Goal: Information Seeking & Learning: Learn about a topic

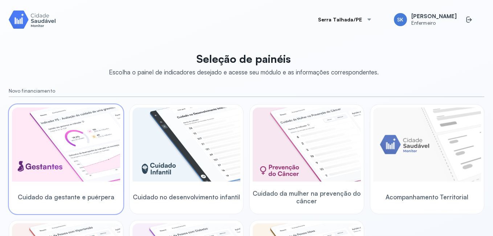
click at [97, 141] on img at bounding box center [66, 144] width 108 height 74
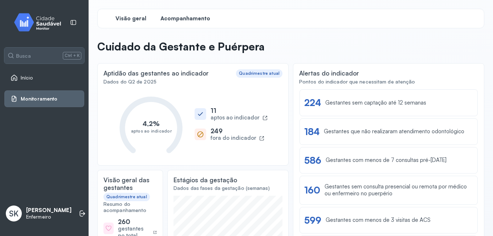
click at [182, 18] on span "Acompanhamento" at bounding box center [185, 18] width 50 height 7
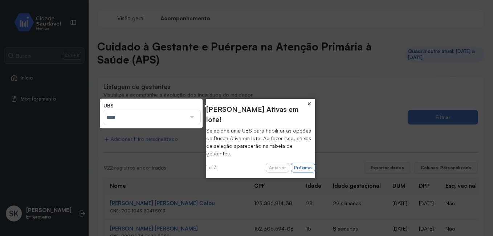
click at [311, 102] on button "×" at bounding box center [309, 104] width 12 height 10
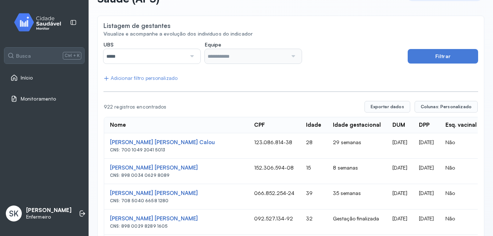
scroll to position [73, 0]
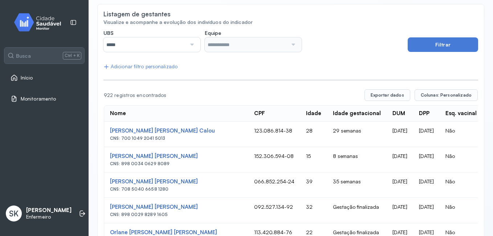
click at [192, 42] on div at bounding box center [191, 44] width 10 height 15
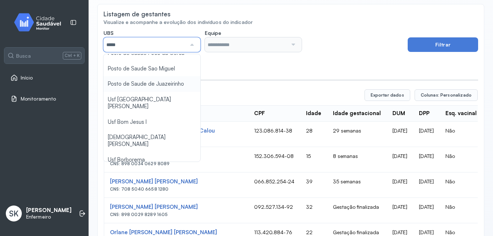
scroll to position [36, 0]
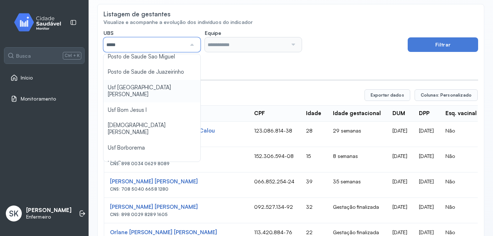
type input "*****"
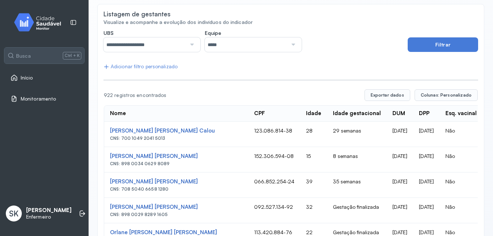
click at [436, 46] on button "Filtrar" at bounding box center [442, 44] width 70 height 15
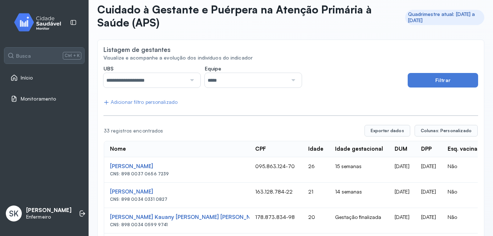
scroll to position [1, 0]
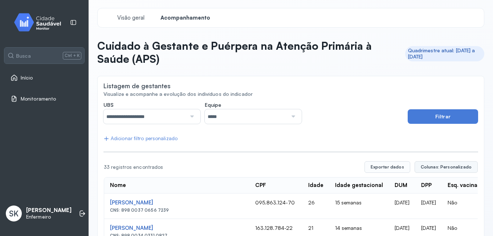
click at [450, 166] on span "Colunas: Personalizado" at bounding box center [446, 167] width 51 height 6
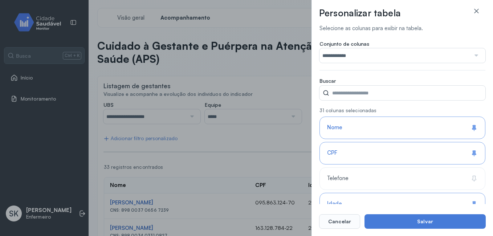
click at [475, 56] on div at bounding box center [475, 55] width 11 height 15
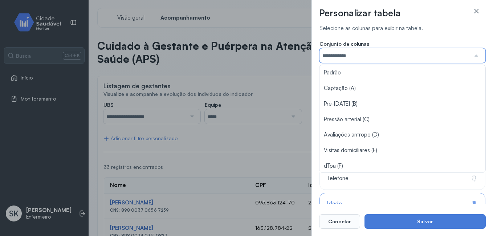
click at [488, 132] on div "**********" at bounding box center [401, 118] width 181 height 236
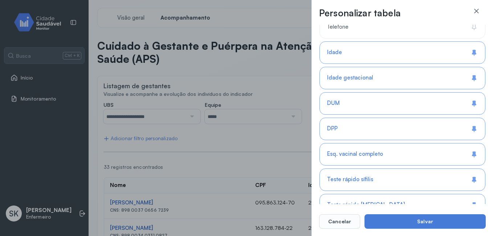
scroll to position [145, 0]
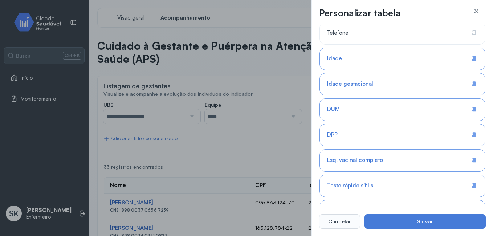
click at [423, 73] on div "Idade" at bounding box center [402, 84] width 166 height 22
click at [423, 98] on div "Idade gestacional" at bounding box center [402, 109] width 166 height 22
click at [408, 48] on div "Telefone" at bounding box center [402, 59] width 166 height 22
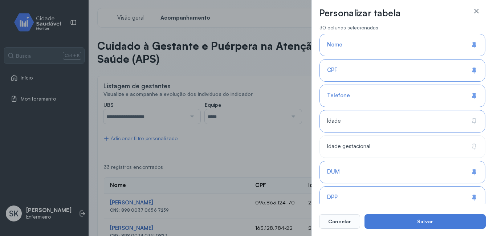
scroll to position [73, 0]
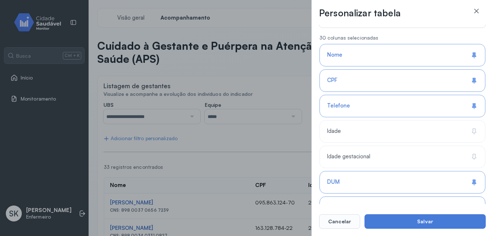
click at [413, 69] on div "Nome" at bounding box center [402, 80] width 166 height 22
click at [414, 95] on div "CPF" at bounding box center [402, 106] width 166 height 22
click at [414, 69] on div "Nome" at bounding box center [402, 80] width 166 height 22
click at [419, 95] on div "CPF" at bounding box center [402, 106] width 166 height 22
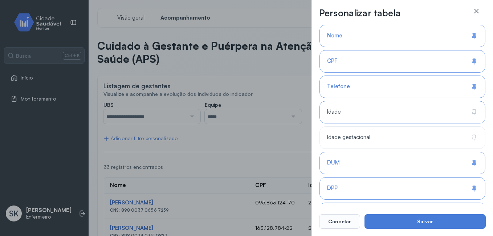
scroll to position [109, 0]
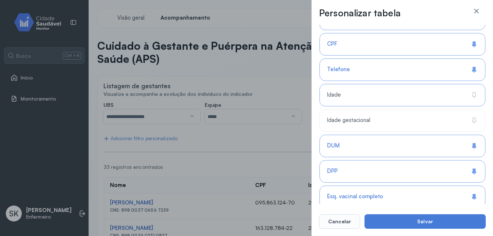
click at [408, 109] on div "Idade" at bounding box center [402, 120] width 166 height 22
click at [408, 135] on div "Idade gestacional" at bounding box center [402, 146] width 166 height 22
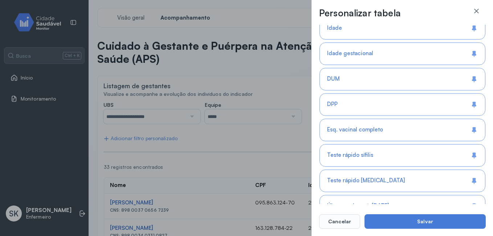
scroll to position [181, 0]
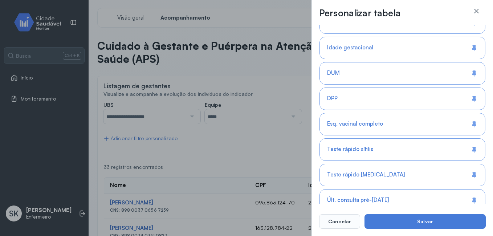
click at [414, 87] on div "DUM" at bounding box center [402, 98] width 166 height 22
click at [433, 113] on div "DPP" at bounding box center [402, 124] width 166 height 22
click at [433, 138] on div "Esq. vacinal completo" at bounding box center [402, 149] width 166 height 22
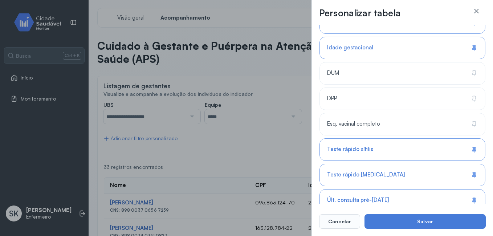
click at [433, 164] on div "Teste rápido sífilis" at bounding box center [402, 175] width 166 height 22
click at [431, 189] on div "Teste rápido HIV" at bounding box center [402, 200] width 166 height 22
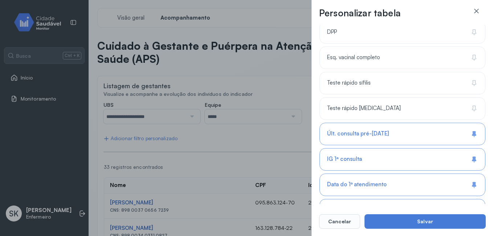
scroll to position [254, 0]
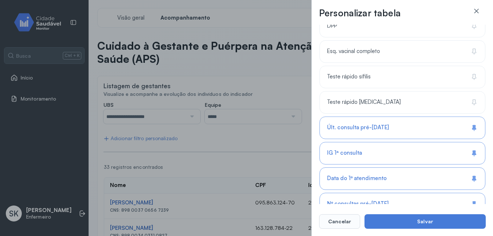
click at [428, 142] on div "Últ. consulta pré-natal" at bounding box center [402, 153] width 166 height 22
click at [427, 167] on div "IG 1ª consulta" at bounding box center [402, 178] width 166 height 22
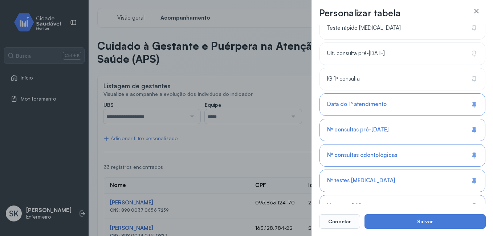
scroll to position [363, 0]
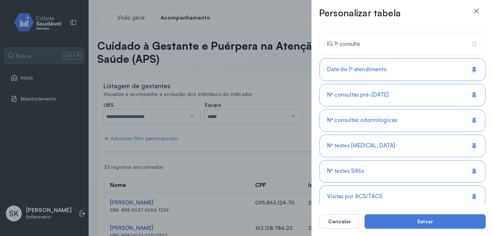
click at [418, 84] on div "Data do 1º atendimento" at bounding box center [402, 95] width 166 height 22
click at [419, 109] on div "Nº consultas pré-natal" at bounding box center [402, 120] width 166 height 22
click at [424, 135] on div "Nº consultas odontológicas" at bounding box center [402, 146] width 166 height 22
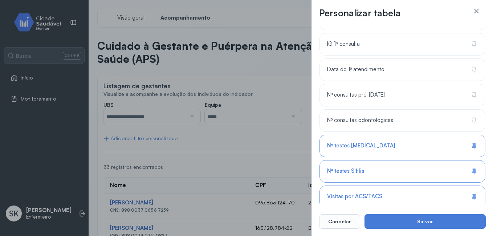
click at [423, 160] on div "Nº testes HIV" at bounding box center [402, 171] width 166 height 22
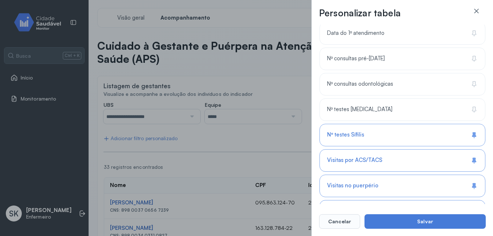
click at [420, 149] on div "Nº testes Sífilis" at bounding box center [402, 160] width 166 height 22
click at [419, 175] on div "Visitas por ACS/TACS" at bounding box center [402, 186] width 166 height 22
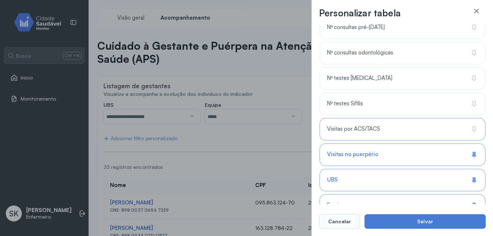
scroll to position [472, 0]
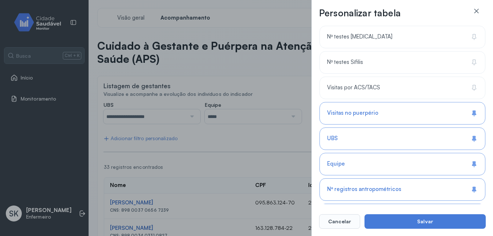
click at [409, 127] on div "Visitas no puerpério" at bounding box center [402, 138] width 166 height 22
click at [409, 153] on div "UBS" at bounding box center [402, 164] width 166 height 22
drag, startPoint x: 403, startPoint y: 138, endPoint x: 407, endPoint y: 140, distance: 4.2
click at [406, 153] on div "UBS" at bounding box center [402, 164] width 166 height 22
click at [410, 178] on div "Equipe" at bounding box center [402, 189] width 166 height 22
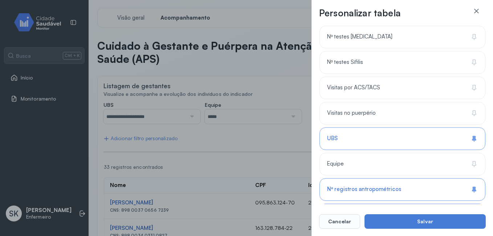
click at [413, 204] on div "Nº registros antropométricos" at bounding box center [402, 215] width 166 height 22
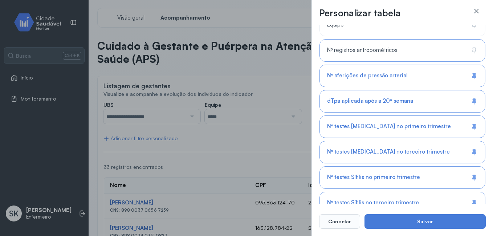
scroll to position [617, 0]
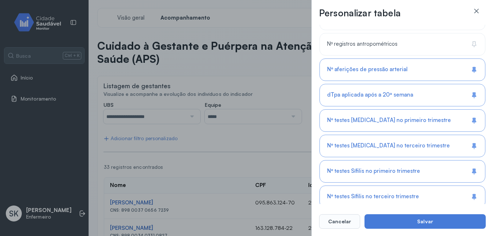
click at [406, 84] on div "Nº aferições de pressão arterial" at bounding box center [402, 95] width 166 height 22
click at [403, 94] on span "dTpa aplicada após a 20ª semana" at bounding box center [370, 94] width 86 height 7
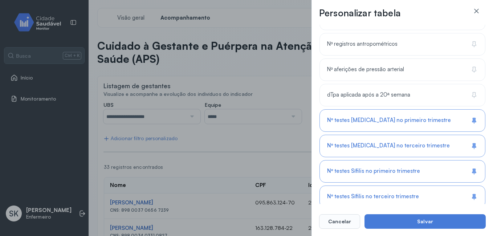
click at [405, 121] on span "Nº testes HIV no primeiro trimestre" at bounding box center [389, 120] width 124 height 7
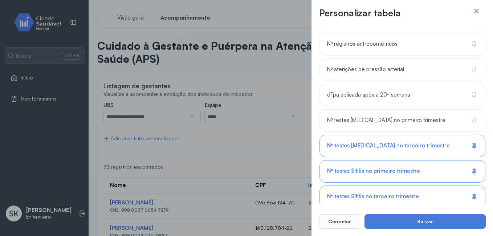
click at [407, 160] on div "Nº testes HIV no terceiro trimestre" at bounding box center [402, 171] width 166 height 22
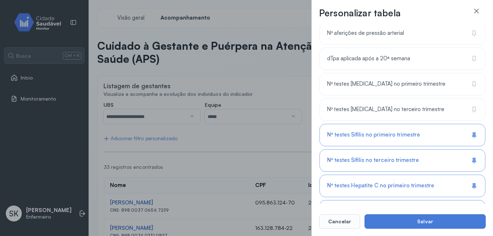
click at [404, 135] on span "Nº testes Sífilis no primeiro trimestre" at bounding box center [373, 134] width 93 height 7
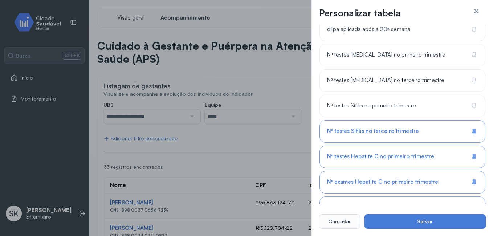
scroll to position [726, 0]
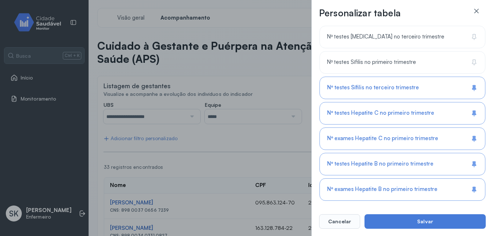
click at [404, 102] on div "Nº testes Sífilis no terceiro trimestre" at bounding box center [402, 113] width 166 height 22
click at [404, 113] on span "Nº testes Hepatite C no primeiro trimestre" at bounding box center [380, 113] width 107 height 7
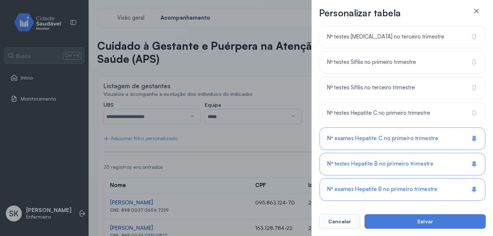
click at [406, 153] on div "Nº exames Hepatite C no primeiro trimestre" at bounding box center [402, 164] width 166 height 22
click at [410, 161] on span "Nº testes Hepatite B no primeiro trimestre" at bounding box center [380, 163] width 106 height 7
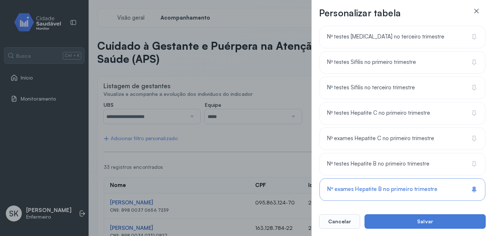
click at [410, 186] on span "Nº exames Hepatite B no primeiro trimestre" at bounding box center [382, 189] width 110 height 7
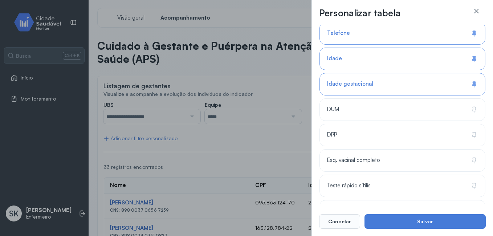
scroll to position [181, 0]
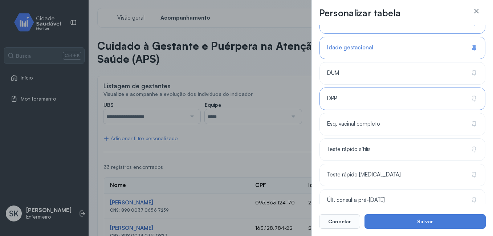
click at [407, 113] on div "DPP" at bounding box center [402, 124] width 166 height 22
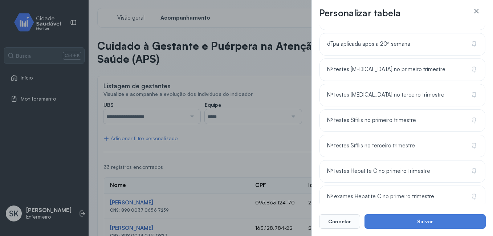
scroll to position [726, 0]
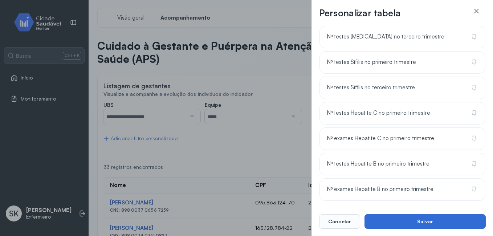
click at [389, 220] on button "Salvar" at bounding box center [424, 221] width 121 height 15
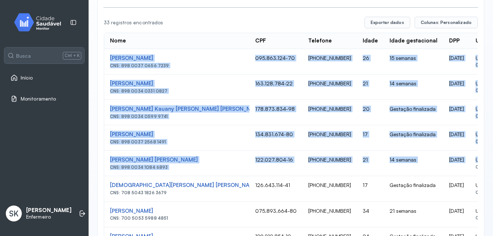
scroll to position [0, 30]
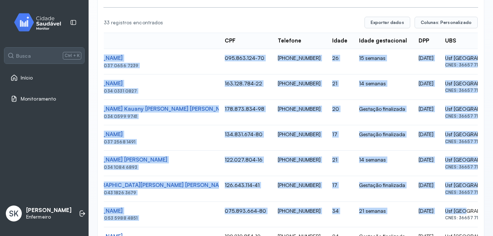
drag, startPoint x: 108, startPoint y: 49, endPoint x: 431, endPoint y: 206, distance: 359.3
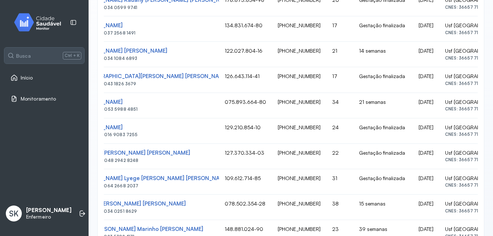
click at [431, 206] on tbody "Ivyd Karyne Lacerda De Pádua CNS: 898 0037 0656 7239 095.863.124-70 (87) 98848-…" at bounding box center [311, 194] width 475 height 509
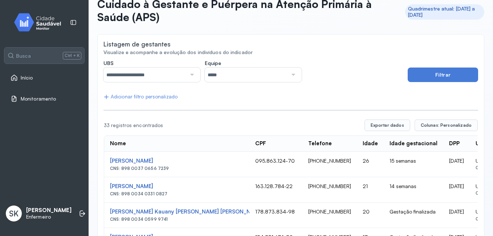
scroll to position [73, 0]
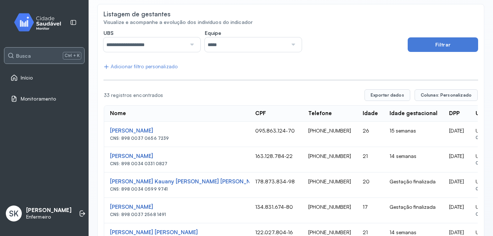
click at [73, 54] on span "Ctrl + K" at bounding box center [72, 55] width 19 height 7
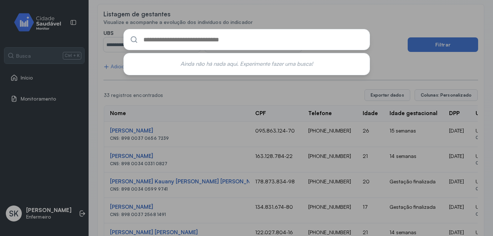
click at [139, 114] on div "Ainda não há nada aqui. Experimente fazer uma busca!" at bounding box center [246, 118] width 493 height 236
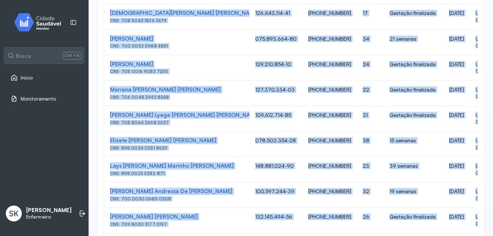
scroll to position [509, 0]
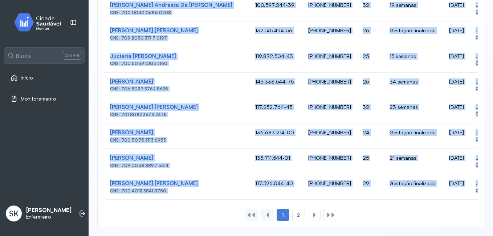
drag, startPoint x: 109, startPoint y: 53, endPoint x: 375, endPoint y: 216, distance: 311.9
click at [325, 217] on div at bounding box center [328, 215] width 6 height 6
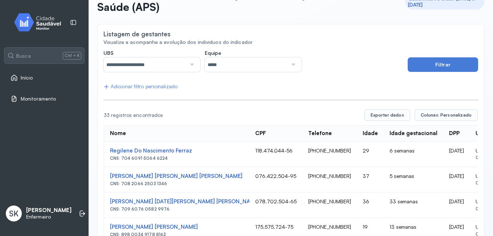
scroll to position [40, 0]
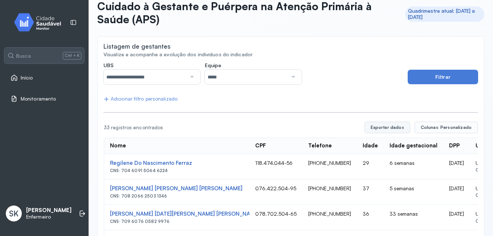
click at [396, 127] on button "Exportar dados" at bounding box center [387, 128] width 46 height 12
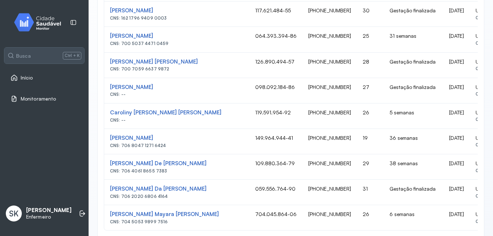
scroll to position [331, 0]
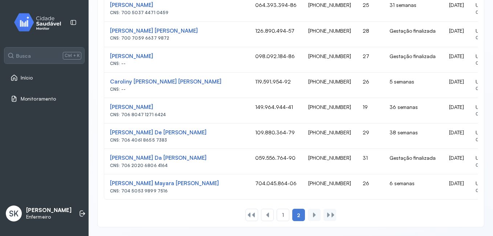
click at [372, 214] on div "1 2" at bounding box center [290, 215] width 374 height 12
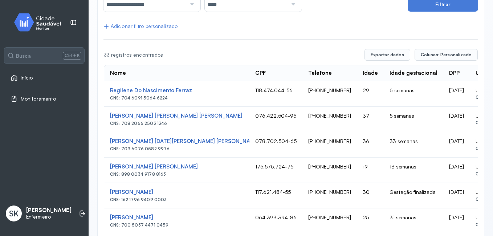
scroll to position [77, 0]
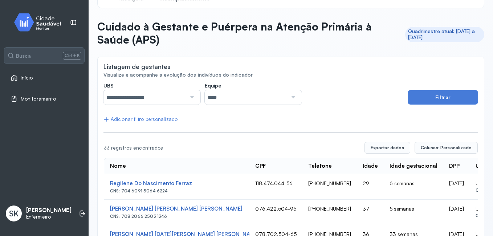
scroll to position [0, 0]
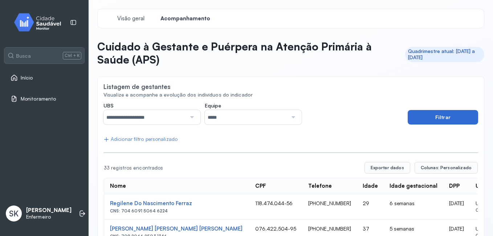
click at [407, 121] on button "Filtrar" at bounding box center [442, 117] width 70 height 15
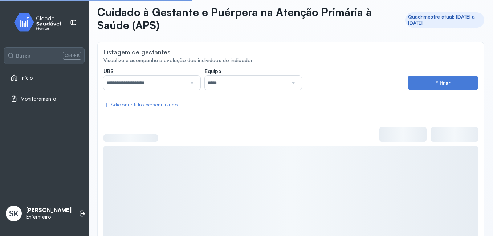
scroll to position [68, 0]
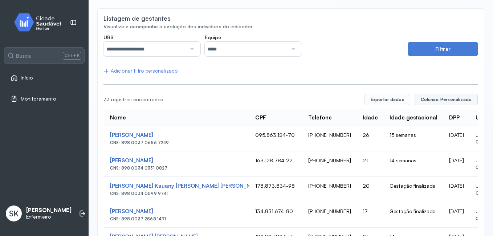
click at [431, 101] on span "Colunas: Personalizado" at bounding box center [446, 100] width 51 height 6
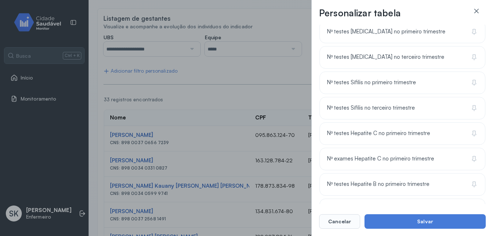
scroll to position [726, 0]
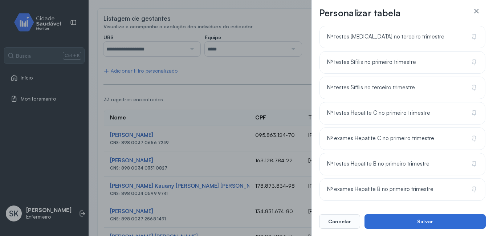
click at [395, 216] on button "Salvar" at bounding box center [424, 221] width 121 height 15
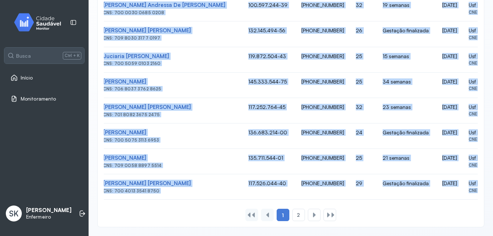
scroll to position [0, 30]
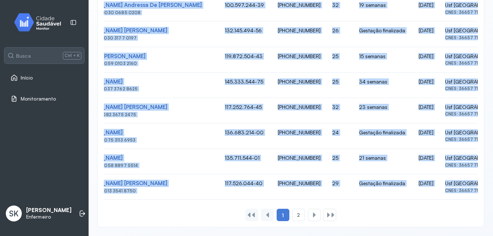
drag, startPoint x: 164, startPoint y: 110, endPoint x: 482, endPoint y: 210, distance: 333.8
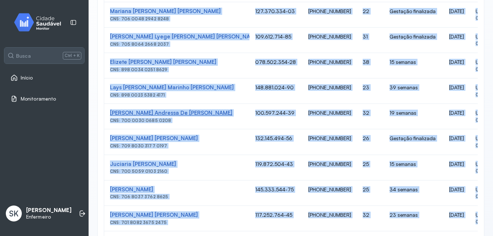
scroll to position [364, 0]
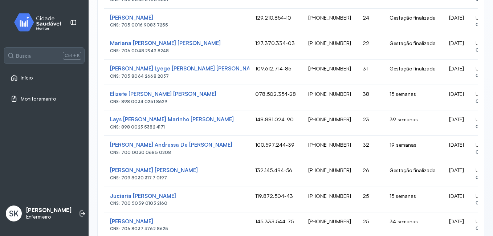
scroll to position [327, 0]
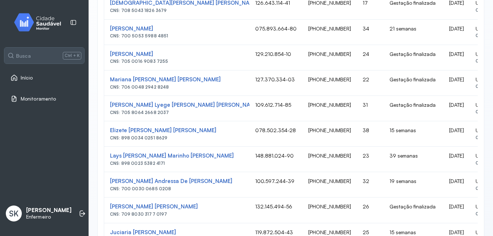
drag, startPoint x: 164, startPoint y: 163, endPoint x: 427, endPoint y: 35, distance: 291.9
click at [427, 35] on tbody "Ivyd Karyne Lacerda De Pádua CNS: 898 0037 0656 7239 095.863.124-70 (87) 98848-…" at bounding box center [341, 121] width 475 height 509
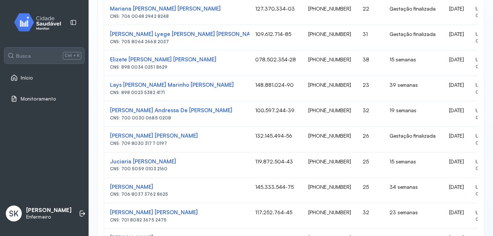
scroll to position [0, 30]
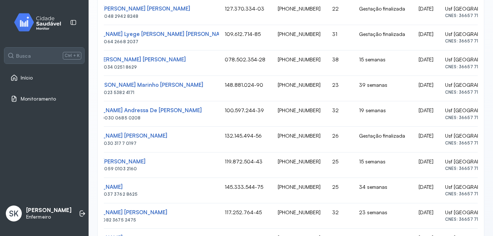
drag, startPoint x: 109, startPoint y: 16, endPoint x: 468, endPoint y: 67, distance: 362.1
click at [468, 67] on tbody "Ivyd Karyne Lacerda De Pádua CNS: 898 0037 0656 7239 095.863.124-70 (87) 98848-…" at bounding box center [311, 50] width 475 height 509
drag, startPoint x: 468, startPoint y: 67, endPoint x: 450, endPoint y: 56, distance: 20.7
click at [99, 80] on div "**********" at bounding box center [290, 6] width 387 height 654
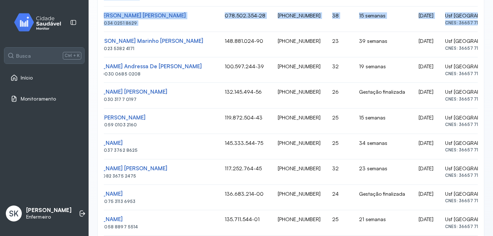
scroll to position [509, 0]
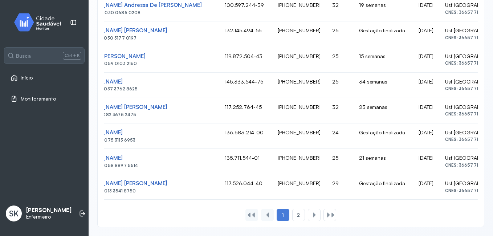
drag, startPoint x: 109, startPoint y: 115, endPoint x: 494, endPoint y: 150, distance: 386.2
click at [492, 150] on html "**********" at bounding box center [246, 118] width 493 height 236
click at [297, 216] on span "2" at bounding box center [298, 215] width 3 height 6
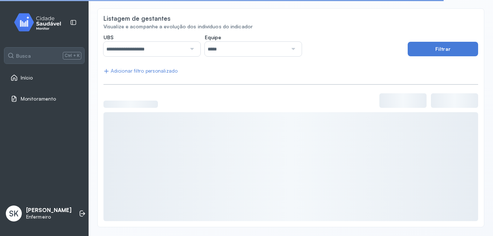
click at [248, 97] on div at bounding box center [290, 100] width 374 height 15
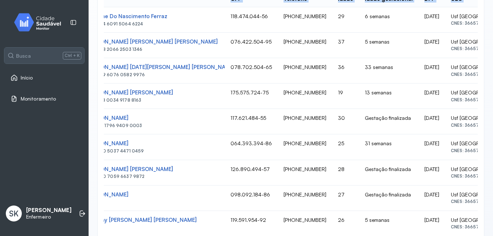
scroll to position [0, 32]
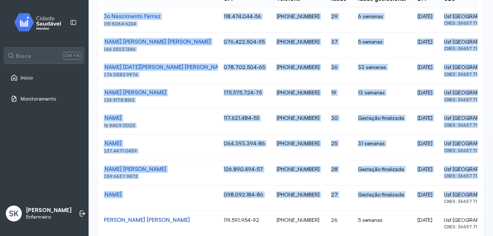
drag, startPoint x: 203, startPoint y: 183, endPoint x: 467, endPoint y: 193, distance: 263.6
click at [467, 193] on tbody "Regilene Do Nascimento Ferraz CNS: 704 6091 5064 6224 118.474.044-56 (87) 9828-…" at bounding box center [310, 172] width 475 height 331
click at [467, 193] on td "Usf Alto da Conceicao CNES: 3665771" at bounding box center [493, 197] width 110 height 25
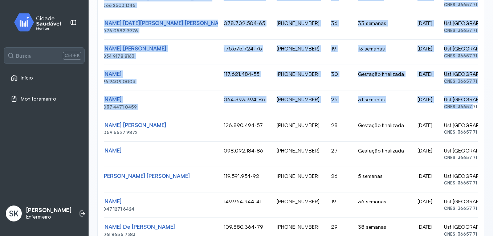
drag, startPoint x: 111, startPoint y: 123, endPoint x: 470, endPoint y: 105, distance: 358.6
click at [470, 105] on tbody "Regilene Do Nascimento Ferraz CNS: 704 6091 5064 6224 118.474.044-56 (87) 9828-…" at bounding box center [310, 128] width 475 height 331
drag, startPoint x: 470, startPoint y: 105, endPoint x: 456, endPoint y: 99, distance: 15.0
copy tbody "Regilene Do Nascimento Ferraz CNS: 704 6091 5064 6224 118.474.044-56 (87) 9828-…"
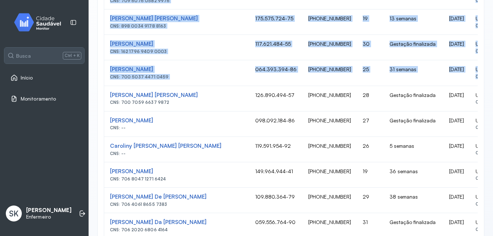
scroll to position [258, 0]
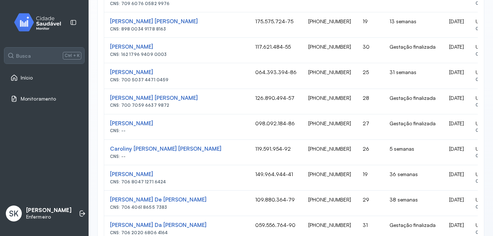
click at [106, 102] on td "Kaline Da Silva Pereira CNS: 700 7059 6637 9872" at bounding box center [176, 101] width 145 height 25
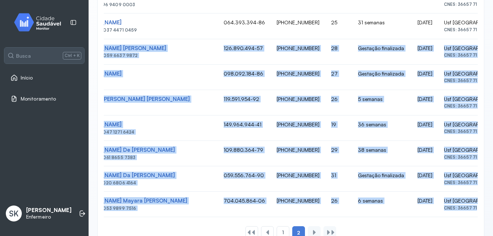
scroll to position [331, 0]
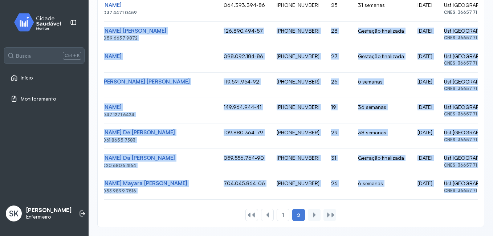
drag, startPoint x: 108, startPoint y: 93, endPoint x: 464, endPoint y: 218, distance: 377.2
click at [464, 218] on div "Nome CPF Telefone Idade Idade gestacional DPP UBS 33 registros encontrados Expo…" at bounding box center [290, 28] width 374 height 385
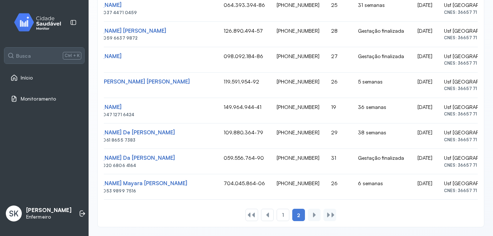
click at [401, 205] on div "Nome CPF Telefone Idade Idade gestacional DPP UBS 33 registros encontrados Expo…" at bounding box center [290, 28] width 374 height 385
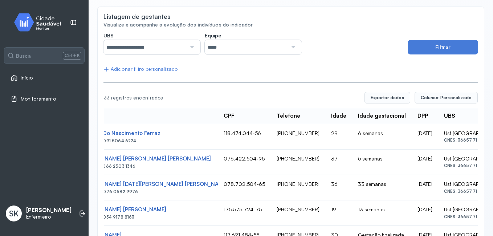
scroll to position [4, 0]
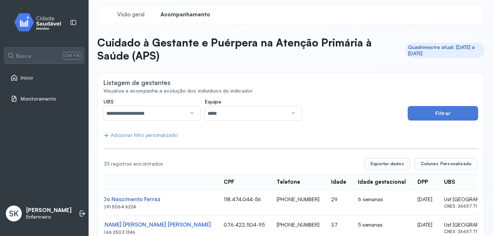
click at [188, 106] on div at bounding box center [191, 113] width 10 height 15
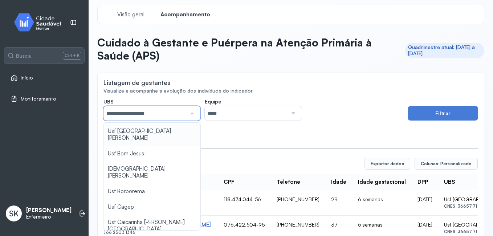
scroll to position [73, 0]
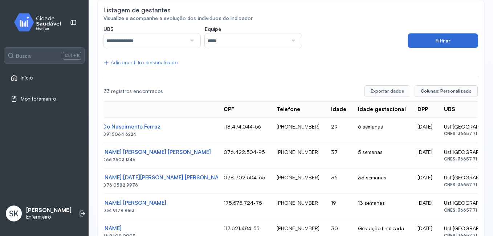
click at [416, 44] on button "Filtrar" at bounding box center [442, 40] width 70 height 15
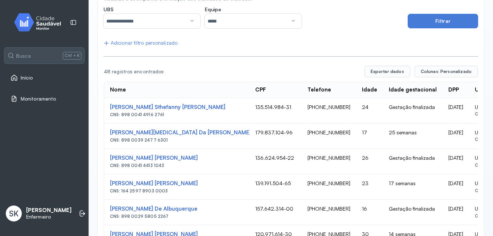
scroll to position [113, 0]
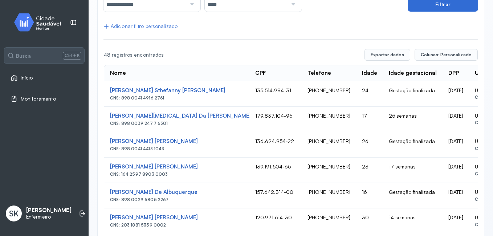
click at [442, 4] on button "Filtrar" at bounding box center [442, 4] width 70 height 15
click at [423, 58] on button "Colunas: Personalizado" at bounding box center [445, 55] width 63 height 12
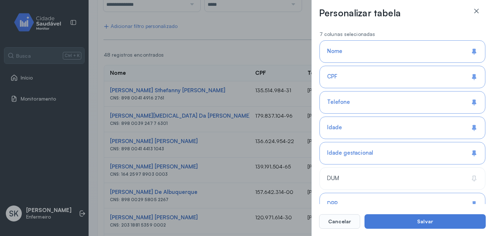
scroll to position [73, 0]
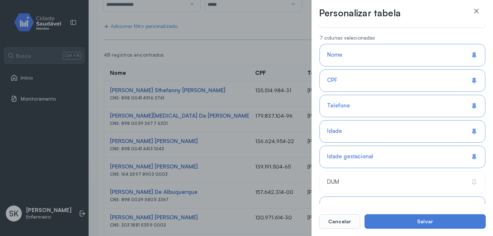
click at [269, 42] on div "**********" at bounding box center [246, 118] width 493 height 236
click at [475, 7] on icon at bounding box center [475, 10] width 7 height 7
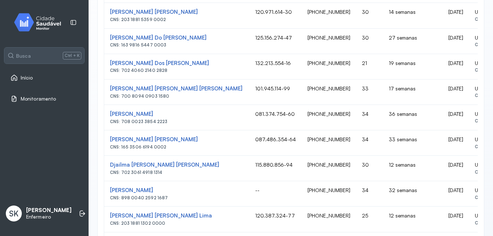
scroll to position [0, 21]
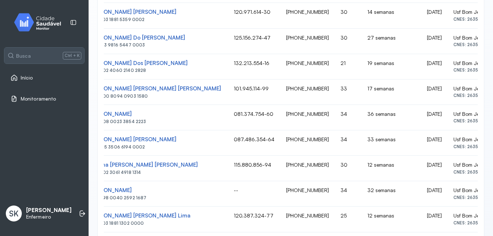
drag, startPoint x: 108, startPoint y: 72, endPoint x: 472, endPoint y: 94, distance: 364.2
click at [472, 94] on div "Nome CPF Telefone Idade Idade gestacional DPP UBS 48 registros encontrados Expo…" at bounding box center [290, 114] width 374 height 542
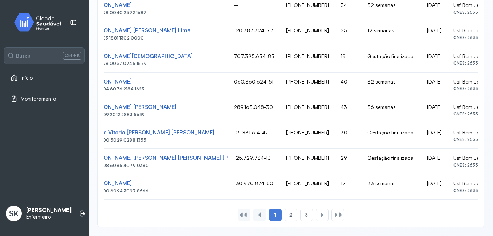
drag, startPoint x: 109, startPoint y: 28, endPoint x: 489, endPoint y: 191, distance: 413.4
click at [489, 191] on div "**********" at bounding box center [291, 118] width 404 height 236
click at [300, 220] on div "2" at bounding box center [306, 215] width 13 height 12
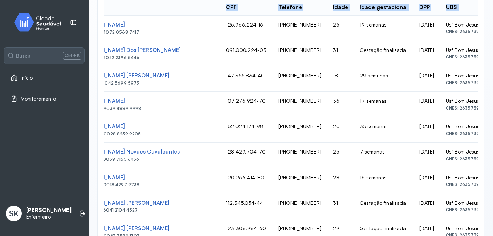
scroll to position [230, 0]
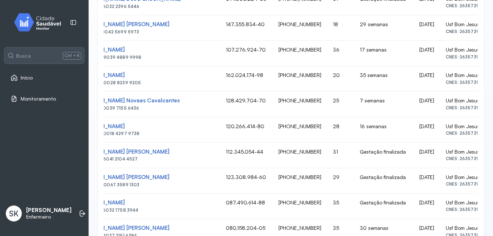
drag, startPoint x: 110, startPoint y: 53, endPoint x: 466, endPoint y: 158, distance: 370.7
click at [466, 158] on tbody "Jessica Martins Pereira CNS: 703 4072 0568 7417 125.966.224-16 (87) 99642-7919 …" at bounding box center [282, 218] width 412 height 509
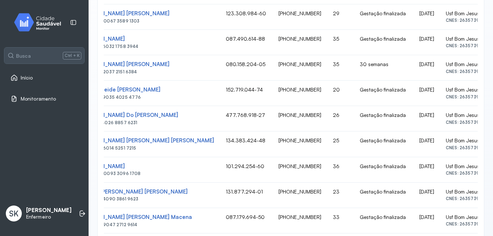
scroll to position [509, 0]
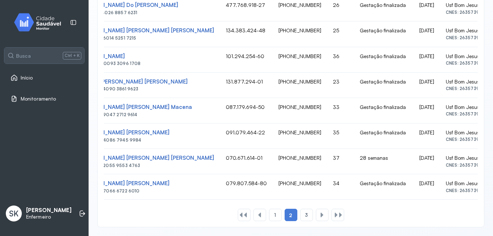
drag, startPoint x: 108, startPoint y: 77, endPoint x: 484, endPoint y: 200, distance: 396.0
click at [316, 219] on div "3" at bounding box center [322, 215] width 13 height 12
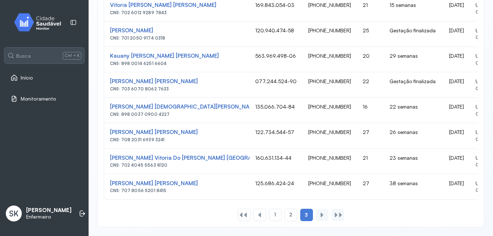
scroll to position [0, 5]
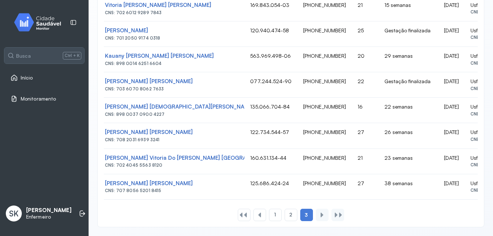
drag, startPoint x: 106, startPoint y: 56, endPoint x: 480, endPoint y: 204, distance: 402.1
click at [480, 204] on div "**********" at bounding box center [291, 19] width 404 height 434
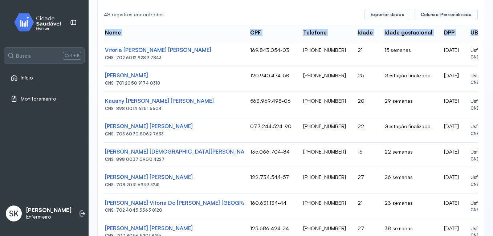
scroll to position [0, 0]
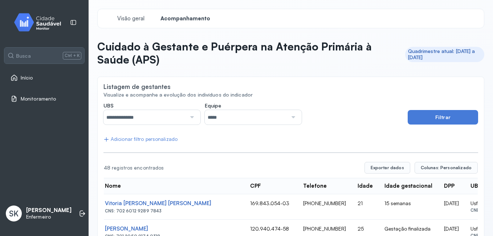
click at [186, 122] on div at bounding box center [191, 117] width 10 height 15
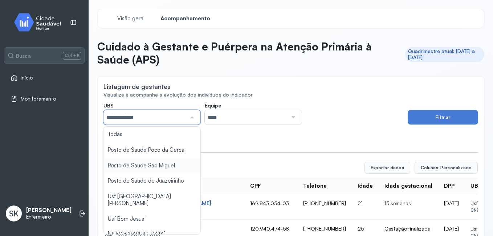
scroll to position [36, 0]
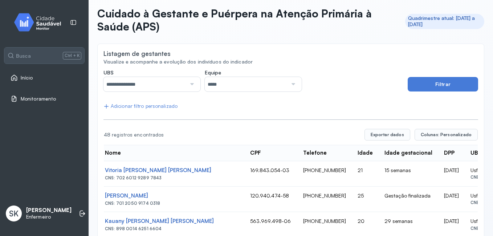
scroll to position [73, 0]
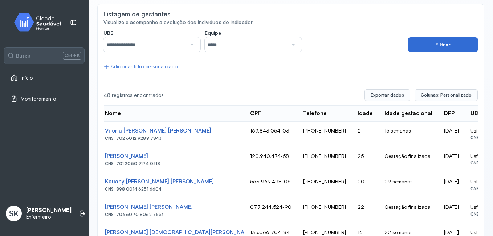
click at [461, 46] on button "Filtrar" at bounding box center [442, 44] width 70 height 15
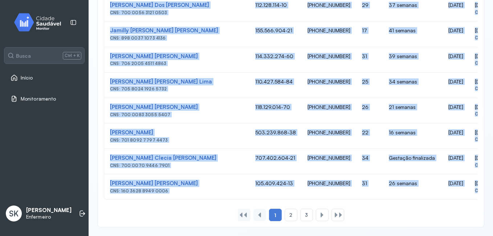
scroll to position [0, 9]
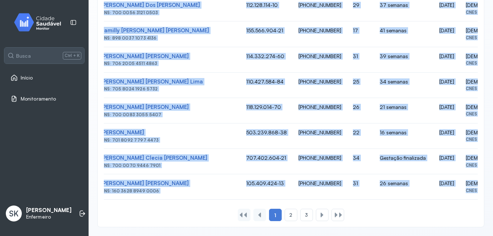
drag, startPoint x: 108, startPoint y: 129, endPoint x: 475, endPoint y: 205, distance: 374.9
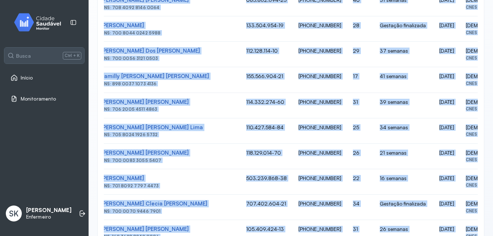
scroll to position [509, 0]
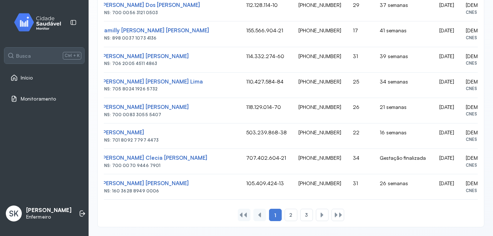
drag, startPoint x: 228, startPoint y: 200, endPoint x: 174, endPoint y: 196, distance: 53.8
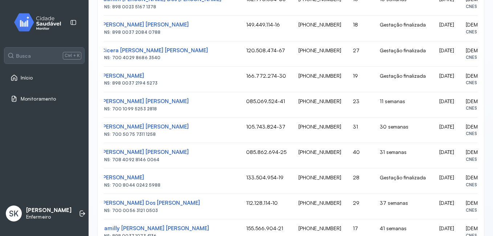
scroll to position [309, 0]
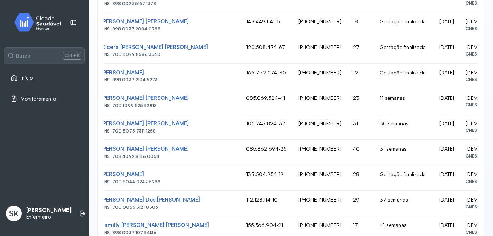
drag, startPoint x: 108, startPoint y: 165, endPoint x: 464, endPoint y: 157, distance: 355.7
click at [464, 157] on tbody "Aparecida Vitoria Da Silva Costa CNS: 898 0034 7866 9369 127.959.994-47 (87) 96…" at bounding box center [330, 139] width 470 height 509
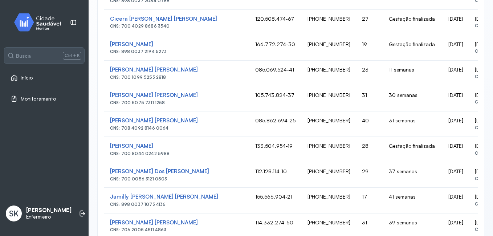
scroll to position [327, 0]
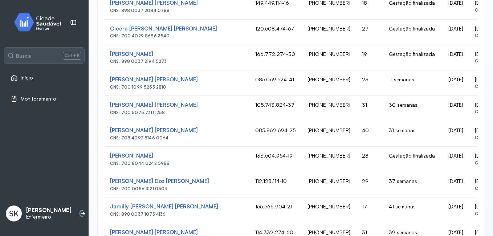
click at [102, 151] on div "**********" at bounding box center [290, 76] width 387 height 654
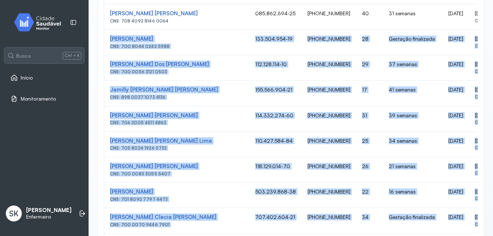
scroll to position [509, 0]
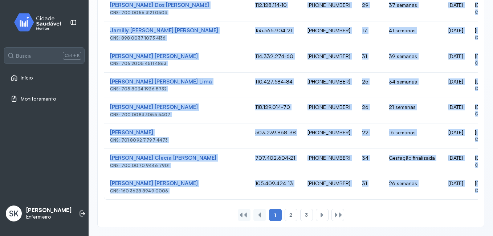
drag, startPoint x: 136, startPoint y: 130, endPoint x: 464, endPoint y: 224, distance: 340.5
click at [289, 215] on span "2" at bounding box center [290, 215] width 3 height 6
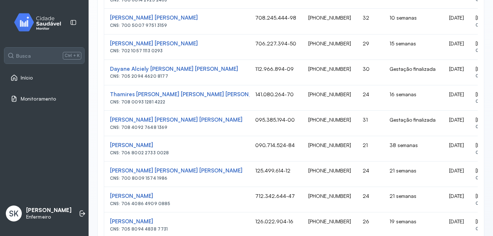
scroll to position [0, 19]
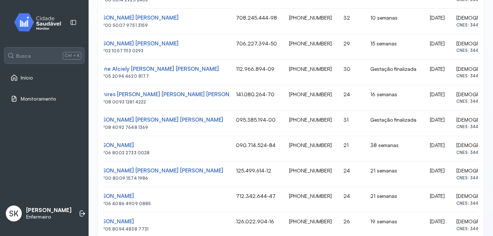
drag, startPoint x: 132, startPoint y: 142, endPoint x: 467, endPoint y: 77, distance: 341.1
click at [467, 77] on tbody "Priscila Pinheiro Moraes CNS: 702 4060 0841 1924 098.938.594-92 (87) 99991-7434…" at bounding box center [320, 136] width 470 height 509
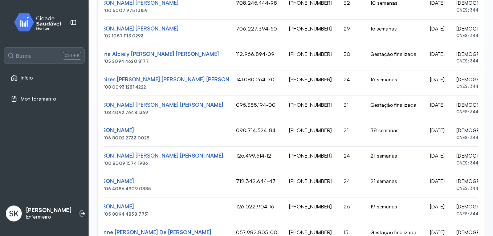
scroll to position [509, 0]
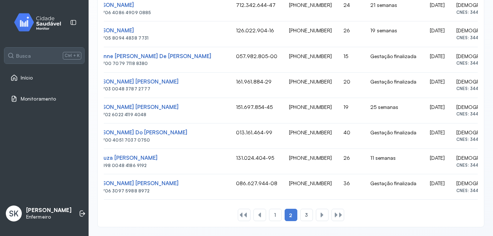
drag, startPoint x: 277, startPoint y: 200, endPoint x: 246, endPoint y: 197, distance: 31.3
drag, startPoint x: 109, startPoint y: 111, endPoint x: 479, endPoint y: 203, distance: 380.8
click at [316, 217] on div "3" at bounding box center [322, 215] width 13 height 12
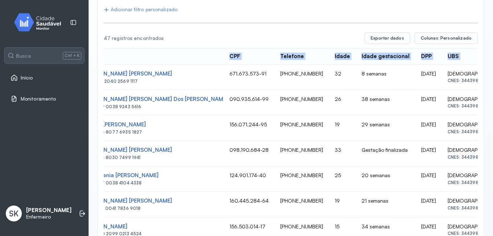
scroll to position [178, 0]
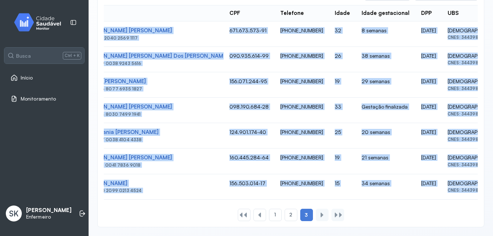
drag, startPoint x: 108, startPoint y: 126, endPoint x: 466, endPoint y: 209, distance: 368.0
click at [466, 209] on div "Nome CPF Telefone Idade Idade gestacional DPP UBS 47 registros encontrados Expo…" at bounding box center [290, 105] width 374 height 232
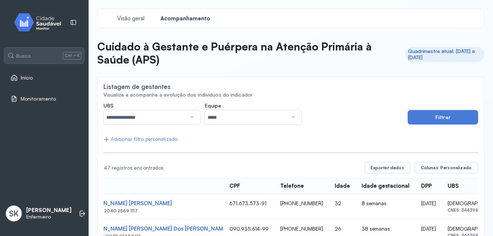
click at [194, 115] on div at bounding box center [191, 117] width 10 height 15
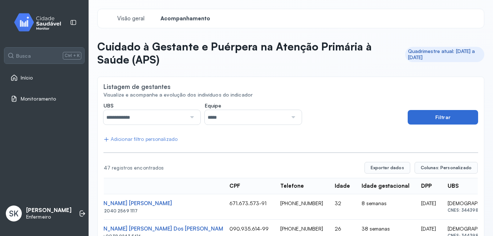
click at [434, 117] on button "Filtrar" at bounding box center [442, 117] width 70 height 15
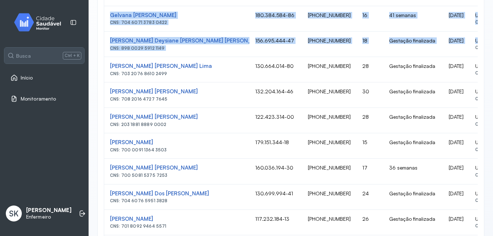
scroll to position [0, 6]
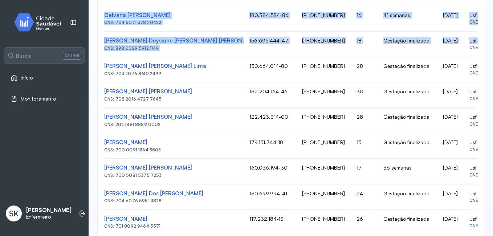
drag, startPoint x: 110, startPoint y: 161, endPoint x: 469, endPoint y: 97, distance: 365.3
click at [469, 97] on tbody "Maria Kerlaine Santos Silva CNS: 700 0071 8937 6601 150.231.956-00 (87) 98871-4…" at bounding box center [303, 82] width 410 height 509
drag, startPoint x: 469, startPoint y: 97, endPoint x: 451, endPoint y: 87, distance: 20.3
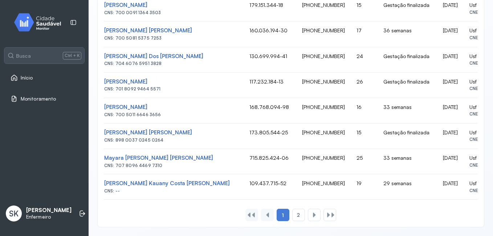
drag, startPoint x: 106, startPoint y: 115, endPoint x: 494, endPoint y: 202, distance: 397.9
click at [492, 202] on html "**********" at bounding box center [246, 118] width 493 height 236
click at [297, 212] on span "2" at bounding box center [298, 215] width 3 height 6
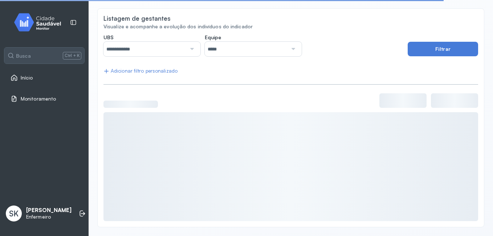
scroll to position [122, 0]
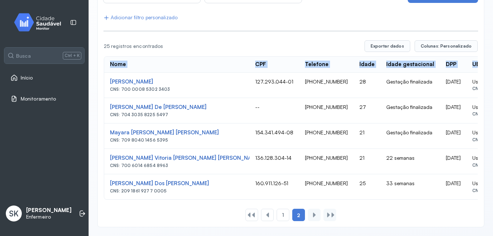
drag, startPoint x: 108, startPoint y: 81, endPoint x: 483, endPoint y: 199, distance: 392.7
click at [483, 199] on div "**********" at bounding box center [291, 56] width 404 height 357
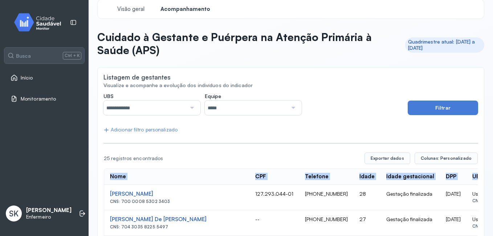
scroll to position [0, 0]
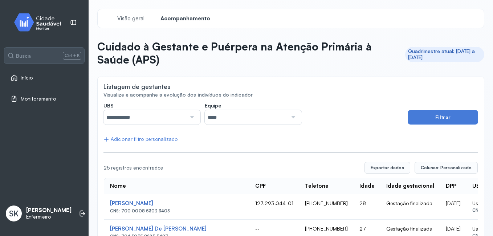
click at [194, 114] on div at bounding box center [191, 117] width 10 height 15
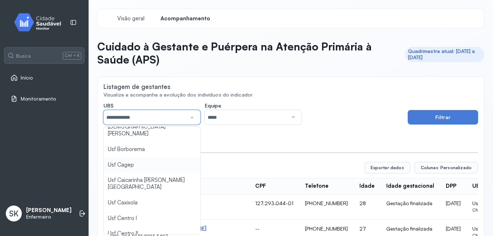
scroll to position [109, 0]
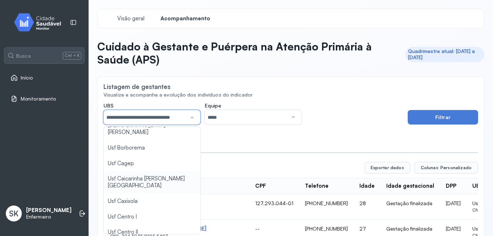
click at [141, 171] on div "**********" at bounding box center [290, 222] width 374 height 241
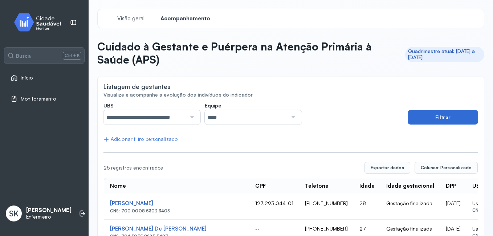
click at [456, 115] on button "Filtrar" at bounding box center [442, 117] width 70 height 15
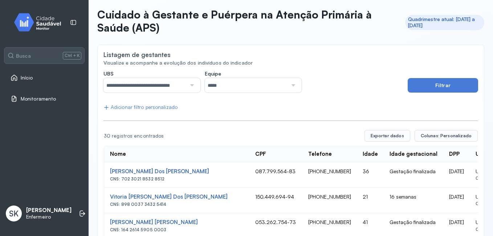
scroll to position [0, 0]
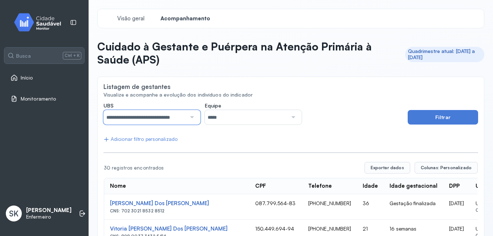
click at [181, 114] on input "**********" at bounding box center [144, 117] width 83 height 15
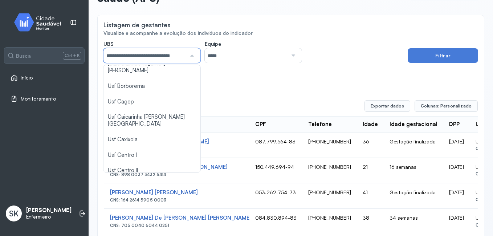
scroll to position [109, 0]
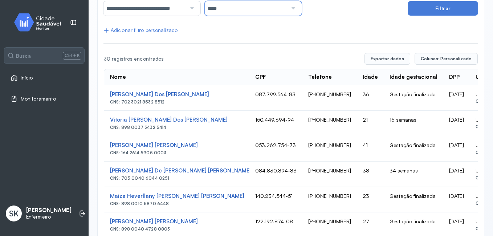
click at [279, 7] on input "*****" at bounding box center [246, 8] width 83 height 15
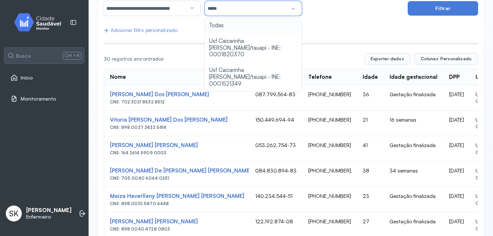
click at [339, 11] on div "**********" at bounding box center [253, 4] width 300 height 22
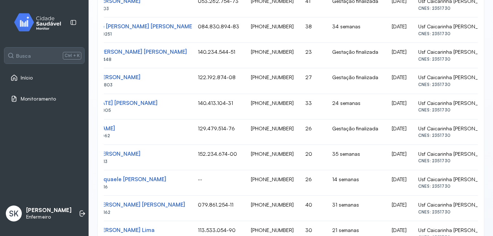
scroll to position [334, 0]
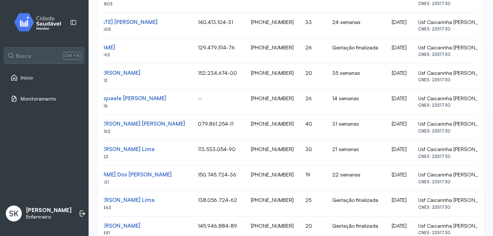
drag, startPoint x: 110, startPoint y: 20, endPoint x: 463, endPoint y: 130, distance: 370.7
click at [463, 130] on tbody "Josefa Raquel Cordeiro Dos Santos CNS: 702 3021 8532 8512 087.799.564-83 (87) 9…" at bounding box center [298, 114] width 503 height 509
drag, startPoint x: 463, startPoint y: 130, endPoint x: 440, endPoint y: 125, distance: 24.2
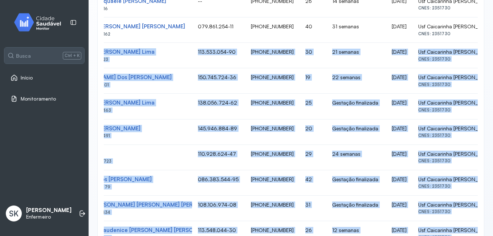
scroll to position [509, 0]
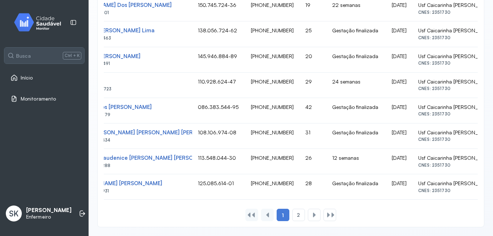
drag, startPoint x: 108, startPoint y: 117, endPoint x: 480, endPoint y: 164, distance: 374.9
click at [308, 217] on div "2" at bounding box center [314, 215] width 13 height 12
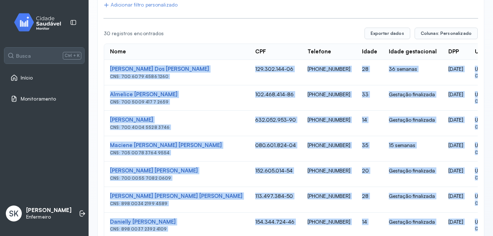
scroll to position [254, 0]
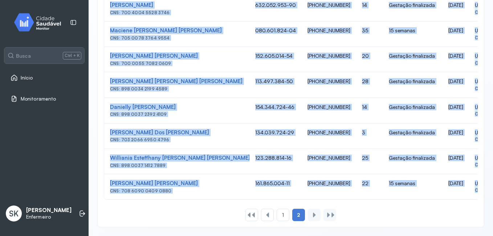
drag, startPoint x: 109, startPoint y: 126, endPoint x: 317, endPoint y: 212, distance: 225.0
click at [317, 212] on div "Nome CPF Telefone Idade Idade gestacional DPP UBS 30 registros encontrados Expo…" at bounding box center [290, 67] width 374 height 308
click at [284, 211] on div "1" at bounding box center [282, 215] width 13 height 12
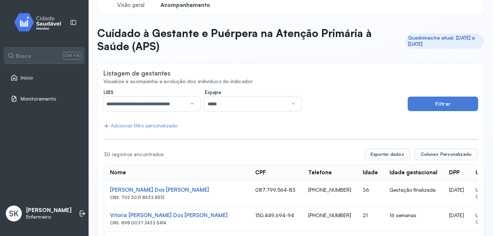
scroll to position [0, 0]
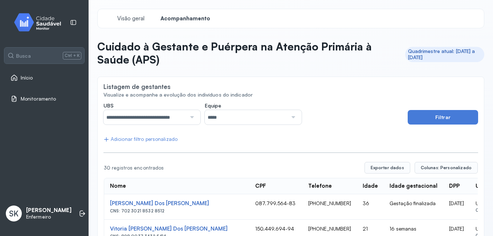
click at [188, 114] on div at bounding box center [191, 117] width 10 height 15
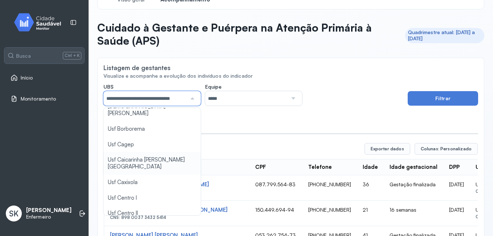
scroll to position [36, 0]
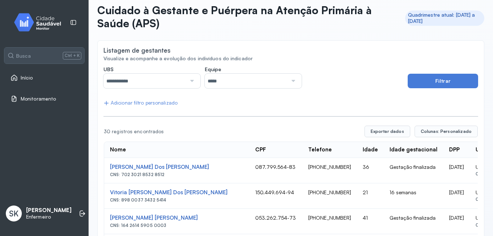
click at [407, 83] on button "Filtrar" at bounding box center [442, 81] width 70 height 15
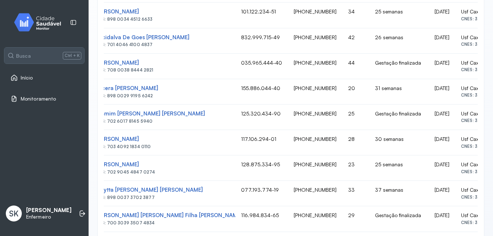
scroll to position [320, 0]
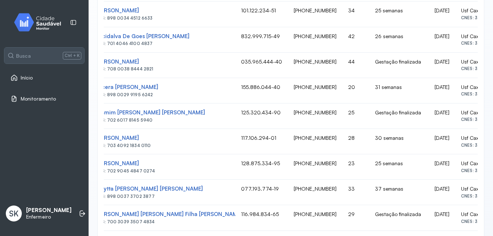
drag, startPoint x: 107, startPoint y: 93, endPoint x: 470, endPoint y: 144, distance: 366.0
click at [470, 144] on tbody "Pamela Laissa Dos Santos CNS: 898 0041 2060 2852 -- (87) 99999-9999 25 17 seman…" at bounding box center [295, 128] width 410 height 509
drag, startPoint x: 470, startPoint y: 144, endPoint x: 438, endPoint y: 116, distance: 42.2
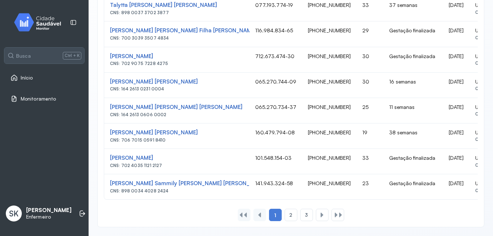
scroll to position [0, 14]
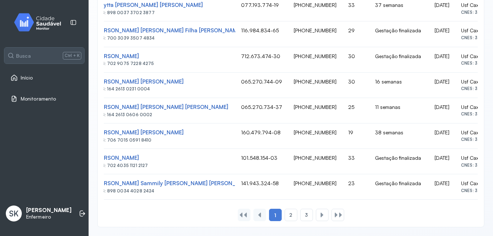
drag, startPoint x: 109, startPoint y: 87, endPoint x: 489, endPoint y: 194, distance: 394.7
click at [489, 194] on div "**********" at bounding box center [291, 118] width 404 height 236
drag, startPoint x: 489, startPoint y: 194, endPoint x: 441, endPoint y: 98, distance: 107.6
click at [300, 210] on div "2" at bounding box center [306, 215] width 13 height 12
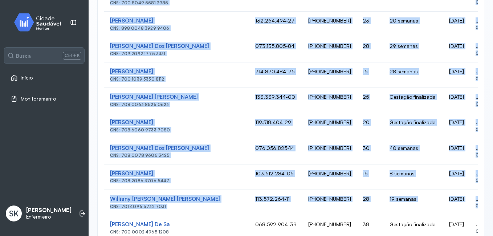
scroll to position [0, 8]
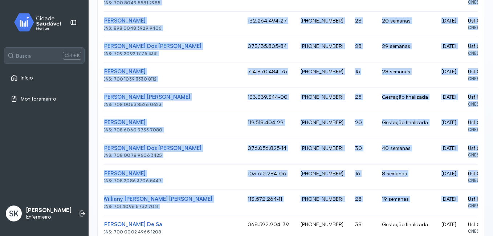
drag, startPoint x: 108, startPoint y: 57, endPoint x: 471, endPoint y: 203, distance: 391.1
drag, startPoint x: 471, startPoint y: 203, endPoint x: 445, endPoint y: 151, distance: 57.6
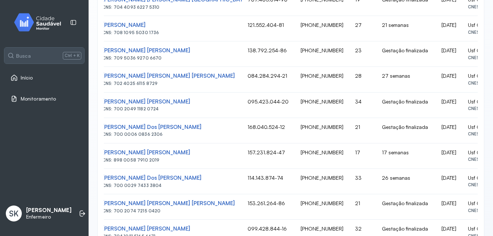
scroll to position [509, 0]
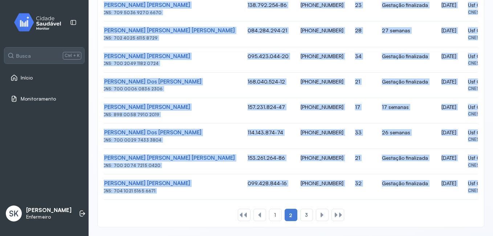
drag, startPoint x: 108, startPoint y: 68, endPoint x: 480, endPoint y: 231, distance: 405.7
drag, startPoint x: 480, startPoint y: 231, endPoint x: 444, endPoint y: 180, distance: 62.3
click at [316, 211] on div "3" at bounding box center [322, 215] width 13 height 12
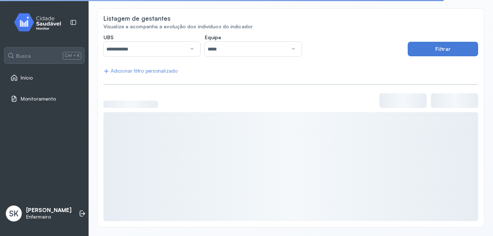
scroll to position [71, 0]
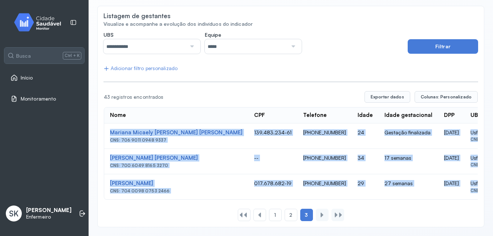
drag, startPoint x: 109, startPoint y: 131, endPoint x: 450, endPoint y: 211, distance: 350.3
click at [450, 211] on div "Nome CPF Telefone Idade Idade gestacional DPP UBS 43 registros encontrados Expo…" at bounding box center [290, 156] width 374 height 130
drag, startPoint x: 450, startPoint y: 211, endPoint x: 444, endPoint y: 165, distance: 46.5
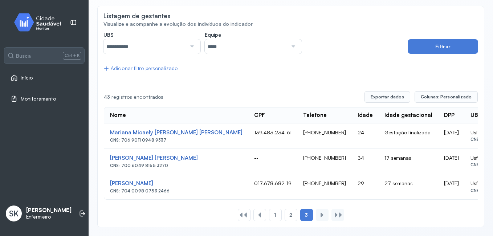
click at [186, 51] on div at bounding box center [191, 46] width 10 height 15
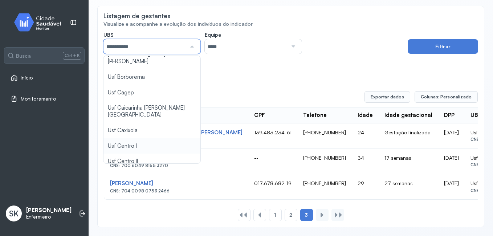
click at [167, 127] on div "**********" at bounding box center [290, 127] width 374 height 190
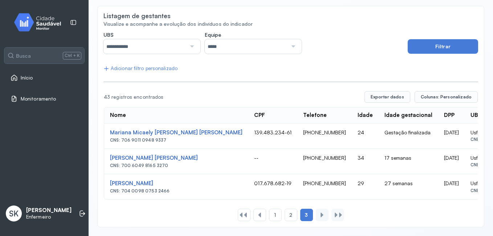
click at [400, 47] on div "**********" at bounding box center [290, 43] width 374 height 22
click at [407, 48] on button "Filtrar" at bounding box center [442, 46] width 70 height 15
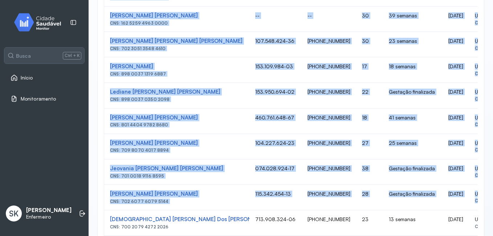
scroll to position [0, 3]
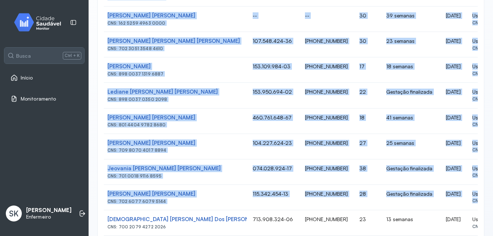
drag, startPoint x: 109, startPoint y: 94, endPoint x: 469, endPoint y: 201, distance: 375.5
click at [469, 201] on tbody "Pamela Tainá Dos Santos Silva CNS: 898 0037 3432 5899 145.173.424-76 (87) 99999…" at bounding box center [305, 210] width 406 height 509
drag, startPoint x: 469, startPoint y: 201, endPoint x: 456, endPoint y: 194, distance: 14.6
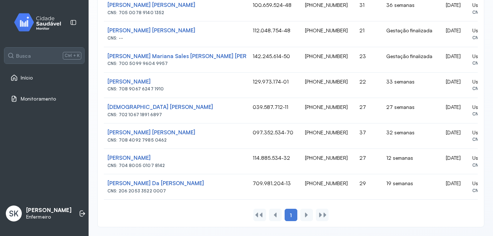
drag, startPoint x: 108, startPoint y: 55, endPoint x: 482, endPoint y: 145, distance: 383.7
drag, startPoint x: 482, startPoint y: 145, endPoint x: 447, endPoint y: 98, distance: 58.7
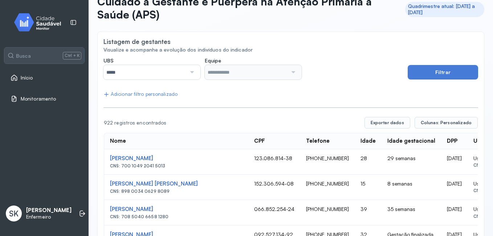
scroll to position [37, 0]
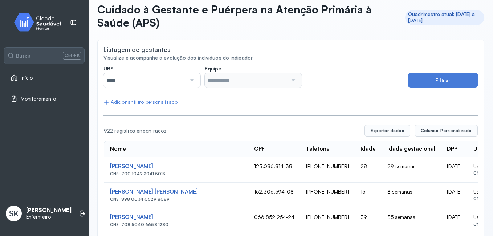
click at [180, 83] on input "*****" at bounding box center [144, 80] width 83 height 15
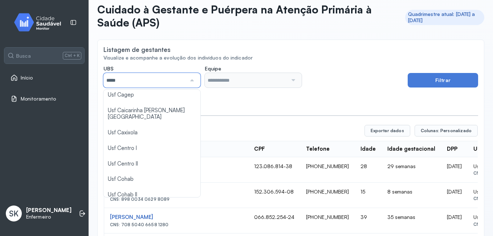
scroll to position [145, 0]
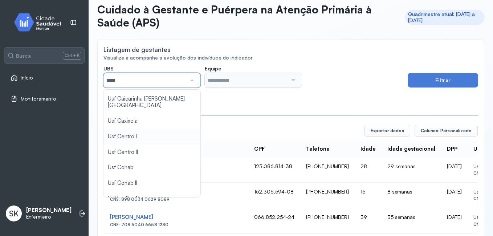
type input "*****"
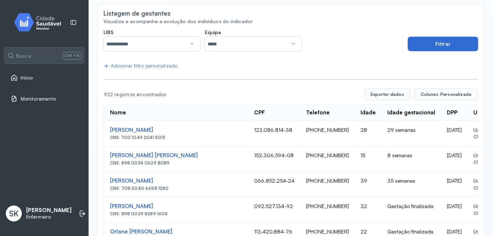
click at [462, 41] on button "Filtrar" at bounding box center [442, 44] width 70 height 15
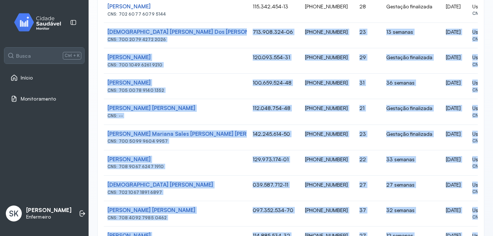
scroll to position [509, 0]
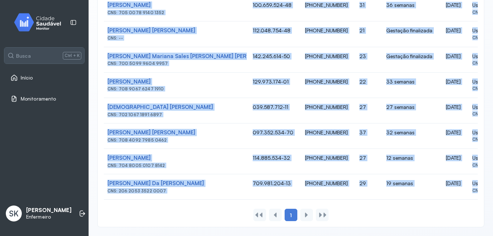
drag, startPoint x: 126, startPoint y: 135, endPoint x: 465, endPoint y: 230, distance: 352.4
drag, startPoint x: 465, startPoint y: 230, endPoint x: 451, endPoint y: 175, distance: 57.3
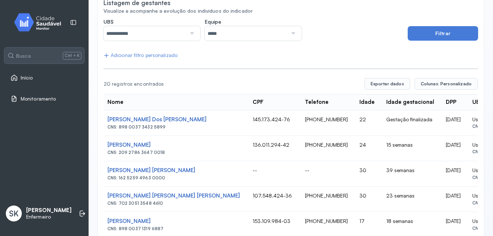
scroll to position [73, 0]
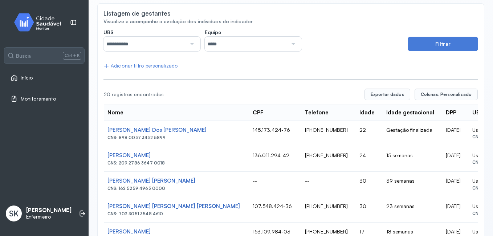
click at [148, 41] on input "**********" at bounding box center [144, 44] width 83 height 15
click at [409, 44] on button "Filtrar" at bounding box center [442, 44] width 70 height 15
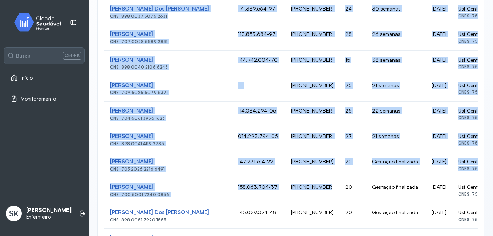
scroll to position [304, 0]
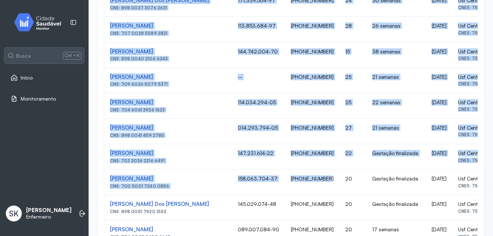
drag, startPoint x: 109, startPoint y: 56, endPoint x: 468, endPoint y: 160, distance: 373.8
click at [468, 160] on tbody "[PERSON_NAME] CNS: 704 8085 4758 2444 093.623.284-61 [PHONE_NUMBER] 35 36 seman…" at bounding box center [301, 144] width 394 height 509
drag, startPoint x: 468, startPoint y: 160, endPoint x: 448, endPoint y: 151, distance: 22.2
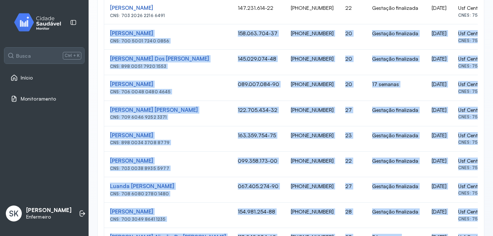
scroll to position [503, 0]
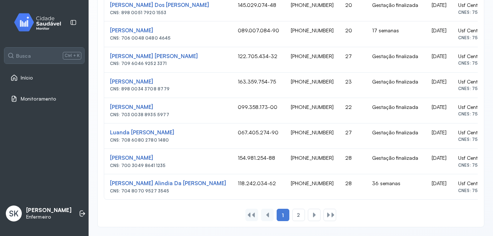
drag, startPoint x: 131, startPoint y: 58, endPoint x: 493, endPoint y: 199, distance: 389.0
click at [492, 199] on html "**********" at bounding box center [246, 118] width 493 height 236
drag, startPoint x: 493, startPoint y: 199, endPoint x: 441, endPoint y: 108, distance: 105.0
click at [297, 212] on span "2" at bounding box center [298, 215] width 3 height 6
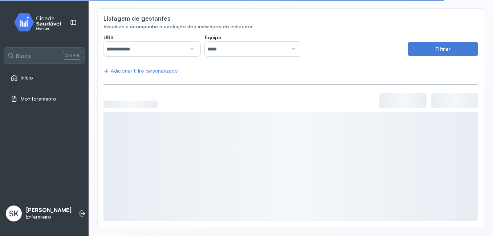
scroll to position [23, 0]
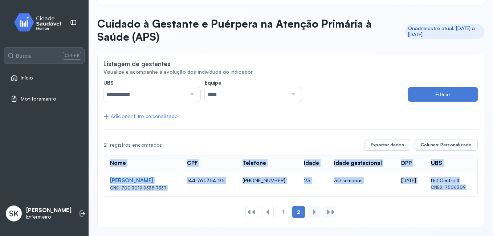
drag, startPoint x: 210, startPoint y: 194, endPoint x: 432, endPoint y: 218, distance: 223.0
click at [432, 218] on div "**********" at bounding box center [290, 150] width 374 height 142
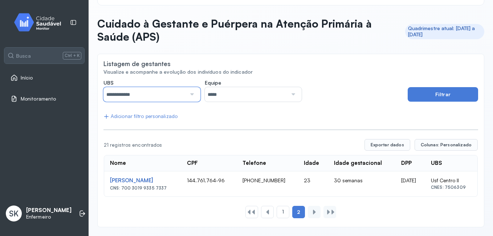
click at [175, 99] on input "**********" at bounding box center [144, 94] width 83 height 15
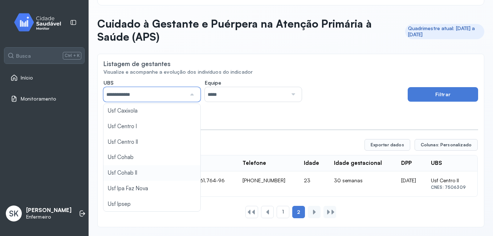
scroll to position [181, 0]
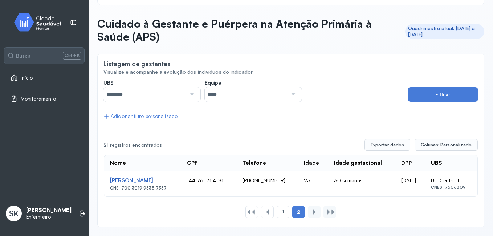
click at [138, 139] on div "UBS ********* Todas Posto de Saude Poco da Cerca Posto de Saude Sao [PERSON_NAM…" at bounding box center [290, 150] width 374 height 142
click at [431, 94] on button "Filtrar" at bounding box center [442, 94] width 70 height 15
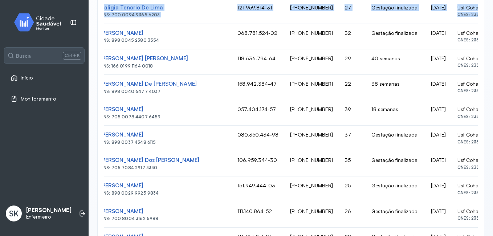
scroll to position [350, 0]
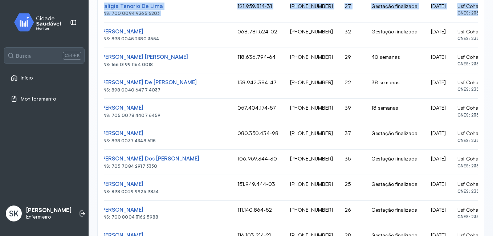
drag, startPoint x: 108, startPoint y: 60, endPoint x: 468, endPoint y: 65, distance: 359.6
click at [468, 65] on tbody "[PERSON_NAME] CNS: 898 0034 0629 8089 152.306.594-08 [PHONE_NUMBER] 15 8 semana…" at bounding box center [294, 98] width 401 height 509
drag, startPoint x: 468, startPoint y: 65, endPoint x: 451, endPoint y: 61, distance: 17.5
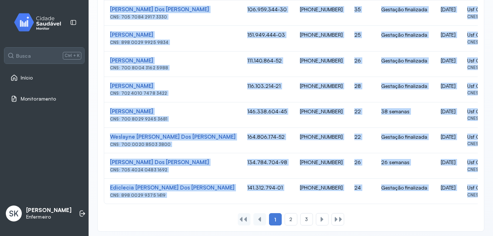
scroll to position [0, 10]
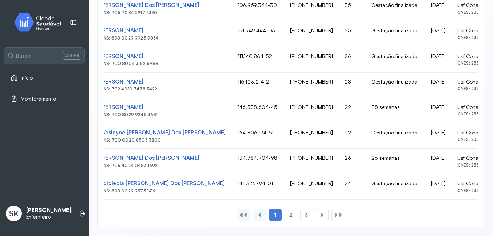
drag, startPoint x: 125, startPoint y: 110, endPoint x: 464, endPoint y: 197, distance: 349.8
click at [289, 214] on span "2" at bounding box center [290, 215] width 3 height 6
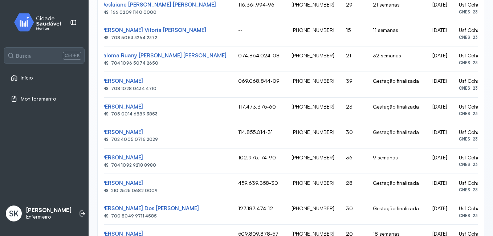
scroll to position [0, 12]
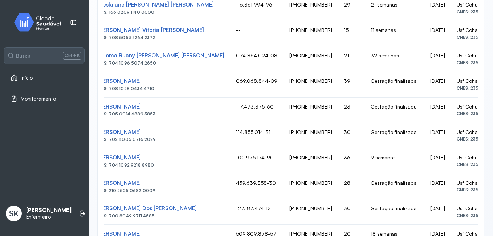
drag, startPoint x: 109, startPoint y: 129, endPoint x: 468, endPoint y: 165, distance: 361.0
click at [468, 165] on tbody "[PERSON_NAME] [PERSON_NAME] CNS: 164 2600 5364 0005 141.736.864-04 [PHONE_NUMBE…" at bounding box center [293, 199] width 403 height 509
drag, startPoint x: 468, startPoint y: 165, endPoint x: 450, endPoint y: 160, distance: 19.3
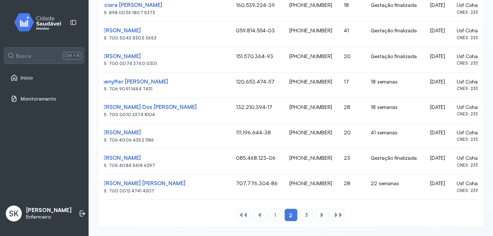
drag, startPoint x: 110, startPoint y: 66, endPoint x: 472, endPoint y: 193, distance: 384.2
click at [305, 217] on span "3" at bounding box center [306, 215] width 3 height 6
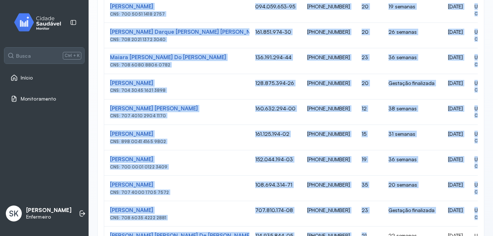
scroll to position [407, 0]
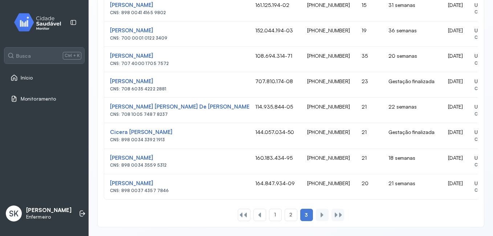
drag, startPoint x: 109, startPoint y: 118, endPoint x: 336, endPoint y: -26, distance: 269.3
click at [336, 0] on html "Busca Ctrl + K Início Monitoramento SK [PERSON_NAME] Enfermeiro Visão geral Aco…" at bounding box center [246, 118] width 493 height 236
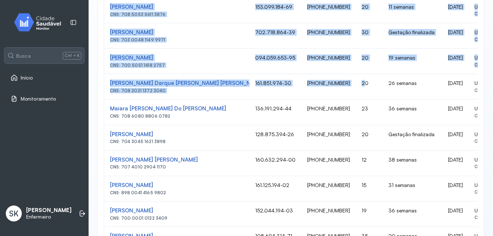
scroll to position [52, 0]
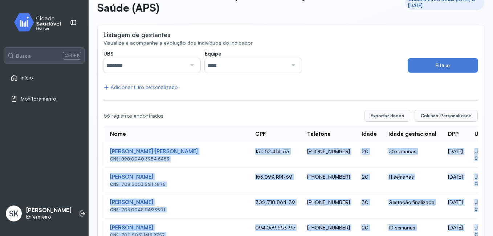
click at [185, 157] on div "CNS: 898 0040 3954 5453" at bounding box center [177, 158] width 134 height 5
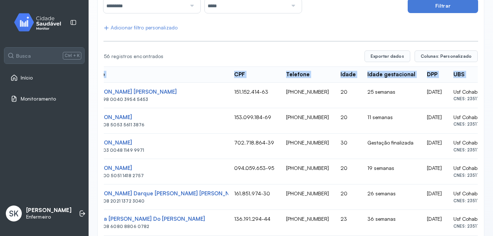
scroll to position [206, 0]
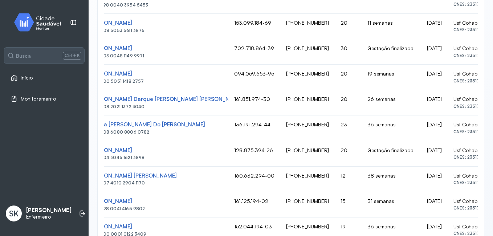
drag, startPoint x: 107, startPoint y: 149, endPoint x: 468, endPoint y: 159, distance: 361.5
click at [468, 159] on tbody "[PERSON_NAME] [PERSON_NAME] CNS: 898 0040 3954 5453 151.152.414-63 [PHONE_NUMBE…" at bounding box center [287, 191] width 409 height 407
drag, startPoint x: 468, startPoint y: 159, endPoint x: 442, endPoint y: 145, distance: 29.9
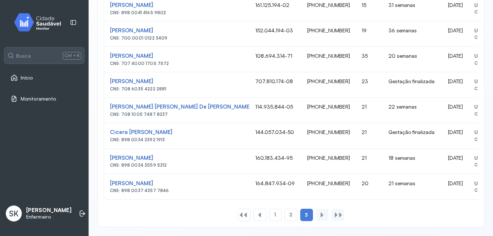
scroll to position [0, 21]
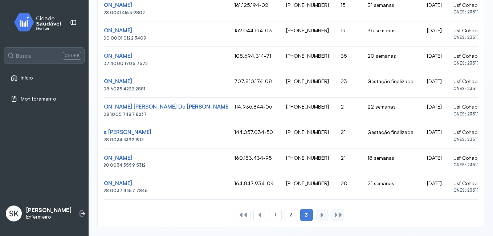
drag, startPoint x: 107, startPoint y: 152, endPoint x: 477, endPoint y: 178, distance: 370.3
drag, startPoint x: 477, startPoint y: 178, endPoint x: 438, endPoint y: 127, distance: 63.4
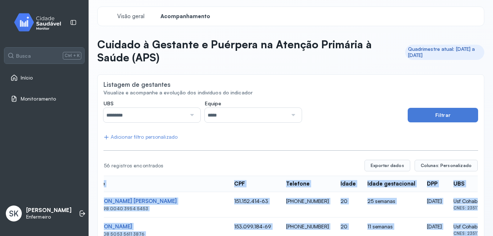
scroll to position [0, 0]
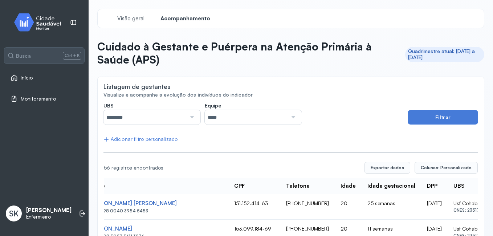
click at [188, 113] on div at bounding box center [191, 117] width 10 height 15
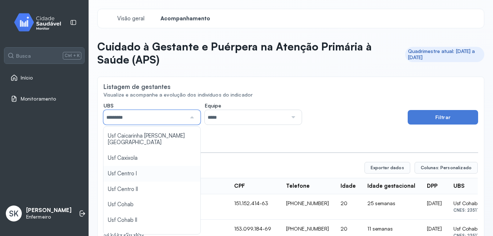
scroll to position [181, 0]
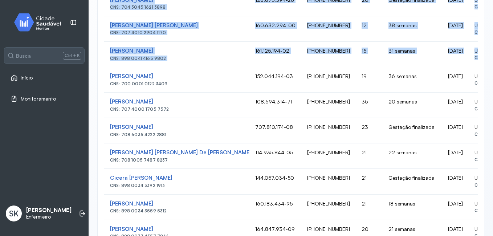
scroll to position [0, 21]
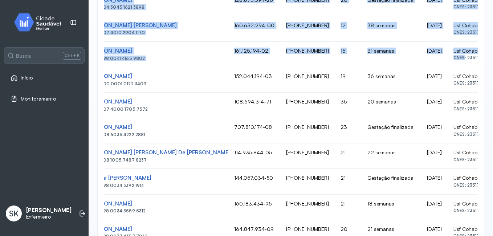
drag, startPoint x: 107, startPoint y: 82, endPoint x: 470, endPoint y: 55, distance: 364.2
click at [470, 55] on tbody "[PERSON_NAME] [PERSON_NAME] CNS: 898 0040 3954 5453 151.152.414-63 [PHONE_NUMBE…" at bounding box center [287, 41] width 409 height 407
drag, startPoint x: 470, startPoint y: 55, endPoint x: 453, endPoint y: 52, distance: 17.3
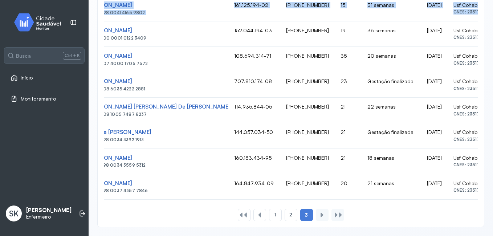
drag, startPoint x: 106, startPoint y: 23, endPoint x: 478, endPoint y: 194, distance: 409.5
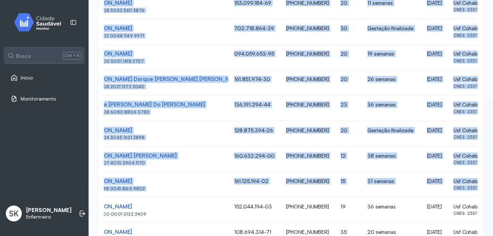
scroll to position [407, 0]
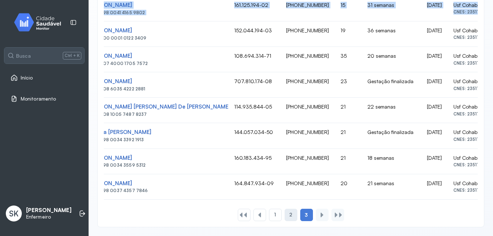
click at [284, 215] on div "2" at bounding box center [290, 215] width 13 height 12
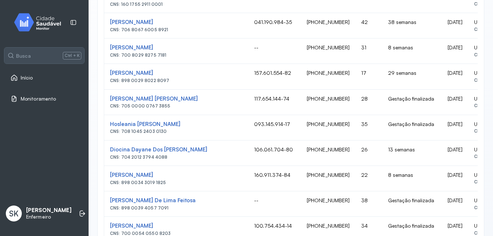
scroll to position [0, 13]
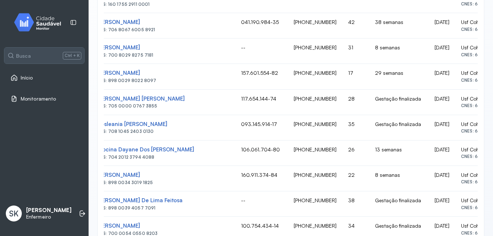
drag, startPoint x: 124, startPoint y: 64, endPoint x: 470, endPoint y: 206, distance: 373.4
click at [470, 206] on tbody "[PERSON_NAME] [PERSON_NAME] CNS: 163 5909 3198 0003 067.113.044-70 [PHONE_NUMBE…" at bounding box center [296, 191] width 410 height 509
drag, startPoint x: 470, startPoint y: 206, endPoint x: 452, endPoint y: 199, distance: 18.5
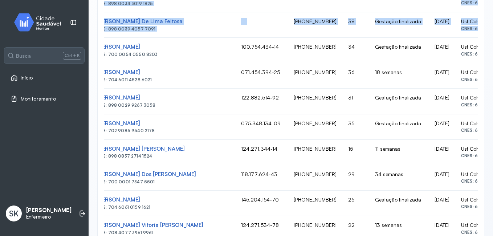
scroll to position [509, 0]
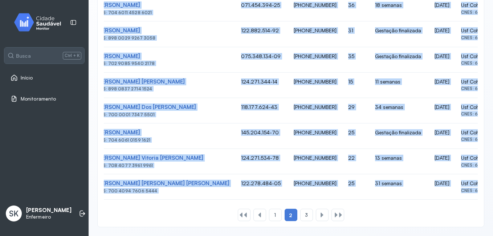
drag, startPoint x: 107, startPoint y: 79, endPoint x: 470, endPoint y: 204, distance: 384.1
click at [274, 218] on span "1" at bounding box center [275, 215] width 2 height 6
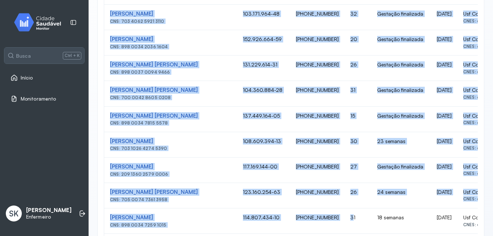
scroll to position [0, 0]
drag, startPoint x: 108, startPoint y: 52, endPoint x: 468, endPoint y: 174, distance: 380.6
click at [468, 174] on tbody "[PERSON_NAME] CNS: 166 0289 2194 0005 117.644.664-97 [PHONE_NUMBER] 29 Gestação…" at bounding box center [303, 208] width 399 height 509
drag, startPoint x: 468, startPoint y: 174, endPoint x: 440, endPoint y: 116, distance: 64.6
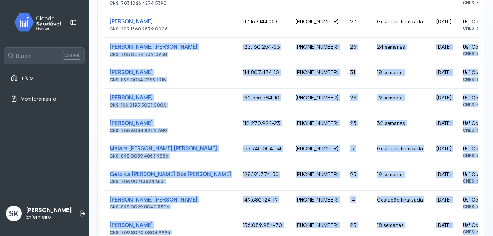
scroll to position [509, 0]
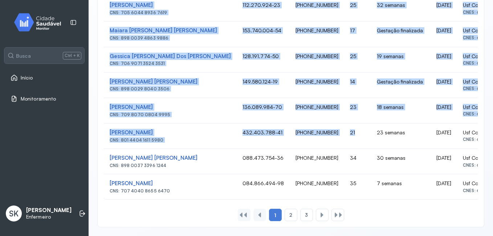
drag, startPoint x: 107, startPoint y: 42, endPoint x: 466, endPoint y: 188, distance: 387.7
drag, startPoint x: 466, startPoint y: 188, endPoint x: 454, endPoint y: 98, distance: 90.1
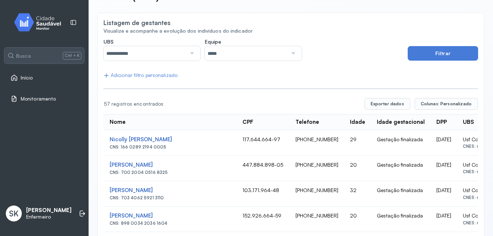
scroll to position [0, 0]
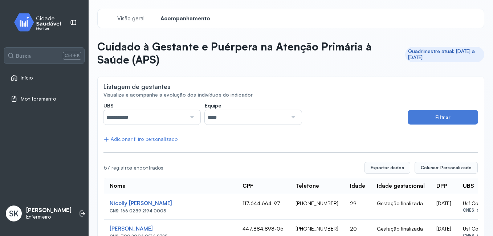
click at [164, 119] on input "**********" at bounding box center [144, 117] width 83 height 15
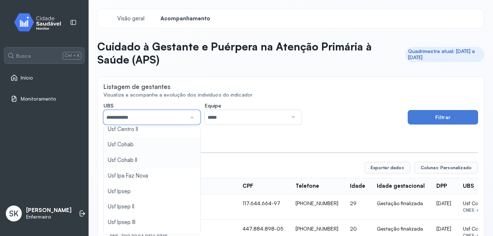
scroll to position [218, 0]
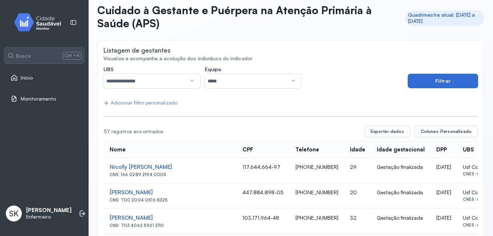
click at [463, 78] on button "Filtrar" at bounding box center [442, 81] width 70 height 15
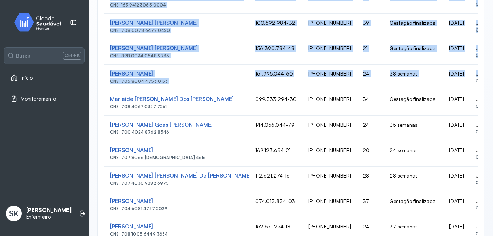
scroll to position [0, 7]
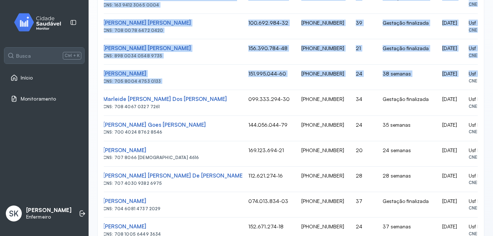
drag, startPoint x: 109, startPoint y: 93, endPoint x: 466, endPoint y: 104, distance: 357.6
click at [466, 104] on tbody "[PERSON_NAME] Calou CNS: 700 1049 2041 5013 123.086.814-38 [PHONE_NUMBER] 28 29…" at bounding box center [304, 13] width 415 height 509
drag, startPoint x: 466, startPoint y: 104, endPoint x: 456, endPoint y: 100, distance: 10.6
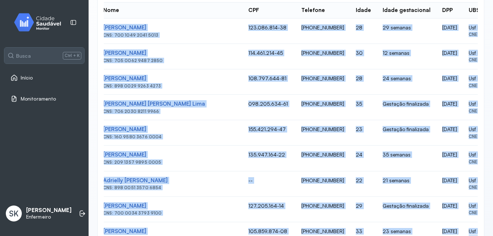
scroll to position [108, 0]
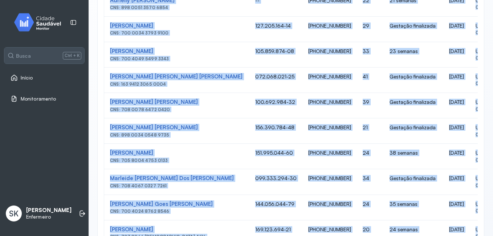
scroll to position [509, 0]
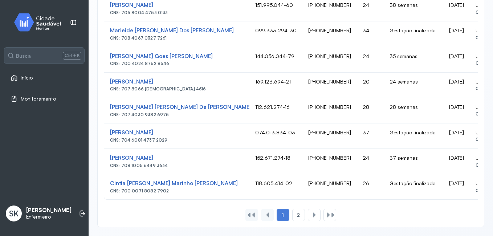
drag, startPoint x: 103, startPoint y: 92, endPoint x: 427, endPoint y: 202, distance: 342.7
click at [308, 216] on div "2" at bounding box center [314, 215] width 13 height 12
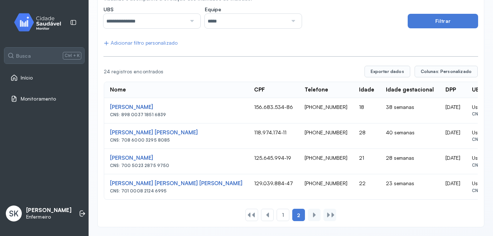
scroll to position [0, 1]
drag, startPoint x: 116, startPoint y: 107, endPoint x: 466, endPoint y: 191, distance: 359.4
click at [466, 191] on tbody "[PERSON_NAME] CNS: 898 0037 1851 6839 156.683.534-86 [PHONE_NUMBER] 18 38 seman…" at bounding box center [308, 149] width 411 height 102
drag, startPoint x: 466, startPoint y: 191, endPoint x: 444, endPoint y: 155, distance: 41.9
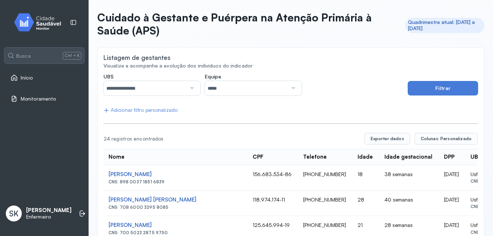
click at [162, 91] on input "**********" at bounding box center [144, 88] width 83 height 15
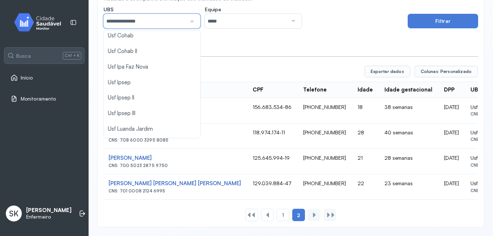
scroll to position [102, 0]
click at [120, 71] on div "UBS ********* Todas Posto de Saude Poco da Cerca Posto de Saude Sao [PERSON_NAM…" at bounding box center [290, 113] width 374 height 215
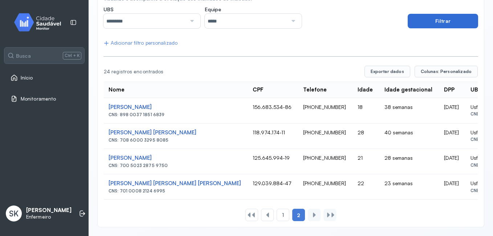
click at [455, 14] on button "Filtrar" at bounding box center [442, 21] width 70 height 15
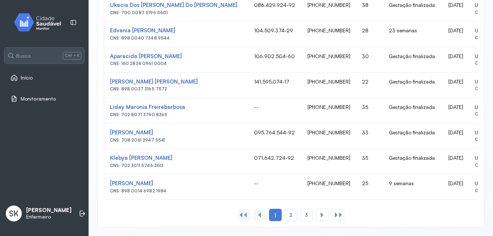
scroll to position [0, 1]
drag, startPoint x: 111, startPoint y: 63, endPoint x: 469, endPoint y: 198, distance: 382.2
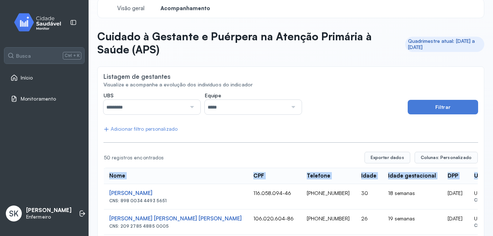
scroll to position [1, 0]
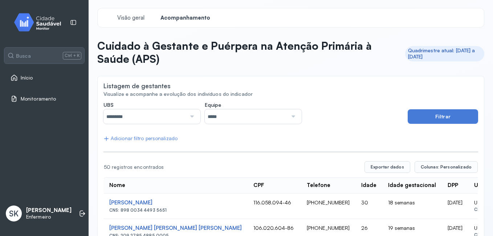
click at [187, 115] on div at bounding box center [191, 116] width 10 height 15
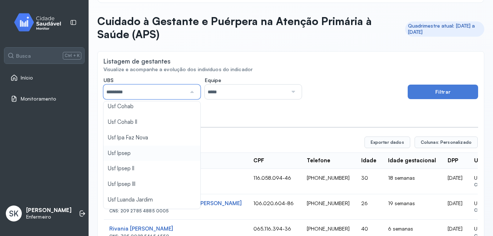
scroll to position [37, 0]
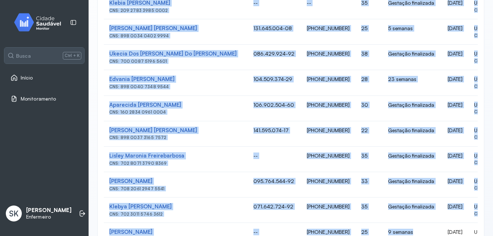
scroll to position [509, 0]
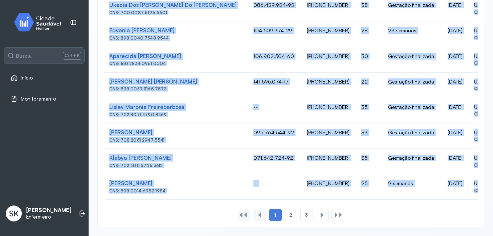
drag, startPoint x: 119, startPoint y: 105, endPoint x: 421, endPoint y: 224, distance: 324.8
click at [247, 164] on td "071.642.724-92" at bounding box center [273, 161] width 53 height 25
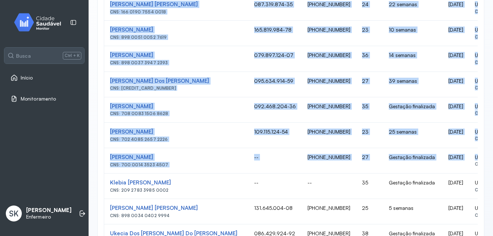
scroll to position [0, 1]
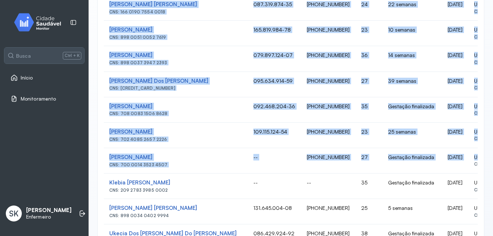
drag, startPoint x: 109, startPoint y: 168, endPoint x: 470, endPoint y: 163, distance: 361.1
click at [470, 163] on tbody "[PERSON_NAME] CNS: 898 0034 4493 5651 116.058.094-46 [PHONE_NUMBER] 30 18 seman…" at bounding box center [308, 173] width 410 height 509
drag, startPoint x: 470, startPoint y: 163, endPoint x: 446, endPoint y: 129, distance: 41.1
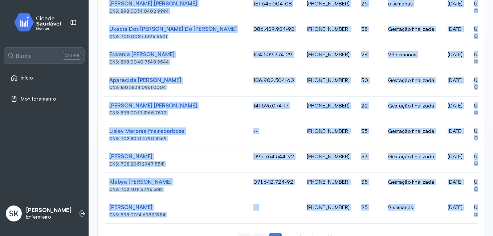
scroll to position [509, 0]
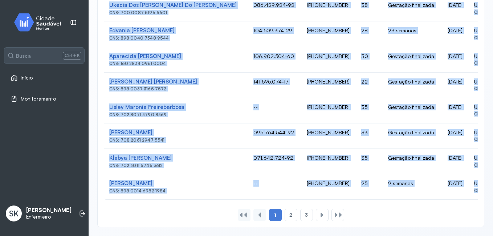
drag, startPoint x: 109, startPoint y: 181, endPoint x: 468, endPoint y: 192, distance: 359.4
drag, startPoint x: 468, startPoint y: 192, endPoint x: 449, endPoint y: 175, distance: 26.5
click at [300, 217] on div "2" at bounding box center [306, 215] width 13 height 12
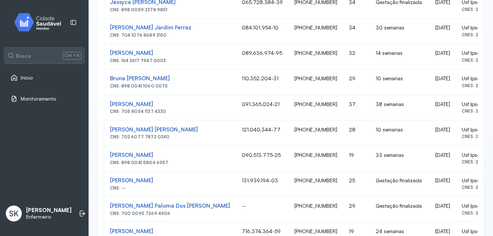
scroll to position [0, 7]
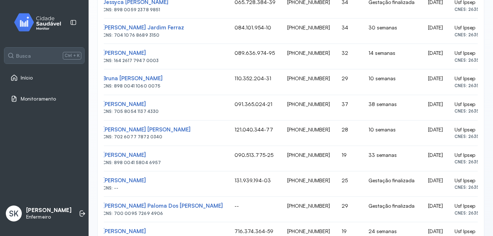
drag, startPoint x: 107, startPoint y: 163, endPoint x: 471, endPoint y: 136, distance: 365.3
click at [471, 136] on tbody "[PERSON_NAME] CNS: 704 0003 4738 4665 -- [PHONE_NUMBER] 34 Gestação finalizada …" at bounding box center [295, 196] width 397 height 509
drag, startPoint x: 471, startPoint y: 136, endPoint x: 450, endPoint y: 128, distance: 23.2
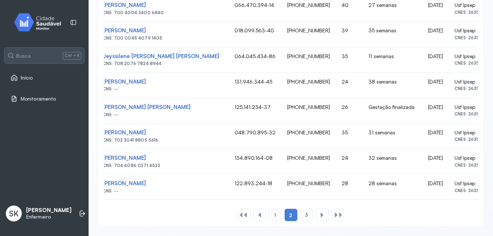
drag, startPoint x: 109, startPoint y: 117, endPoint x: 475, endPoint y: 171, distance: 369.7
drag, startPoint x: 475, startPoint y: 171, endPoint x: 444, endPoint y: 155, distance: 34.7
click at [305, 216] on span "3" at bounding box center [306, 215] width 3 height 6
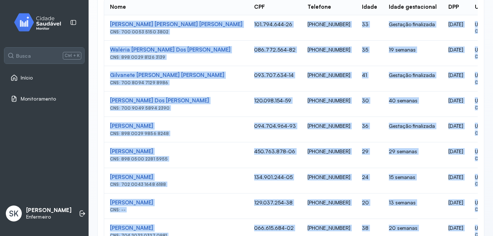
scroll to position [254, 0]
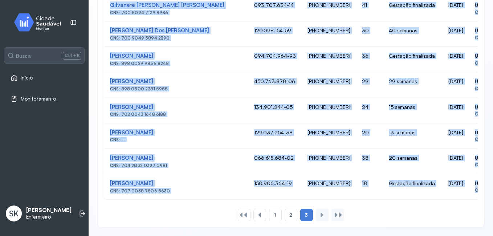
drag, startPoint x: 109, startPoint y: 91, endPoint x: 327, endPoint y: 214, distance: 250.9
click at [327, 214] on div "Nome CPF Telefone Idade Idade gestacional DPP UBS 50 registros encontrados Expo…" at bounding box center [290, 67] width 374 height 308
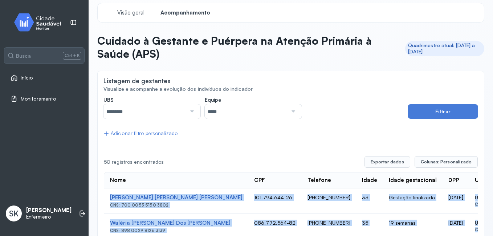
scroll to position [0, 0]
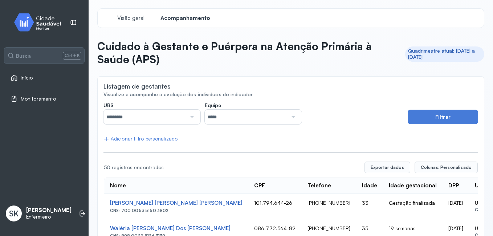
click at [189, 116] on div at bounding box center [191, 117] width 10 height 15
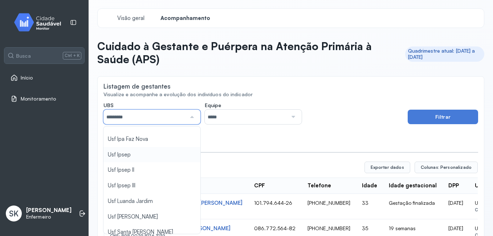
scroll to position [254, 0]
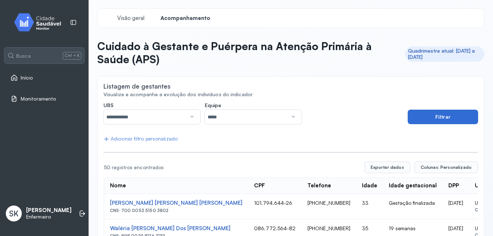
click at [438, 116] on button "Filtrar" at bounding box center [442, 117] width 70 height 15
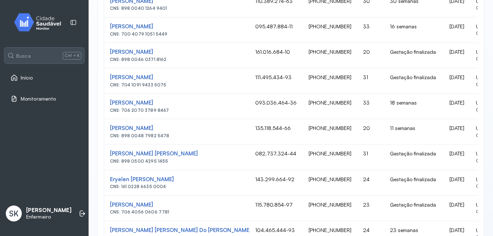
scroll to position [0, 13]
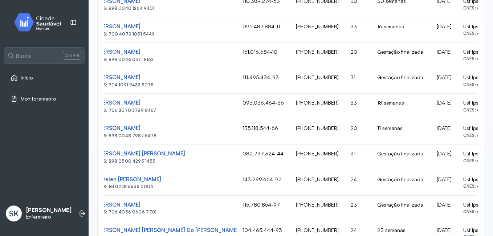
drag, startPoint x: 110, startPoint y: 58, endPoint x: 471, endPoint y: 134, distance: 369.3
click at [471, 134] on tbody "Orlane [PERSON_NAME] CNS: 898 0001 2805 2629 113.420.884-76 [PHONE_NUMBER] 22 G…" at bounding box center [296, 68] width 411 height 509
drag, startPoint x: 471, startPoint y: 134, endPoint x: 448, endPoint y: 129, distance: 23.7
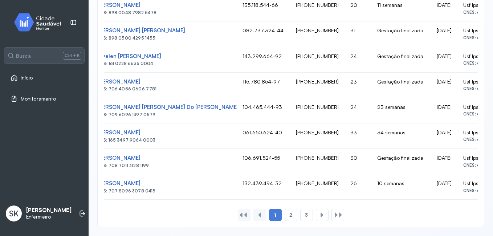
scroll to position [0, 0]
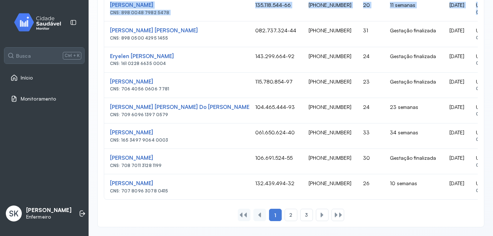
drag, startPoint x: 108, startPoint y: 20, endPoint x: 452, endPoint y: 199, distance: 387.6
click at [289, 216] on span "2" at bounding box center [290, 215] width 3 height 6
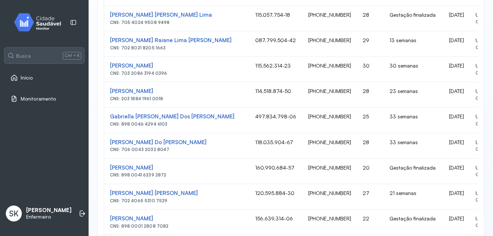
scroll to position [0, 33]
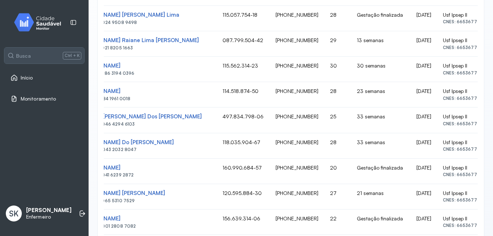
drag, startPoint x: 107, startPoint y: 56, endPoint x: 469, endPoint y: 200, distance: 388.8
click at [469, 200] on tbody "[PERSON_NAME] [PERSON_NAME] CNS: 705 0016 6199 2752 101.731.734-89 [PHONE_NUMBE…" at bounding box center [276, 234] width 411 height 509
drag, startPoint x: 469, startPoint y: 200, endPoint x: 444, endPoint y: 171, distance: 37.3
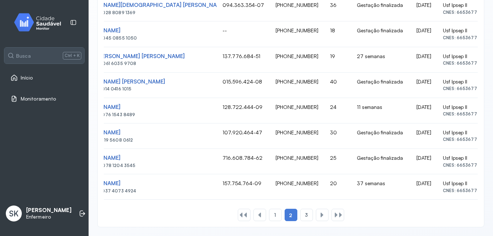
drag, startPoint x: 108, startPoint y: 33, endPoint x: 478, endPoint y: 190, distance: 401.4
drag, startPoint x: 478, startPoint y: 190, endPoint x: 440, endPoint y: 129, distance: 72.0
click at [305, 216] on span "3" at bounding box center [306, 215] width 3 height 6
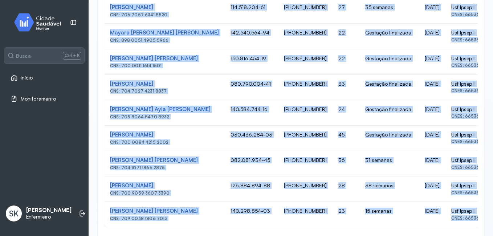
scroll to position [325, 0]
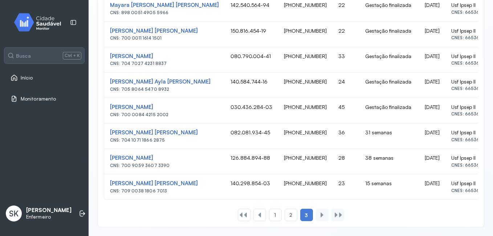
drag, startPoint x: 106, startPoint y: 130, endPoint x: 477, endPoint y: 193, distance: 376.2
drag, startPoint x: 477, startPoint y: 193, endPoint x: 455, endPoint y: 162, distance: 38.3
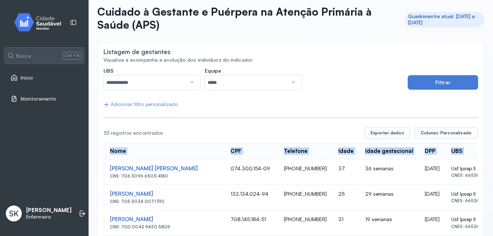
scroll to position [0, 0]
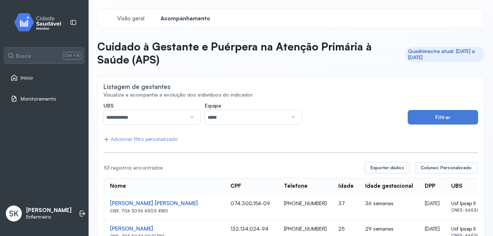
click at [186, 119] on div at bounding box center [191, 117] width 10 height 15
click at [425, 118] on button "Filtrar" at bounding box center [442, 117] width 70 height 15
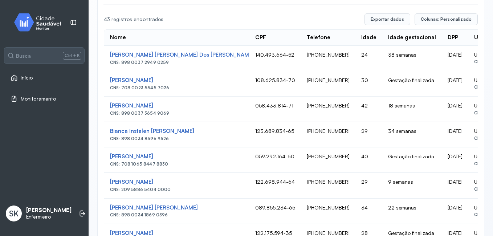
scroll to position [141, 0]
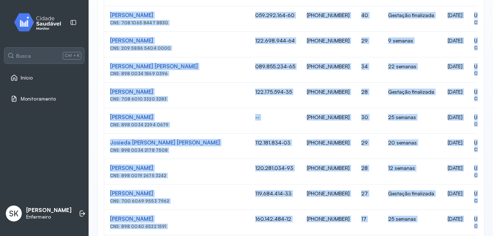
drag, startPoint x: 115, startPoint y: 70, endPoint x: 463, endPoint y: 230, distance: 383.0
click at [463, 230] on tbody "[PERSON_NAME] [PERSON_NAME] Dos [PERSON_NAME] CNS: 898 0037 2949 0259 140.493.6…" at bounding box center [308, 159] width 409 height 509
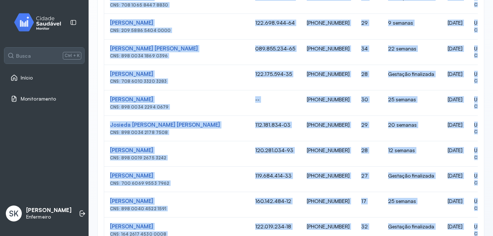
drag, startPoint x: 463, startPoint y: 230, endPoint x: 464, endPoint y: 225, distance: 5.2
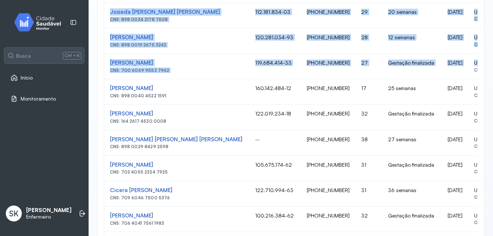
scroll to position [0, 15]
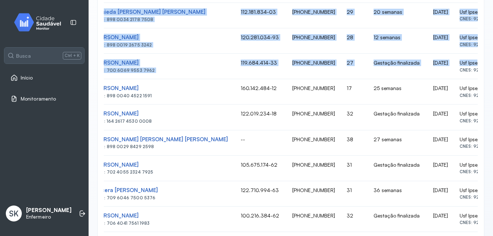
drag, startPoint x: 109, startPoint y: 183, endPoint x: 470, endPoint y: 70, distance: 377.7
click at [470, 70] on tbody "[PERSON_NAME] [PERSON_NAME] Dos [PERSON_NAME] CNS: 898 0037 2949 0259 140.493.6…" at bounding box center [294, 28] width 409 height 509
drag, startPoint x: 470, startPoint y: 70, endPoint x: 456, endPoint y: 63, distance: 15.4
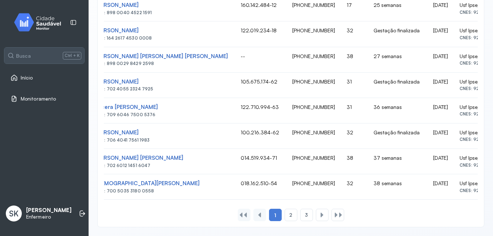
drag, startPoint x: 107, startPoint y: 70, endPoint x: 470, endPoint y: 198, distance: 384.7
drag, startPoint x: 470, startPoint y: 198, endPoint x: 448, endPoint y: 130, distance: 72.1
click at [289, 216] on span "2" at bounding box center [290, 215] width 3 height 6
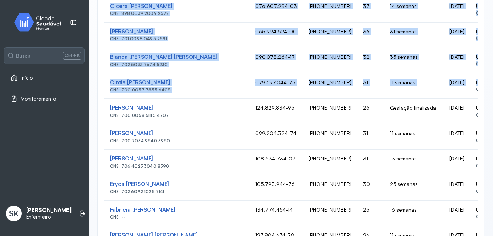
scroll to position [0, 3]
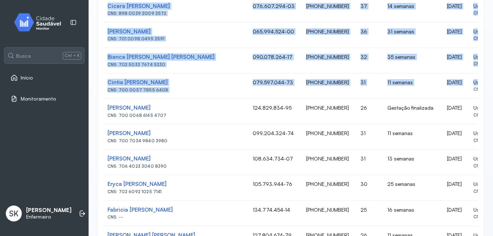
drag, startPoint x: 109, startPoint y: 124, endPoint x: 469, endPoint y: 90, distance: 361.6
click at [469, 90] on tbody "[PERSON_NAME] [PERSON_NAME] Kaillany Da [PERSON_NAME] CNS: 700 8039 8008 1688 1…" at bounding box center [307, 98] width 411 height 509
drag, startPoint x: 469, startPoint y: 90, endPoint x: 447, endPoint y: 79, distance: 24.7
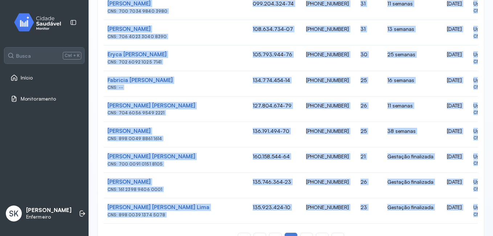
scroll to position [509, 0]
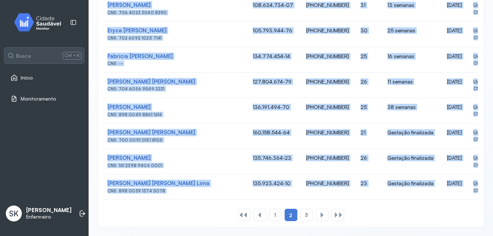
drag, startPoint x: 108, startPoint y: 56, endPoint x: 471, endPoint y: 194, distance: 388.0
drag, startPoint x: 471, startPoint y: 194, endPoint x: 441, endPoint y: 132, distance: 68.8
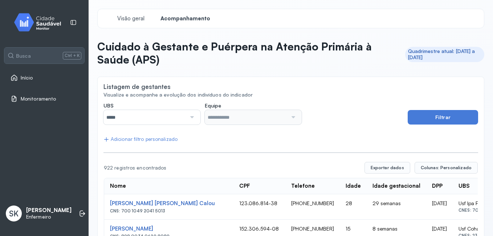
click at [186, 116] on div at bounding box center [191, 117] width 10 height 15
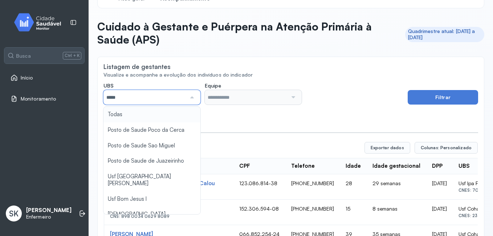
scroll to position [36, 0]
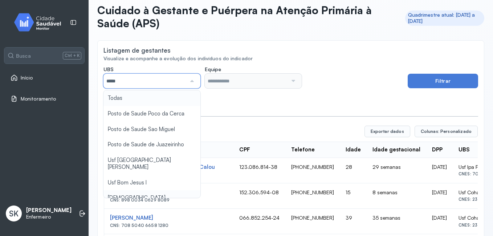
type input "*****"
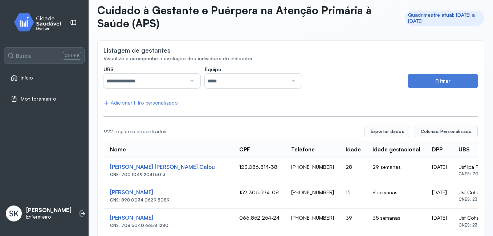
click at [460, 70] on div "**********" at bounding box center [290, 77] width 374 height 22
drag, startPoint x: 460, startPoint y: 72, endPoint x: 461, endPoint y: 77, distance: 5.1
click at [460, 73] on div "**********" at bounding box center [290, 77] width 374 height 22
click at [461, 77] on button "Filtrar" at bounding box center [442, 81] width 70 height 15
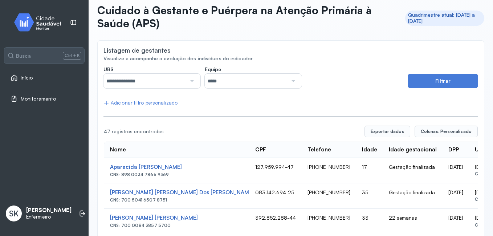
click at [183, 88] on div "**********" at bounding box center [144, 81] width 83 height 15
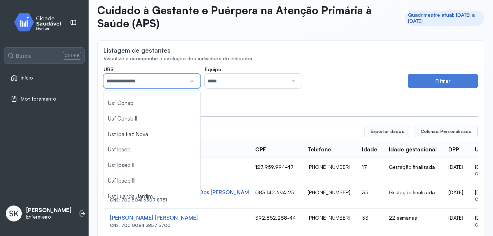
scroll to position [218, 0]
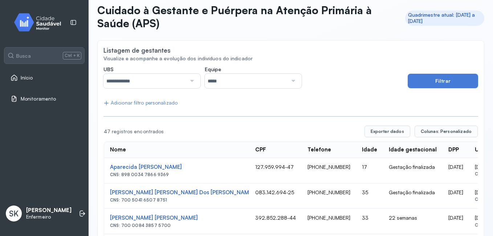
click at [425, 88] on button "Filtrar" at bounding box center [442, 81] width 70 height 15
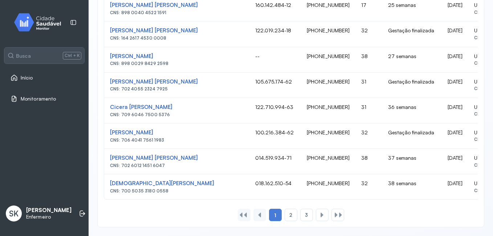
scroll to position [509, 0]
click at [289, 216] on span "2" at bounding box center [290, 215] width 3 height 6
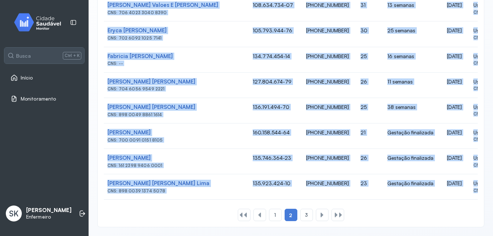
drag, startPoint x: 120, startPoint y: 168, endPoint x: 468, endPoint y: 206, distance: 350.0
click at [316, 212] on div "3" at bounding box center [322, 215] width 13 height 12
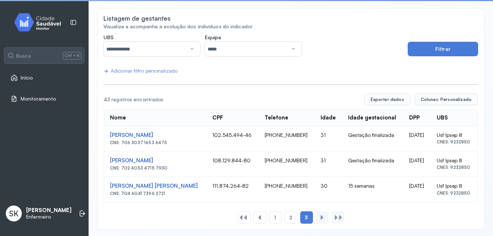
scroll to position [71, 0]
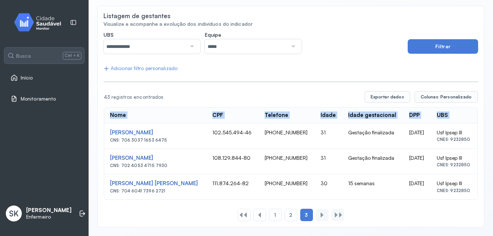
drag, startPoint x: 108, startPoint y: 130, endPoint x: 460, endPoint y: 201, distance: 358.7
click at [460, 201] on div "Nome CPF Telefone Idade Idade gestacional DPP UBS 43 registros encontrados Expo…" at bounding box center [290, 156] width 374 height 130
click at [188, 47] on div at bounding box center [191, 46] width 10 height 15
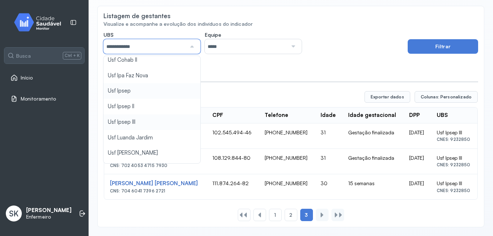
scroll to position [254, 0]
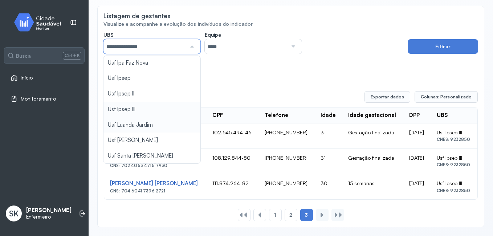
click at [151, 113] on div "**********" at bounding box center [290, 127] width 374 height 190
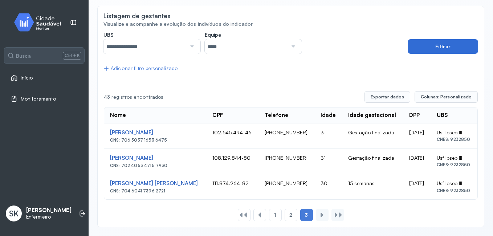
click at [421, 50] on button "Filtrar" at bounding box center [442, 46] width 70 height 15
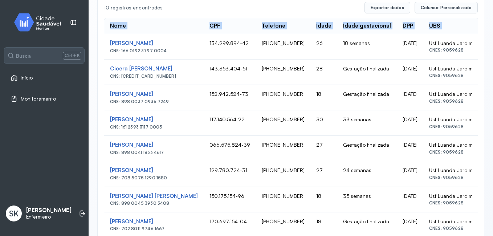
scroll to position [233, 0]
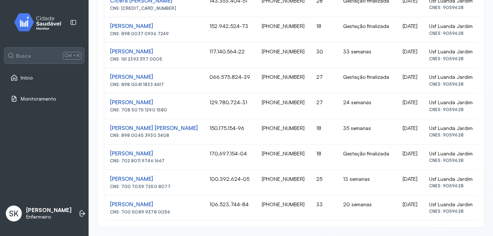
drag, startPoint x: 107, startPoint y: 111, endPoint x: 448, endPoint y: 219, distance: 357.2
click at [448, 219] on div "Nome CPF Telefone Idade Idade gestacional DPP UBS Rafaela Alves Lemos CNS: 166 …" at bounding box center [291, 85] width 374 height 271
drag, startPoint x: 448, startPoint y: 219, endPoint x: 430, endPoint y: 153, distance: 68.4
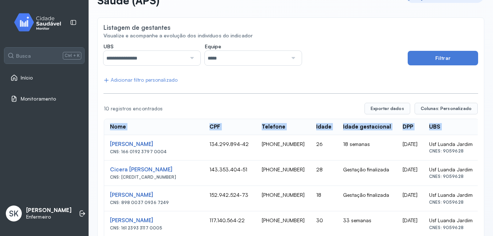
scroll to position [0, 0]
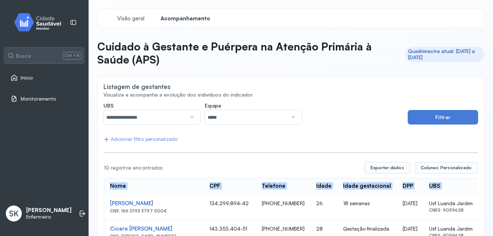
click at [139, 116] on input "**********" at bounding box center [144, 117] width 83 height 15
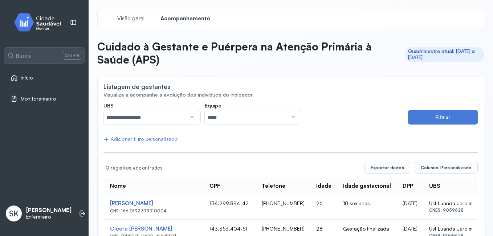
click at [438, 121] on button "Filtrar" at bounding box center [442, 117] width 70 height 15
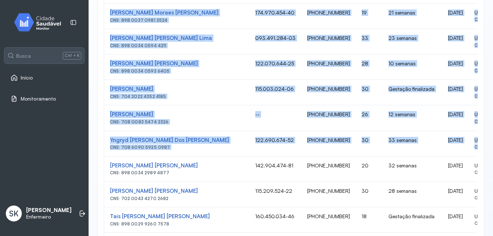
scroll to position [0, 36]
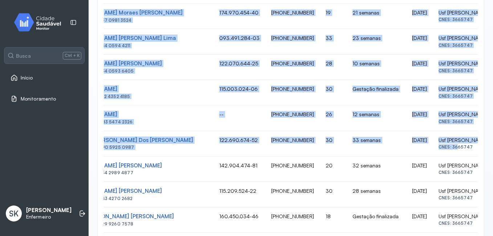
drag, startPoint x: 108, startPoint y: 98, endPoint x: 463, endPoint y: 144, distance: 358.2
click at [463, 144] on tbody "Maria Bruna Mourato Silva CNS: 898 0037 3971 0391 154.496.944-90 (87) 99949-841…" at bounding box center [280, 232] width 424 height 509
drag, startPoint x: 463, startPoint y: 144, endPoint x: 431, endPoint y: 139, distance: 32.3
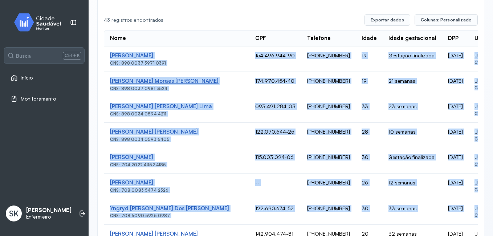
scroll to position [73, 0]
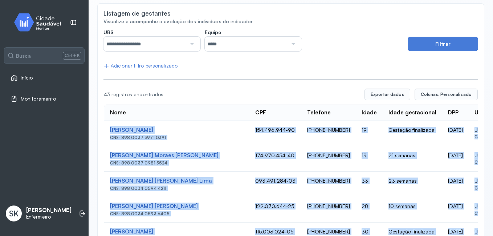
click at [106, 132] on td "Maria Bruna Mourato Silva CNS: 898 0037 3971 0391" at bounding box center [176, 133] width 145 height 25
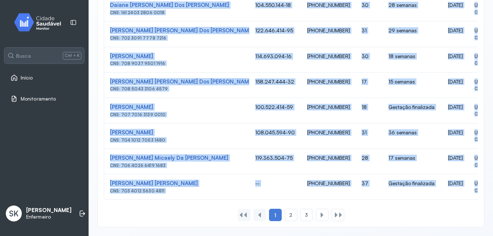
scroll to position [0, 36]
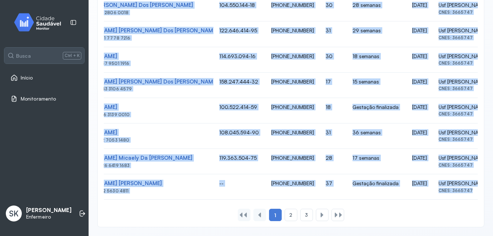
drag, startPoint x: 109, startPoint y: 126, endPoint x: 494, endPoint y: 209, distance: 393.5
click at [492, 209] on html "**********" at bounding box center [246, 118] width 493 height 236
drag, startPoint x: 494, startPoint y: 209, endPoint x: 434, endPoint y: 102, distance: 122.6
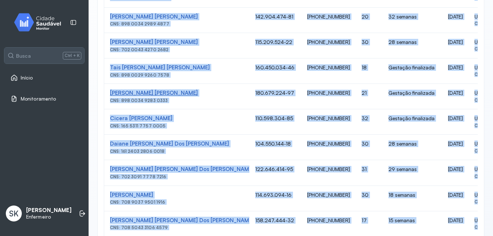
scroll to position [146, 0]
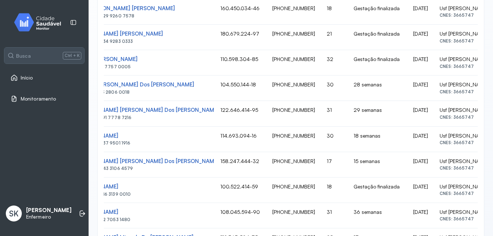
scroll to position [0, 36]
drag, startPoint x: 109, startPoint y: 53, endPoint x: 463, endPoint y: 20, distance: 355.4
click at [463, 20] on tbody "Maria Bruna Mourato Silva CNS: 898 0037 3971 0391 154.496.944-90 (87) 99949-841…" at bounding box center [280, 24] width 424 height 509
drag, startPoint x: 463, startPoint y: 20, endPoint x: 433, endPoint y: 9, distance: 32.0
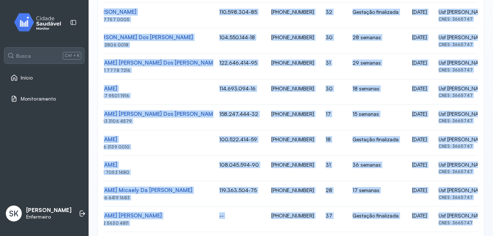
scroll to position [509, 0]
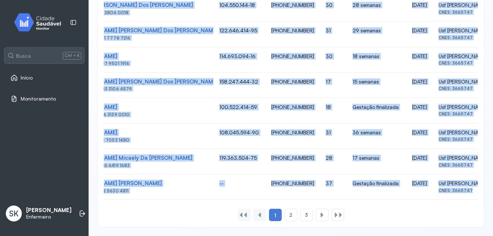
drag, startPoint x: 108, startPoint y: 93, endPoint x: 467, endPoint y: 250, distance: 391.6
click at [467, 235] on html "**********" at bounding box center [246, 118] width 493 height 236
click at [300, 220] on div "2" at bounding box center [306, 215] width 13 height 12
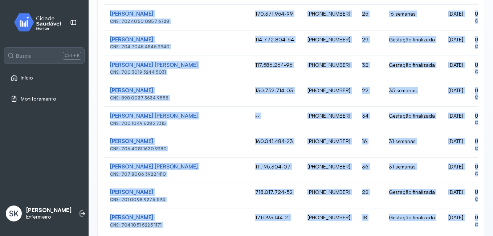
scroll to position [0, 24]
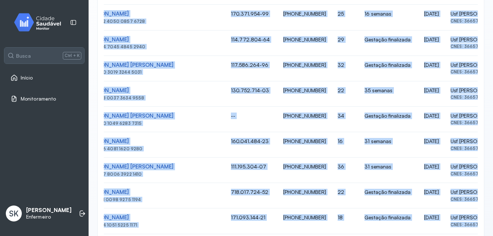
drag, startPoint x: 109, startPoint y: 94, endPoint x: 466, endPoint y: 71, distance: 358.2
click at [466, 71] on tbody "Aline Rodrigues Dos Santos CNS: 706 8027 1972 8922 152.721.494-08 (87) 99818-98…" at bounding box center [292, 132] width 425 height 509
drag, startPoint x: 466, startPoint y: 71, endPoint x: 452, endPoint y: 66, distance: 14.6
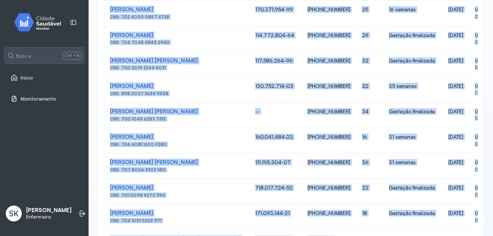
scroll to position [316, 0]
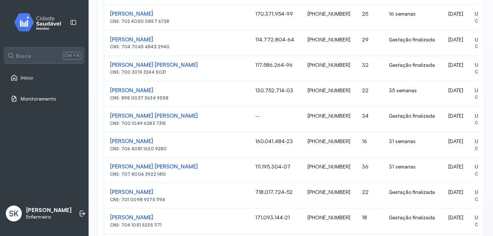
click at [112, 86] on td "Ana Gabriela Barroso De Oliveira CNS: 898 0037 3634 9558" at bounding box center [176, 93] width 145 height 25
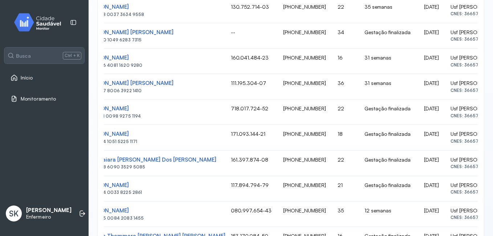
scroll to position [509, 0]
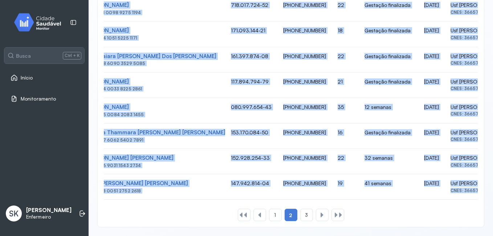
drag, startPoint x: 109, startPoint y: 87, endPoint x: 456, endPoint y: 225, distance: 373.2
drag, startPoint x: 456, startPoint y: 225, endPoint x: 444, endPoint y: 176, distance: 50.0
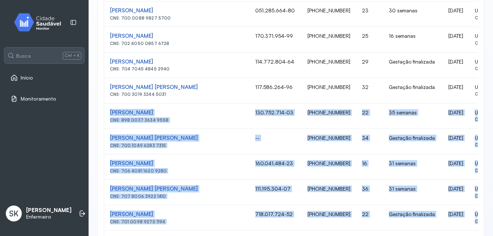
scroll to position [291, 0]
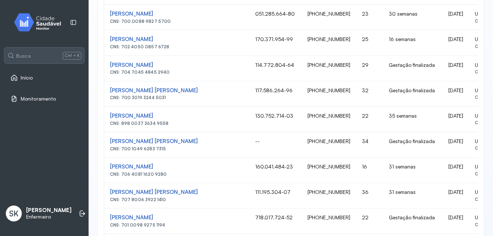
click at [96, 131] on div "**********" at bounding box center [291, 78] width 404 height 739
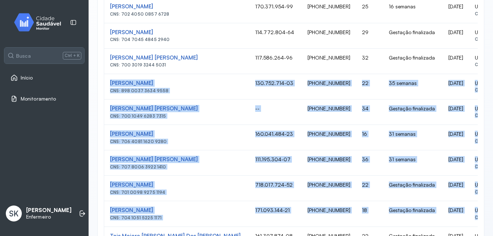
scroll to position [0, 24]
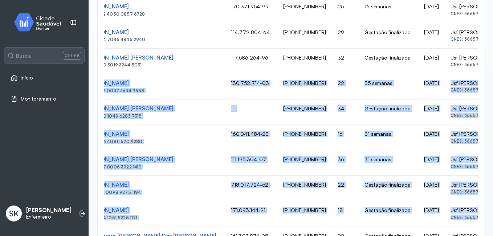
drag, startPoint x: 110, startPoint y: 114, endPoint x: 469, endPoint y: 216, distance: 373.9
click at [469, 216] on tbody "Aline Rodrigues Dos Santos CNS: 706 8027 1972 8922 152.721.494-08 (87) 99818-98…" at bounding box center [292, 124] width 425 height 509
drag, startPoint x: 469, startPoint y: 216, endPoint x: 448, endPoint y: 210, distance: 21.8
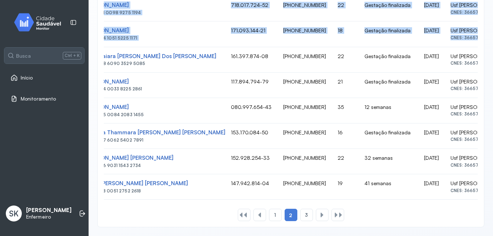
scroll to position [0, 0]
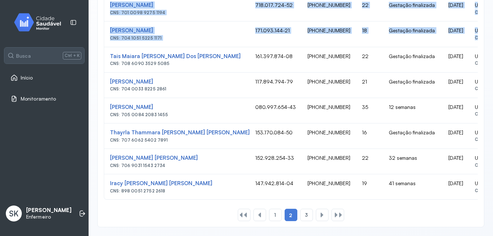
drag, startPoint x: 109, startPoint y: 48, endPoint x: 420, endPoint y: 199, distance: 346.0
drag, startPoint x: 420, startPoint y: 199, endPoint x: 371, endPoint y: 128, distance: 86.3
click at [305, 213] on span "3" at bounding box center [306, 215] width 3 height 6
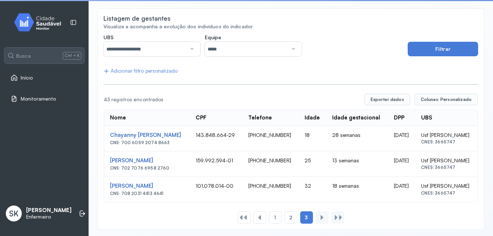
scroll to position [76, 0]
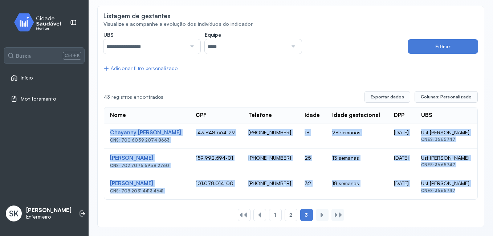
drag, startPoint x: 108, startPoint y: 124, endPoint x: 417, endPoint y: 205, distance: 319.2
click at [417, 205] on div "Nome CPF Telefone Idade Idade gestacional DPP UBS 43 registros encontrados Expo…" at bounding box center [290, 156] width 374 height 130
drag, startPoint x: 417, startPoint y: 205, endPoint x: 392, endPoint y: 151, distance: 60.2
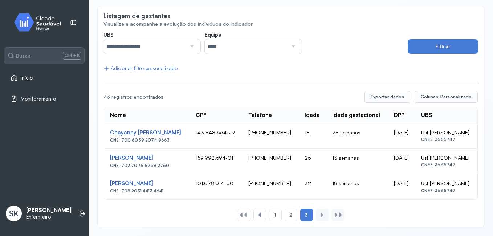
click at [186, 39] on div at bounding box center [191, 46] width 10 height 15
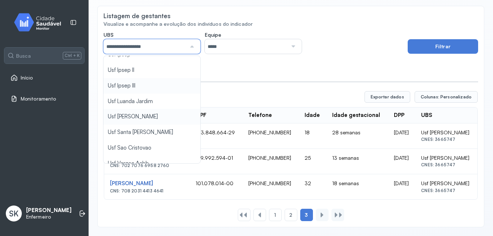
scroll to position [290, 0]
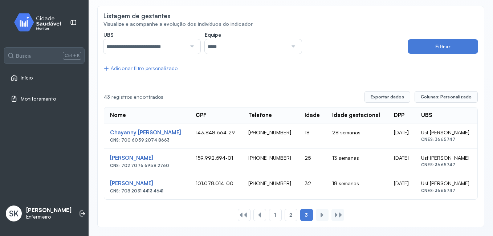
click at [179, 100] on div "**********" at bounding box center [290, 127] width 374 height 190
click at [434, 47] on button "Filtrar" at bounding box center [442, 46] width 70 height 15
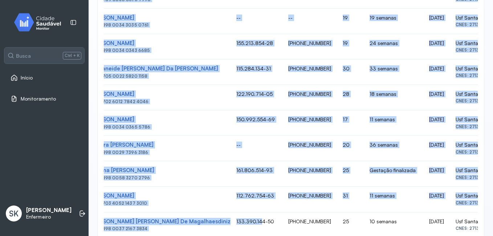
scroll to position [0, 41]
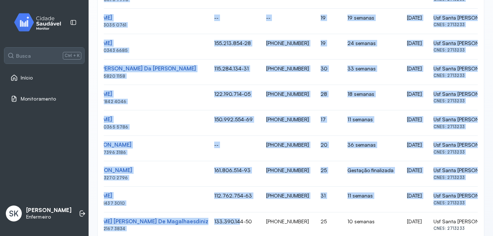
drag, startPoint x: 113, startPoint y: 91, endPoint x: 453, endPoint y: 53, distance: 341.8
click at [453, 53] on tbody "Erika Mirelly De Lima Nascimento CNS: 203 1880 9421 0008 108.086.344-37 (87) 99…" at bounding box center [282, 110] width 439 height 509
drag, startPoint x: 453, startPoint y: 53, endPoint x: 439, endPoint y: 44, distance: 16.6
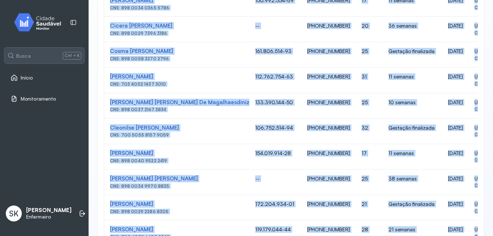
scroll to position [509, 0]
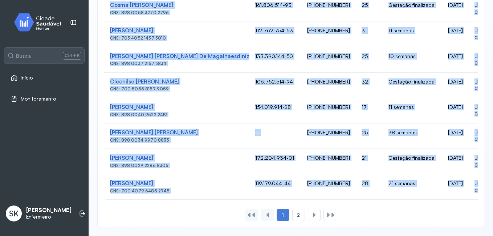
drag, startPoint x: 109, startPoint y: 78, endPoint x: 460, endPoint y: 193, distance: 370.1
drag, startPoint x: 460, startPoint y: 193, endPoint x: 441, endPoint y: 189, distance: 19.6
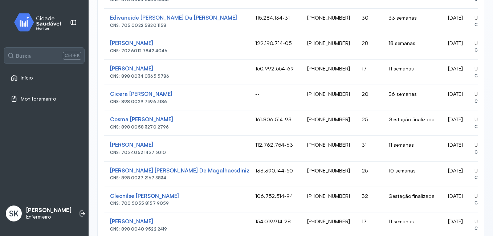
scroll to position [333, 0]
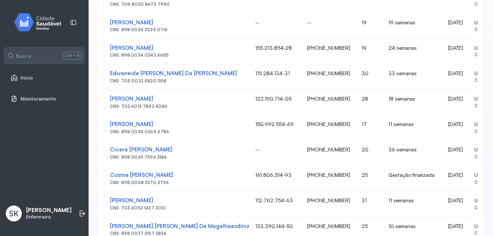
drag, startPoint x: 472, startPoint y: 184, endPoint x: 105, endPoint y: 70, distance: 383.9
click at [105, 70] on div "Nome CPF Telefone Idade Idade gestacional DPP UBS 30 registros encontrados Expo…" at bounding box center [290, 99] width 374 height 542
drag, startPoint x: 105, startPoint y: 70, endPoint x: 116, endPoint y: 70, distance: 11.3
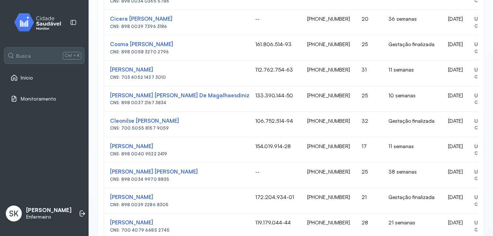
scroll to position [509, 0]
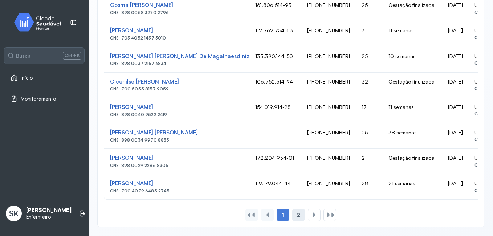
click at [308, 220] on div "2" at bounding box center [314, 215] width 13 height 12
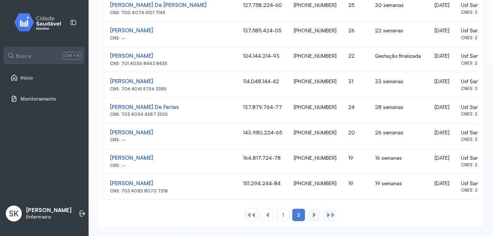
scroll to position [0, 47]
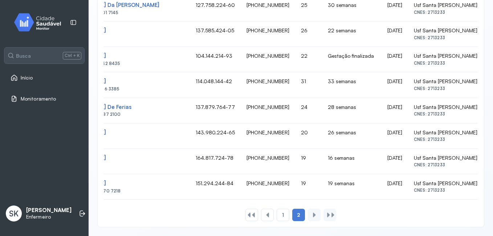
drag, startPoint x: 106, startPoint y: 164, endPoint x: 478, endPoint y: 193, distance: 373.0
click at [478, 193] on div "**********" at bounding box center [290, 28] width 387 height 400
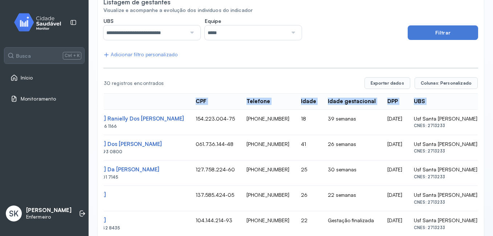
scroll to position [0, 0]
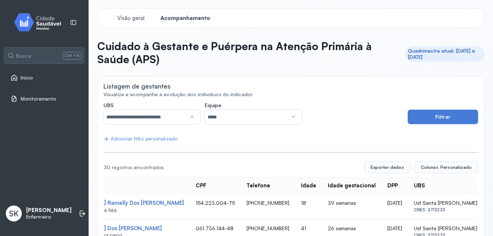
click at [186, 112] on div at bounding box center [191, 117] width 10 height 15
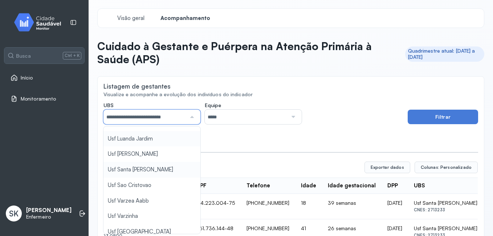
scroll to position [327, 0]
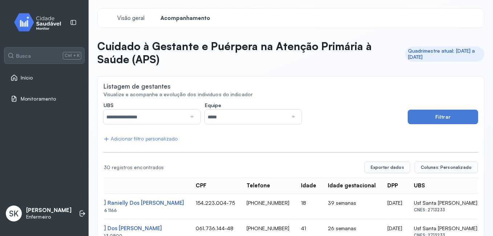
click at [411, 118] on button "Filtrar" at bounding box center [442, 117] width 70 height 15
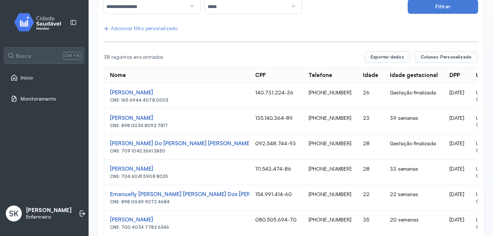
scroll to position [109, 0]
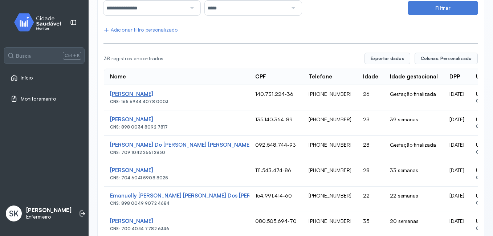
click at [110, 91] on div "Mikaele Alves Souza" at bounding box center [177, 94] width 134 height 7
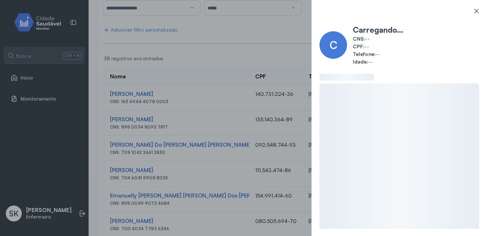
click at [108, 92] on div "C Carregando... CNS: -- CPF: -- Telefone: -- Idade: --" at bounding box center [246, 118] width 493 height 236
click at [107, 93] on div "C Carregando... CNS: -- CPF: -- Telefone: -- Idade: --" at bounding box center [246, 118] width 493 height 236
click at [479, 11] on icon at bounding box center [475, 10] width 7 height 7
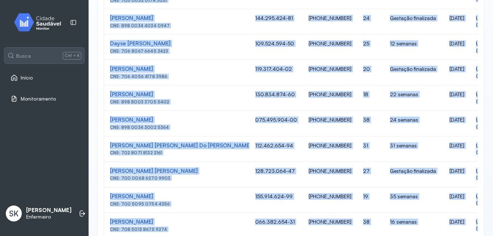
scroll to position [509, 0]
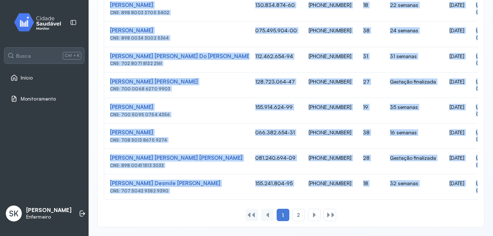
drag, startPoint x: 106, startPoint y: 90, endPoint x: 455, endPoint y: 222, distance: 373.5
drag, startPoint x: 455, startPoint y: 222, endPoint x: 430, endPoint y: 175, distance: 53.4
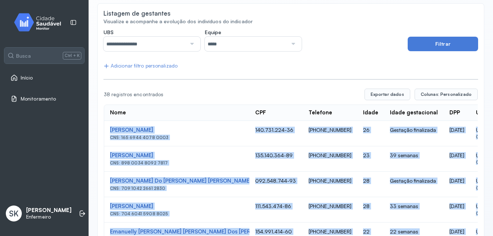
click at [177, 125] on td "Mikaele Alves Souza CNS: 165 6944 4078 0003" at bounding box center [176, 133] width 145 height 25
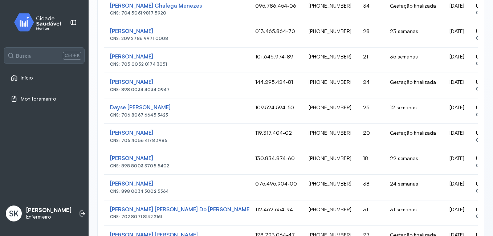
scroll to position [0, 30]
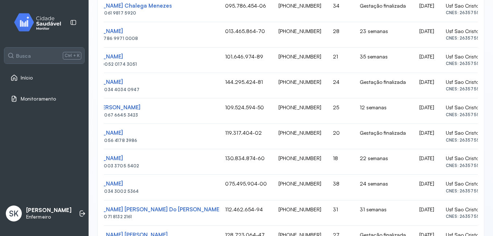
drag, startPoint x: 135, startPoint y: 101, endPoint x: 468, endPoint y: 87, distance: 332.7
click at [468, 87] on tbody "Mikaele Alves Souza CNS: 165 6944 4078 0003 140.731.224-36 (87) 99139-4411 26 G…" at bounding box center [283, 98] width 419 height 509
drag, startPoint x: 468, startPoint y: 87, endPoint x: 442, endPoint y: 82, distance: 26.3
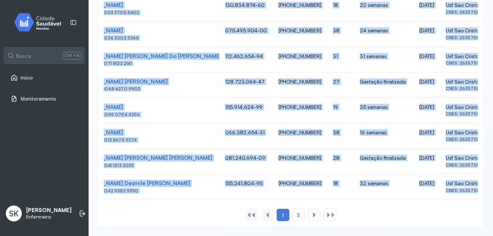
drag, startPoint x: 106, startPoint y: 55, endPoint x: 471, endPoint y: 183, distance: 386.0
drag, startPoint x: 471, startPoint y: 183, endPoint x: 450, endPoint y: 154, distance: 35.1
click at [297, 218] on span "2" at bounding box center [298, 215] width 3 height 6
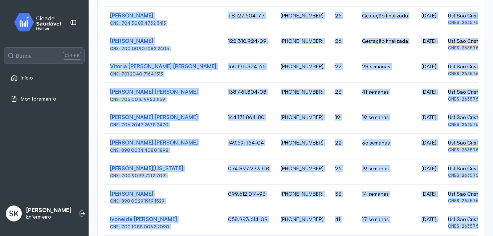
scroll to position [458, 0]
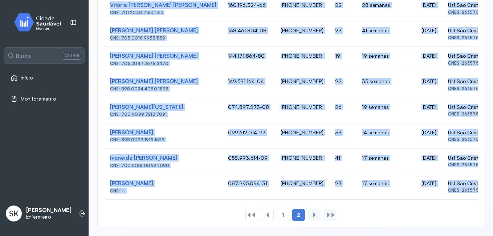
drag, startPoint x: 107, startPoint y: 26, endPoint x: 460, endPoint y: 209, distance: 397.1
drag, startPoint x: 460, startPoint y: 209, endPoint x: 418, endPoint y: 178, distance: 52.3
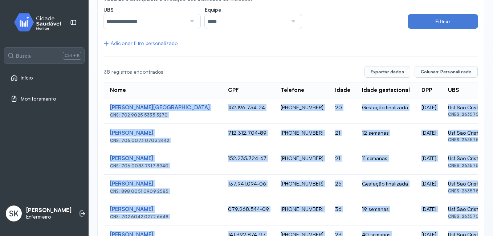
scroll to position [95, 0]
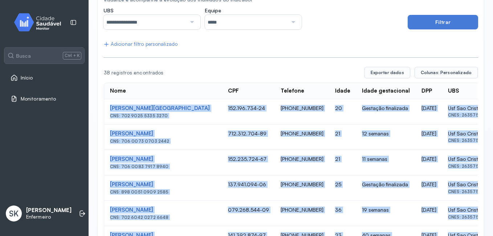
click at [108, 105] on td "Mirelly Jamilly Magalhaes Lima CNS: 702 9025 5335 3270" at bounding box center [163, 111] width 118 height 25
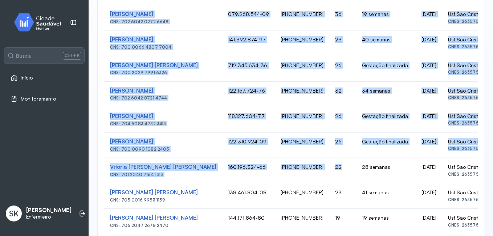
scroll to position [0, 19]
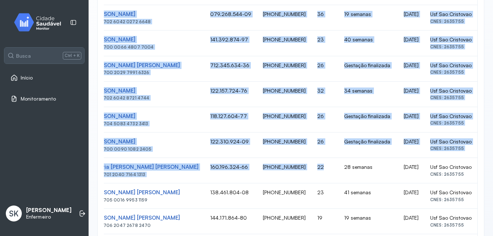
drag, startPoint x: 108, startPoint y: 105, endPoint x: 471, endPoint y: 100, distance: 363.2
click at [471, 100] on tbody "Mirelly Jamilly Magalhaes Lima CNS: 702 9025 5335 3270 152.196.734-24 (87) 9994…" at bounding box center [281, 132] width 391 height 458
drag, startPoint x: 471, startPoint y: 100, endPoint x: 448, endPoint y: 92, distance: 24.1
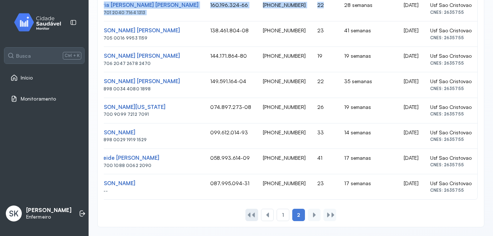
scroll to position [458, 0]
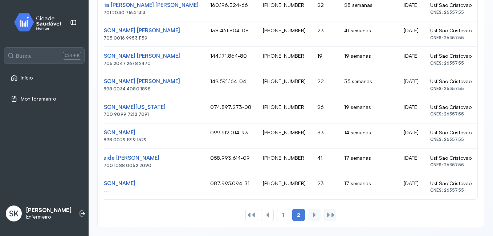
drag, startPoint x: 253, startPoint y: 200, endPoint x: 208, endPoint y: 195, distance: 45.2
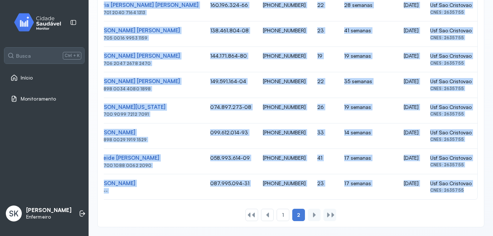
drag, startPoint x: 108, startPoint y: 127, endPoint x: 481, endPoint y: 249, distance: 392.0
click at [481, 235] on html "**********" at bounding box center [246, 118] width 493 height 236
drag, startPoint x: 481, startPoint y: 249, endPoint x: 450, endPoint y: 176, distance: 79.5
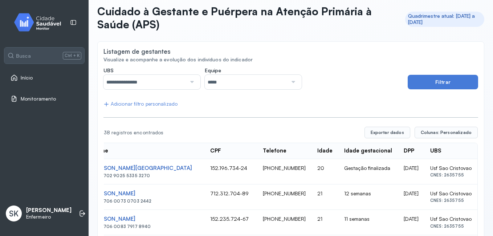
scroll to position [0, 0]
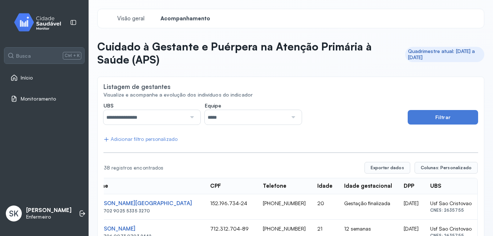
click at [183, 111] on input "**********" at bounding box center [144, 117] width 83 height 15
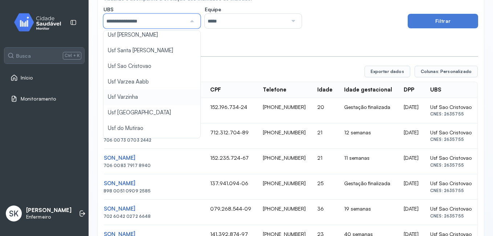
scroll to position [109, 0]
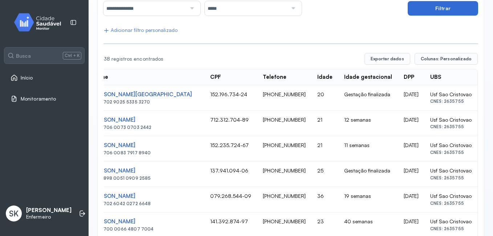
click at [451, 7] on button "Filtrar" at bounding box center [442, 8] width 70 height 15
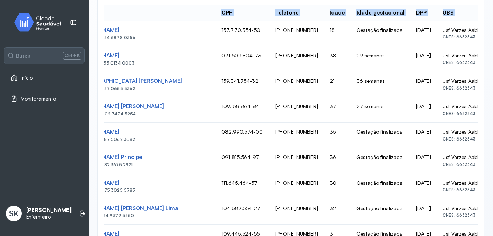
scroll to position [322, 0]
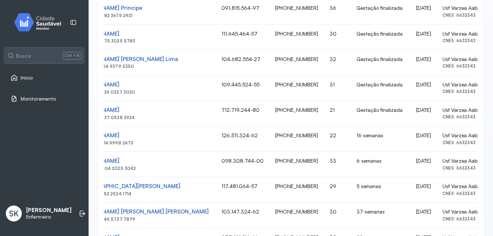
drag, startPoint x: 108, startPoint y: 93, endPoint x: 470, endPoint y: 66, distance: 362.8
click at [470, 66] on tbody "Maria Eduarda Fiuza Da Silva CNS: 898 0034 6878 0356 157.770.354-50 (87) 99624-…" at bounding box center [277, 126] width 415 height 509
drag, startPoint x: 470, startPoint y: 66, endPoint x: 436, endPoint y: 60, distance: 34.6
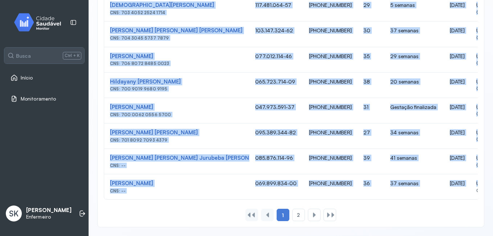
scroll to position [0, 34]
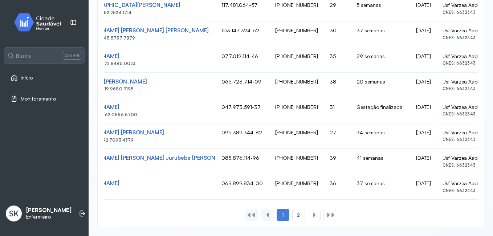
drag, startPoint x: 108, startPoint y: 42, endPoint x: 473, endPoint y: 187, distance: 391.9
drag, startPoint x: 473, startPoint y: 187, endPoint x: 434, endPoint y: 155, distance: 50.6
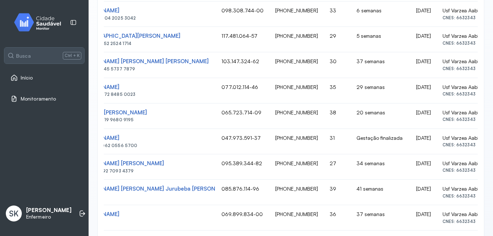
scroll to position [509, 0]
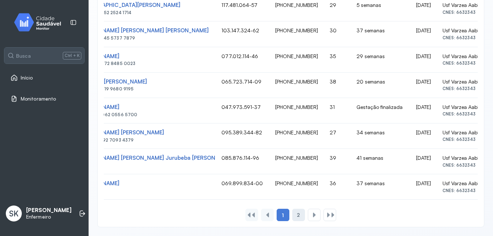
click at [308, 213] on div "2" at bounding box center [314, 215] width 13 height 12
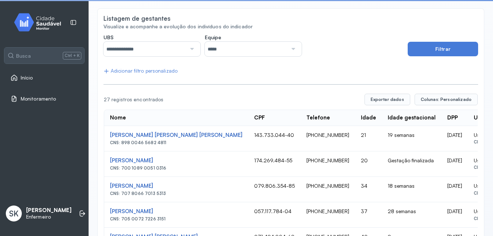
scroll to position [173, 0]
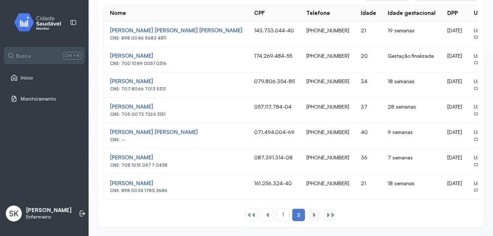
drag, startPoint x: 155, startPoint y: 61, endPoint x: 470, endPoint y: 198, distance: 343.4
click at [470, 198] on tbody "Maria Alice Dias De Sousa Alves CNS: 898 0046 5682 4811 143.733.044-40 (81) 996…" at bounding box center [310, 110] width 413 height 178
drag, startPoint x: 470, startPoint y: 198, endPoint x: 443, endPoint y: 131, distance: 71.6
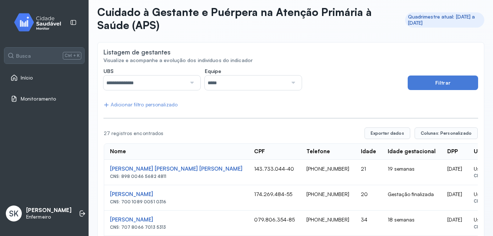
scroll to position [28, 0]
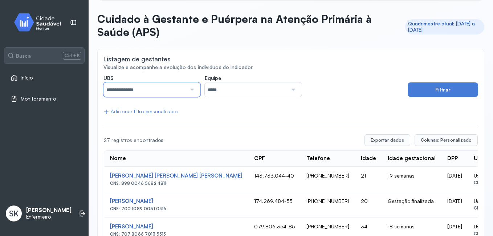
click at [183, 86] on input "**********" at bounding box center [144, 89] width 83 height 15
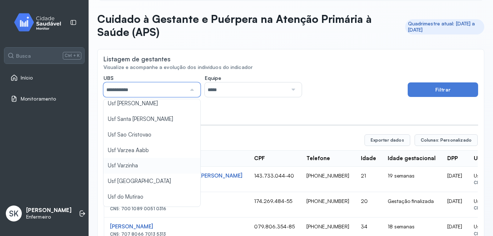
click at [150, 152] on div "**********" at bounding box center [290, 220] width 374 height 291
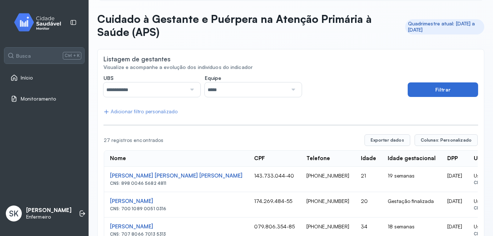
click at [443, 92] on button "Filtrar" at bounding box center [442, 89] width 70 height 15
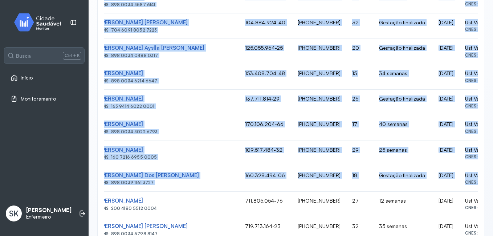
scroll to position [0, 12]
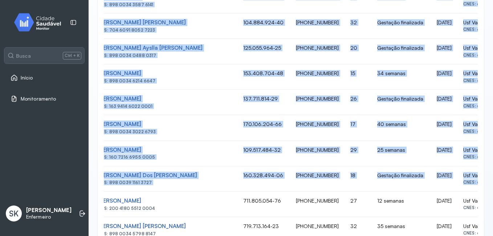
drag, startPoint x: 109, startPoint y: 60, endPoint x: 471, endPoint y: 184, distance: 382.1
drag, startPoint x: 471, startPoint y: 184, endPoint x: 448, endPoint y: 126, distance: 62.1
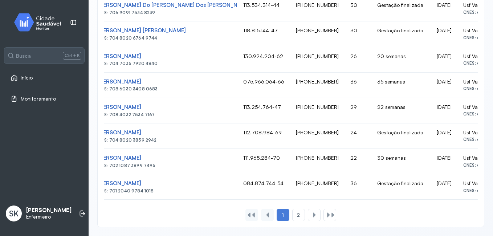
drag, startPoint x: 109, startPoint y: 42, endPoint x: 476, endPoint y: 178, distance: 391.1
drag, startPoint x: 476, startPoint y: 178, endPoint x: 441, endPoint y: 130, distance: 60.0
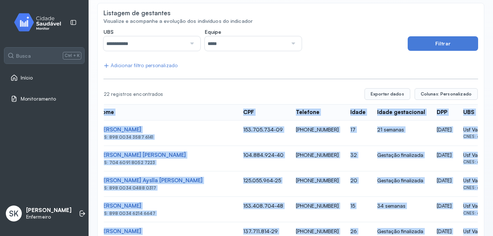
scroll to position [73, 0]
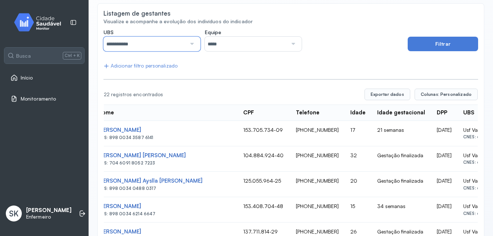
click at [169, 41] on input "**********" at bounding box center [144, 44] width 83 height 15
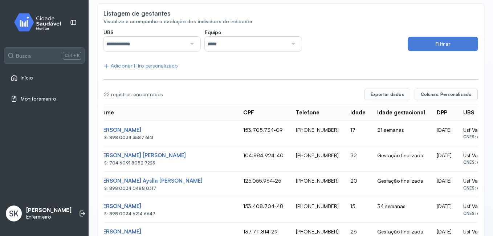
click at [430, 37] on button "Filtrar" at bounding box center [442, 44] width 70 height 15
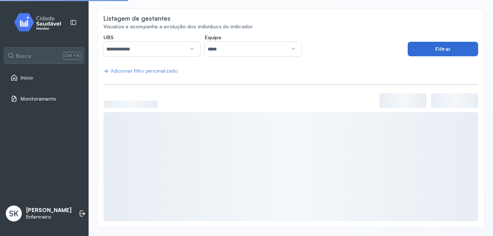
click at [431, 44] on button "Filtrar" at bounding box center [442, 49] width 70 height 15
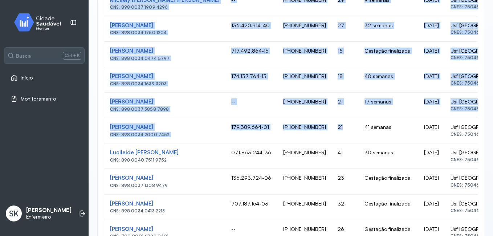
scroll to position [0, 3]
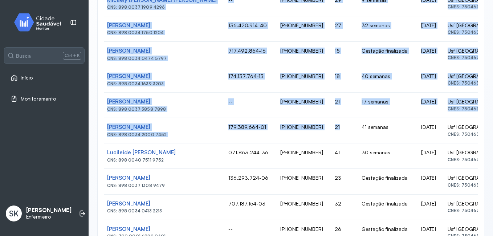
drag, startPoint x: 108, startPoint y: 53, endPoint x: 470, endPoint y: 160, distance: 376.8
click at [470, 160] on tbody "Maria Aparecida Da Silva CNS: 898 0037 0433 7198 109.492.344-35 (87) 99619-8620…" at bounding box center [306, 92] width 411 height 509
drag, startPoint x: 470, startPoint y: 160, endPoint x: 457, endPoint y: 150, distance: 16.3
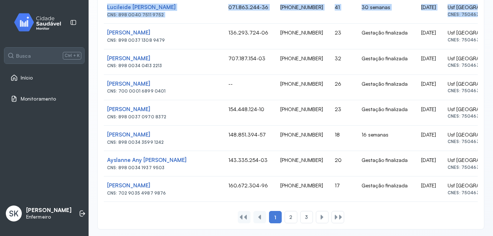
drag, startPoint x: 107, startPoint y: 31, endPoint x: 478, endPoint y: 194, distance: 405.0
drag, startPoint x: 478, startPoint y: 194, endPoint x: 445, endPoint y: 132, distance: 69.6
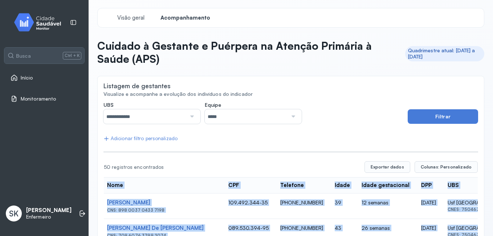
scroll to position [0, 0]
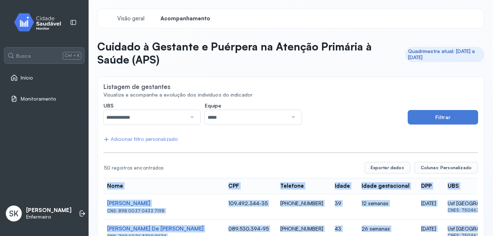
click at [181, 117] on input "**********" at bounding box center [144, 117] width 83 height 15
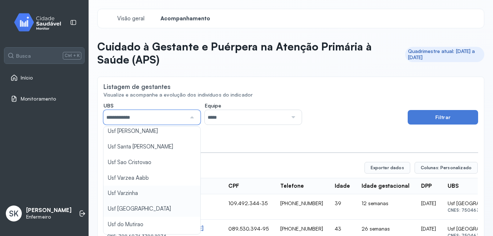
scroll to position [36, 0]
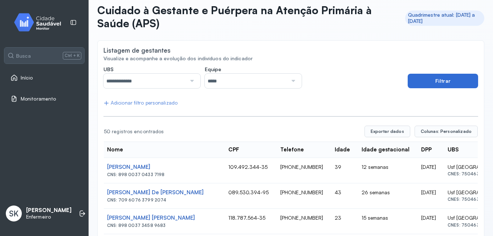
click at [421, 86] on button "Filtrar" at bounding box center [442, 81] width 70 height 15
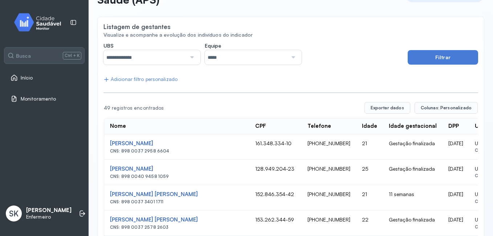
scroll to position [73, 0]
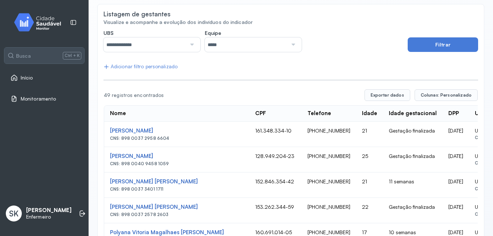
click at [181, 41] on input "**********" at bounding box center [144, 44] width 83 height 15
click at [424, 45] on button "Filtrar" at bounding box center [442, 44] width 70 height 15
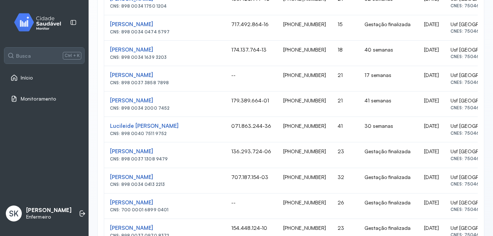
scroll to position [509, 0]
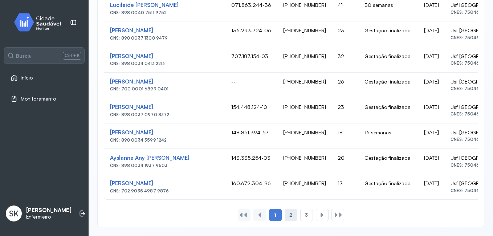
click at [300, 211] on div "2" at bounding box center [306, 215] width 13 height 12
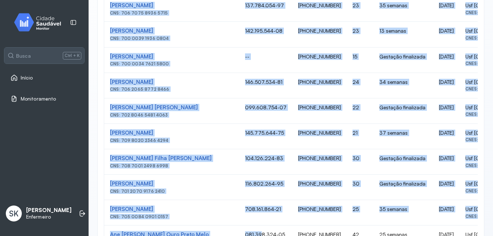
scroll to position [325, 0]
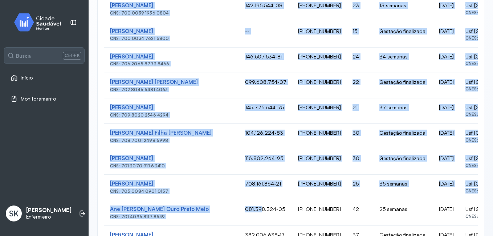
drag, startPoint x: 108, startPoint y: 133, endPoint x: 468, endPoint y: 146, distance: 360.2
click at [468, 146] on tbody "Gisele Alves Leite CNS: 898 0040 9341 9231 142.283.234-13 (87) 99936-9135 22 17…" at bounding box center [317, 123] width 426 height 509
drag, startPoint x: 468, startPoint y: 146, endPoint x: 448, endPoint y: 108, distance: 41.9
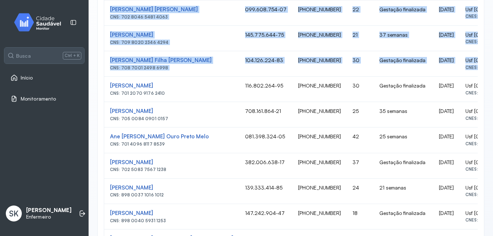
scroll to position [503, 0]
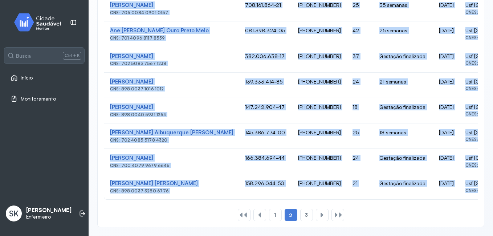
drag, startPoint x: 108, startPoint y: 84, endPoint x: 485, endPoint y: 232, distance: 405.0
drag, startPoint x: 485, startPoint y: 232, endPoint x: 448, endPoint y: 132, distance: 106.9
click at [305, 215] on span "3" at bounding box center [306, 215] width 3 height 6
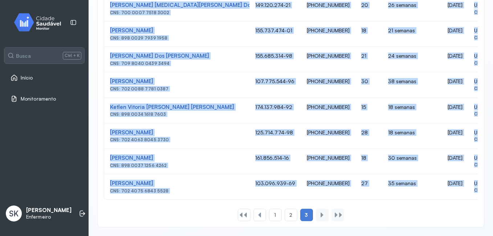
scroll to position [0, 0]
drag, startPoint x: 111, startPoint y: 126, endPoint x: 468, endPoint y: 188, distance: 362.9
click at [468, 188] on tbody "Jhennifer Kauane Ferreira Melo CNS: 898 0034 2472 3314 144.663.244-09 (87) 9967…" at bounding box center [321, 72] width 434 height 254
drag, startPoint x: 468, startPoint y: 188, endPoint x: 451, endPoint y: 128, distance: 62.4
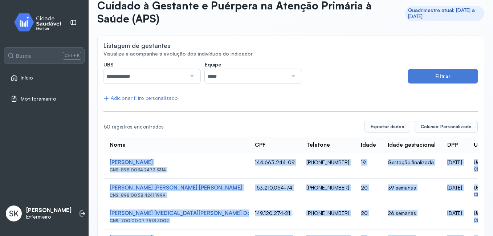
scroll to position [0, 0]
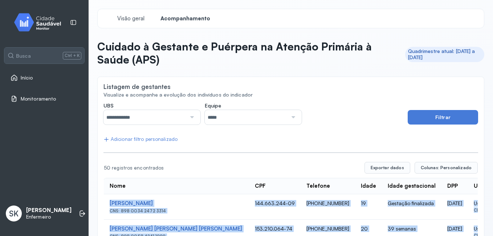
click at [172, 113] on input "**********" at bounding box center [144, 117] width 83 height 15
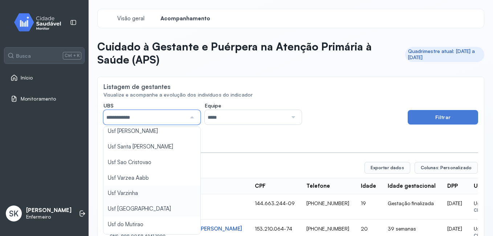
scroll to position [36, 0]
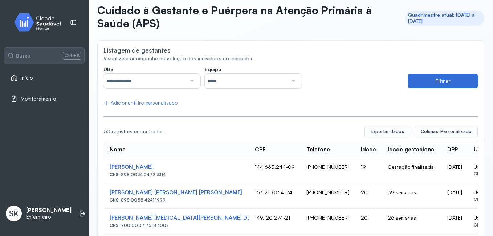
click at [463, 85] on button "Filtrar" at bounding box center [442, 81] width 70 height 15
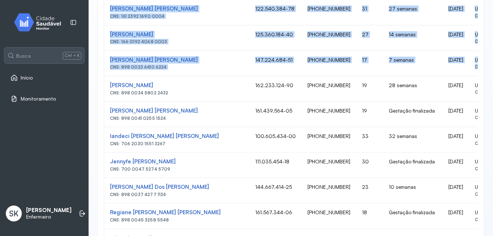
scroll to position [0, 17]
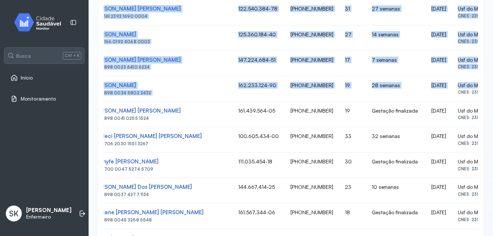
drag, startPoint x: 112, startPoint y: 65, endPoint x: 470, endPoint y: 68, distance: 357.1
click at [470, 68] on tbody "Geovana Deyze Martins Da Silva CNS: 898 0037 2958 6604 161.348.334-10 (87) 9903…" at bounding box center [292, 127] width 410 height 509
click at [470, 65] on td "Usf do Mutirao CNES: 2351692" at bounding box center [474, 63] width 45 height 25
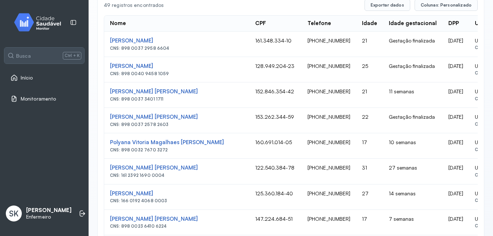
scroll to position [0, 0]
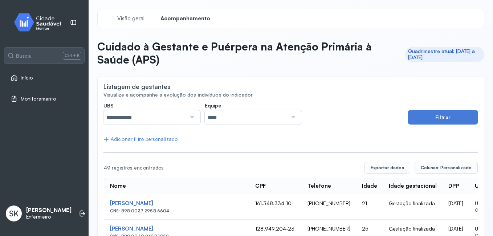
drag, startPoint x: 468, startPoint y: 65, endPoint x: 112, endPoint y: 197, distance: 380.1
drag, startPoint x: 112, startPoint y: 197, endPoint x: 119, endPoint y: 201, distance: 8.3
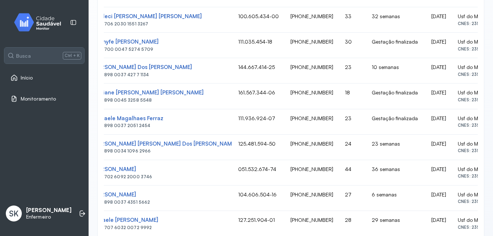
scroll to position [509, 0]
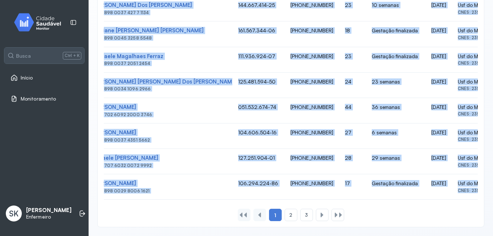
drag, startPoint x: 107, startPoint y: 113, endPoint x: 481, endPoint y: 219, distance: 388.1
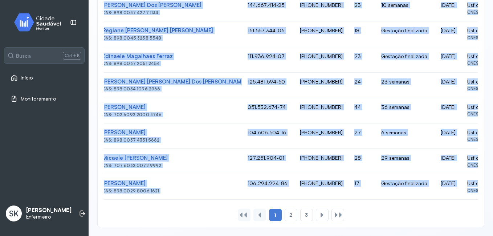
scroll to position [0, 3]
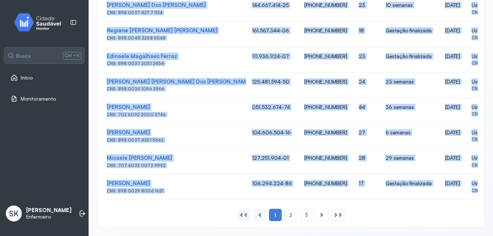
click at [185, 167] on td "Micaele Miria Bezerra De Souza CNS: 707 6032 0072 9992" at bounding box center [173, 161] width 145 height 25
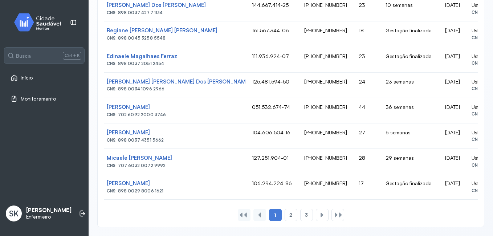
scroll to position [0, 0]
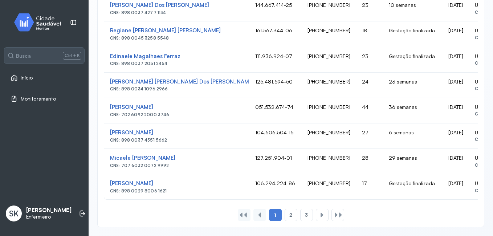
drag, startPoint x: 153, startPoint y: 160, endPoint x: 109, endPoint y: 73, distance: 98.0
click at [175, 163] on td "Micaele Miria Bezerra De Souza CNS: 707 6032 0072 9992" at bounding box center [176, 161] width 145 height 25
drag, startPoint x: 170, startPoint y: 161, endPoint x: 116, endPoint y: 78, distance: 99.4
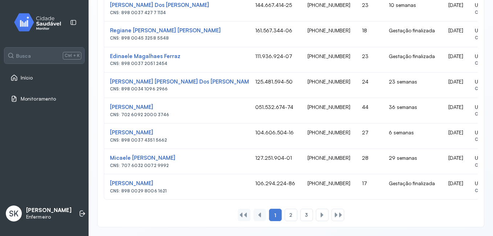
click at [469, 166] on td "Usf do Mutirao CNES: 2351692" at bounding box center [491, 161] width 45 height 25
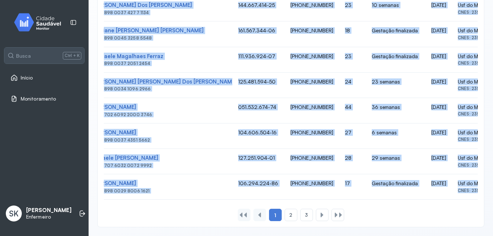
scroll to position [509, 0]
drag, startPoint x: 109, startPoint y: 113, endPoint x: 467, endPoint y: 164, distance: 361.4
drag, startPoint x: 467, startPoint y: 164, endPoint x: 446, endPoint y: 151, distance: 25.1
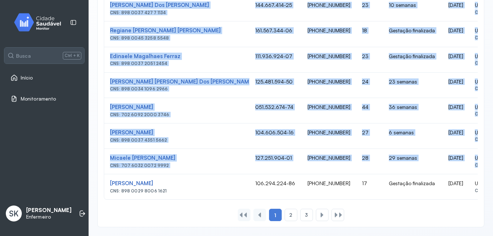
scroll to position [0, 17]
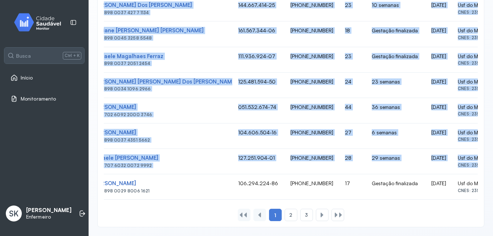
drag, startPoint x: 108, startPoint y: 175, endPoint x: 480, endPoint y: 188, distance: 371.8
drag, startPoint x: 480, startPoint y: 188, endPoint x: 447, endPoint y: 180, distance: 33.6
click at [300, 209] on div "2" at bounding box center [306, 215] width 13 height 12
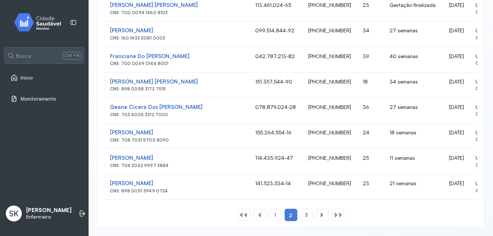
scroll to position [0, 4]
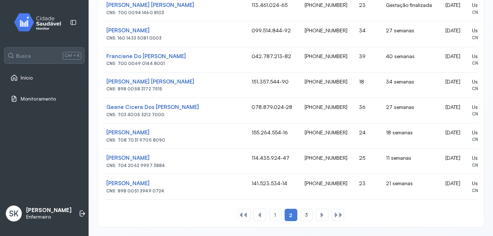
drag, startPoint x: 109, startPoint y: 201, endPoint x: 493, endPoint y: 180, distance: 384.1
click at [492, 180] on html "**********" at bounding box center [246, 118] width 493 height 236
drag, startPoint x: 493, startPoint y: 180, endPoint x: 438, endPoint y: 127, distance: 76.2
click at [316, 215] on div "3" at bounding box center [322, 215] width 13 height 12
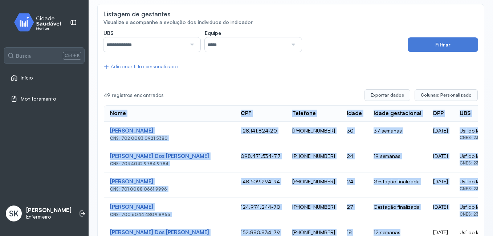
scroll to position [229, 0]
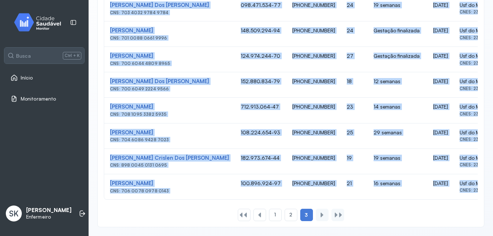
drag, startPoint x: 108, startPoint y: 114, endPoint x: 440, endPoint y: 213, distance: 346.4
click at [440, 213] on div "Nome CPF Telefone Idade Idade gestacional DPP UBS 49 registros encontrados Expo…" at bounding box center [290, 79] width 374 height 283
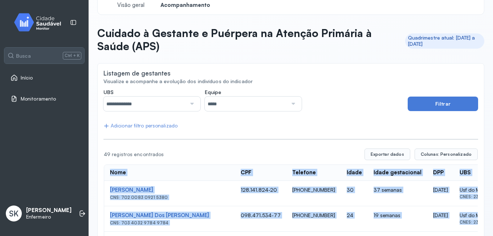
scroll to position [0, 0]
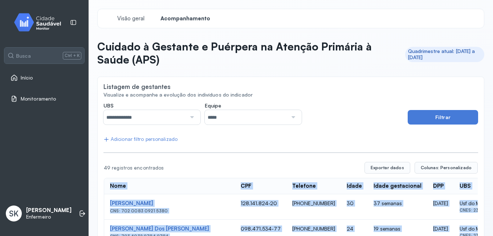
click at [173, 115] on input "**********" at bounding box center [144, 117] width 83 height 15
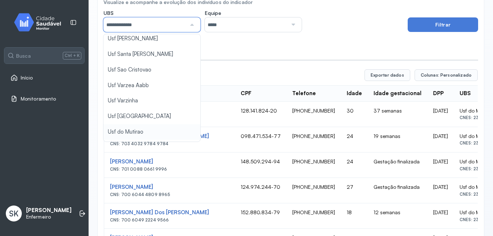
scroll to position [109, 0]
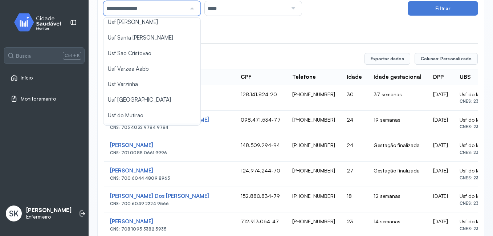
click at [153, 120] on div "**********" at bounding box center [290, 164] width 374 height 342
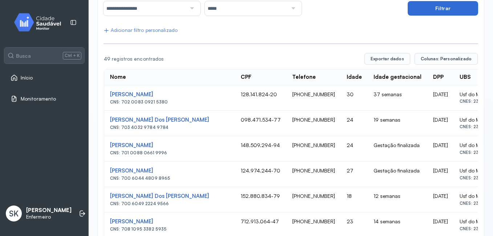
click at [425, 15] on button "Filtrar" at bounding box center [442, 8] width 70 height 15
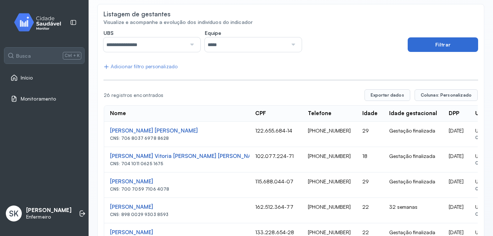
click at [444, 51] on button "Filtrar" at bounding box center [442, 44] width 70 height 15
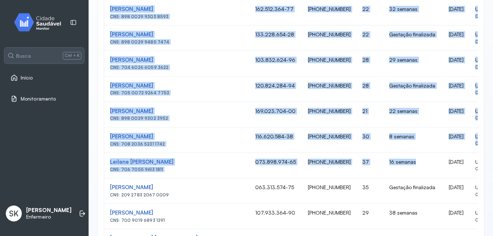
scroll to position [0, 4]
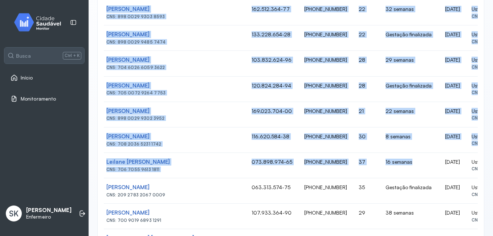
drag, startPoint x: 110, startPoint y: 55, endPoint x: 467, endPoint y: 115, distance: 361.8
click at [467, 115] on tbody "Maria Elisangela Cabral Da Silva CNS: 706 8037 6978 8628 122.655.684-14 (87) 98…" at bounding box center [308, 178] width 414 height 509
drag, startPoint x: 467, startPoint y: 115, endPoint x: 439, endPoint y: 90, distance: 38.0
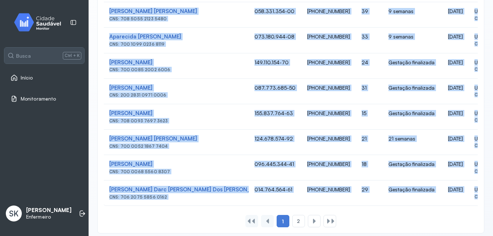
scroll to position [509, 0]
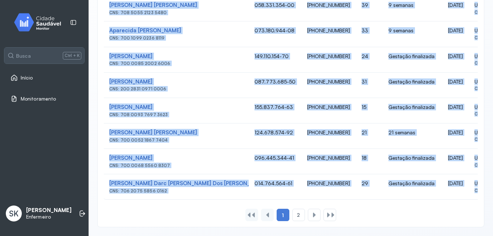
drag, startPoint x: 105, startPoint y: 73, endPoint x: 403, endPoint y: 225, distance: 335.4
drag, startPoint x: 403, startPoint y: 225, endPoint x: 364, endPoint y: 153, distance: 81.9
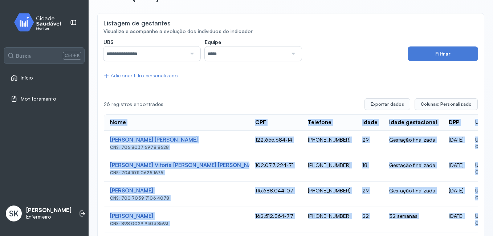
scroll to position [37, 0]
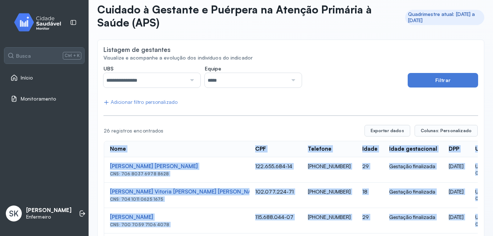
click at [106, 159] on td "Maria Elisangela Cabral Da Silva CNS: 706 8037 6978 8628" at bounding box center [176, 169] width 145 height 25
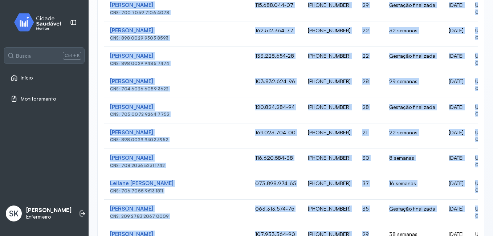
scroll to position [0, 4]
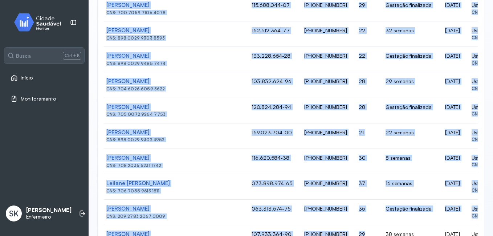
drag, startPoint x: 108, startPoint y: 149, endPoint x: 466, endPoint y: 192, distance: 360.3
click at [466, 192] on table "Nome CPF Telefone Idade Idade gestacional DPP UBS Maria Elisangela Cabral Da Si…" at bounding box center [307, 191] width 415 height 525
drag, startPoint x: 466, startPoint y: 192, endPoint x: 447, endPoint y: 182, distance: 22.1
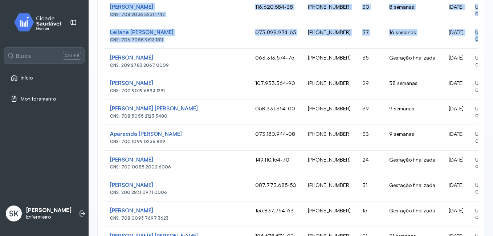
scroll to position [509, 0]
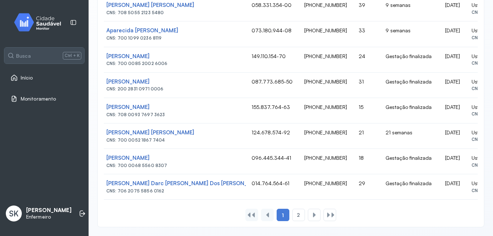
drag, startPoint x: 108, startPoint y: 58, endPoint x: 494, endPoint y: 183, distance: 405.9
click at [492, 183] on html "**********" at bounding box center [246, 118] width 493 height 236
drag, startPoint x: 494, startPoint y: 183, endPoint x: 453, endPoint y: 101, distance: 92.0
click at [308, 213] on div "2" at bounding box center [314, 215] width 13 height 12
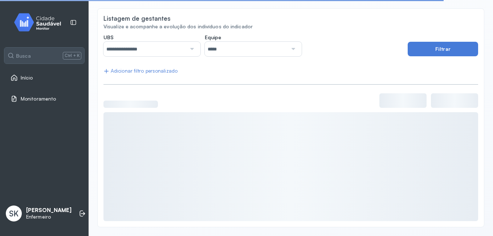
scroll to position [153, 0]
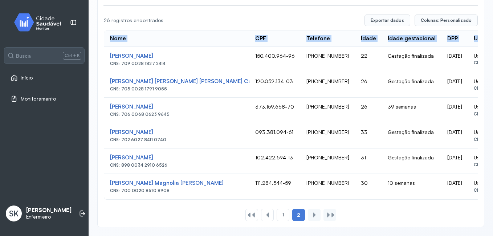
drag, startPoint x: 110, startPoint y: 52, endPoint x: 454, endPoint y: 199, distance: 373.9
click at [454, 199] on div "Nome CPF Telefone Idade Idade gestacional DPP UBS Crislaine Da Costa Silva CNS:…" at bounding box center [291, 114] width 374 height 169
drag, startPoint x: 454, startPoint y: 199, endPoint x: 441, endPoint y: 126, distance: 74.4
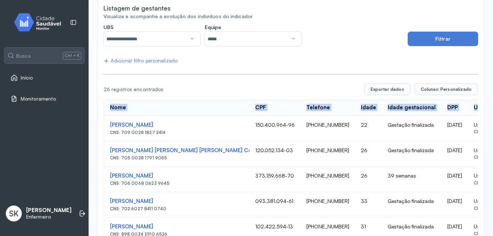
scroll to position [0, 0]
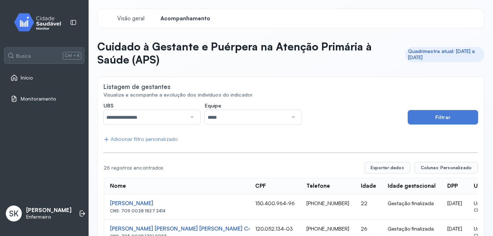
click at [186, 120] on div at bounding box center [191, 117] width 10 height 15
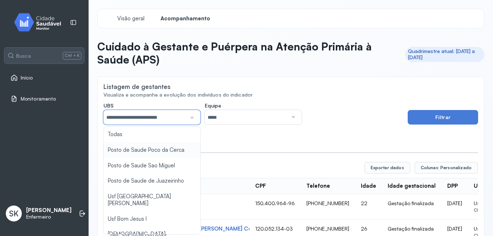
click at [145, 149] on div "**********" at bounding box center [290, 235] width 374 height 266
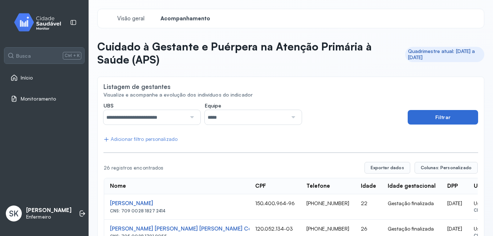
click at [422, 121] on button "Filtrar" at bounding box center [442, 117] width 70 height 15
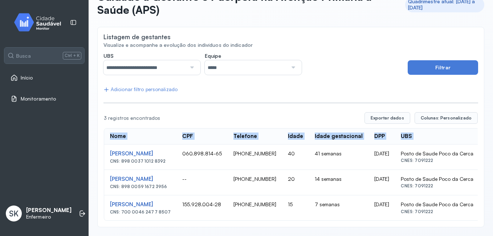
scroll to position [0, 33]
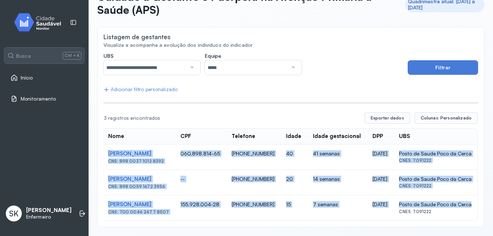
drag, startPoint x: 108, startPoint y: 146, endPoint x: 471, endPoint y: 196, distance: 365.6
click at [471, 196] on tbody "Nilva Alves Nogueira Oliveira CNS: 898 0037 1012 8392 060.898.814-65 (87) 99931…" at bounding box center [289, 182] width 375 height 76
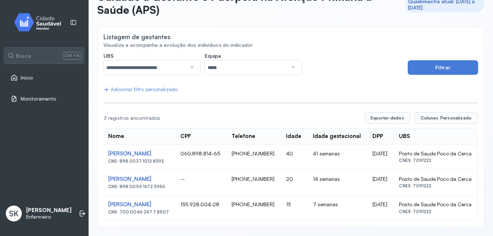
click at [451, 209] on td "Posto de Saude Poco da Cerca CNES: 7091222" at bounding box center [435, 207] width 84 height 25
drag, startPoint x: 388, startPoint y: 206, endPoint x: 106, endPoint y: 145, distance: 288.9
click at [106, 145] on tbody "Nilva Alves Nogueira Oliveira CNS: 898 0037 1012 8392 060.898.814-65 (87) 99931…" at bounding box center [291, 182] width 375 height 76
drag, startPoint x: 106, startPoint y: 145, endPoint x: 137, endPoint y: 123, distance: 38.3
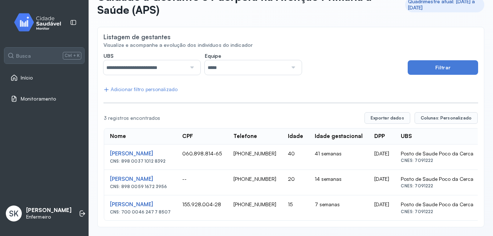
click at [138, 128] on th "Nome" at bounding box center [140, 136] width 72 height 16
drag, startPoint x: 108, startPoint y: 128, endPoint x: 494, endPoint y: 242, distance: 402.2
click at [492, 235] on html "**********" at bounding box center [246, 118] width 493 height 236
drag, startPoint x: 494, startPoint y: 242, endPoint x: 420, endPoint y: 148, distance: 119.7
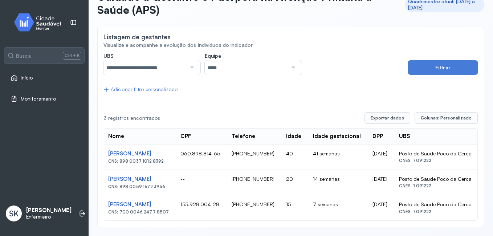
click at [156, 66] on input "**********" at bounding box center [144, 67] width 83 height 15
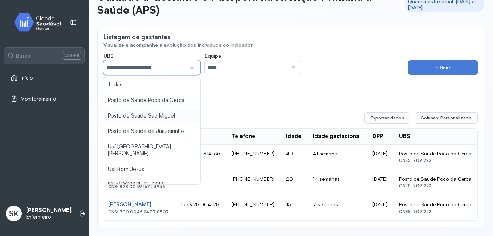
click at [149, 107] on div "**********" at bounding box center [290, 137] width 374 height 169
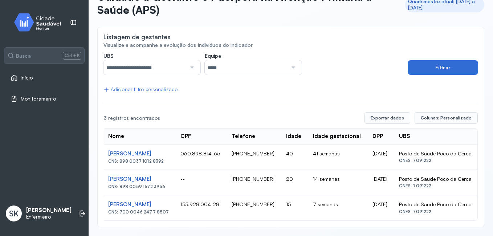
click at [422, 62] on button "Filtrar" at bounding box center [442, 67] width 70 height 15
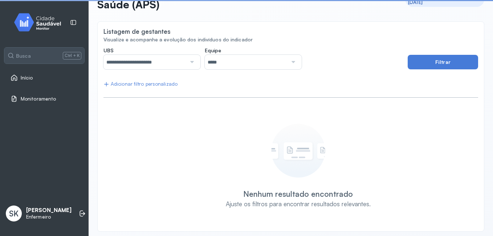
scroll to position [55, 0]
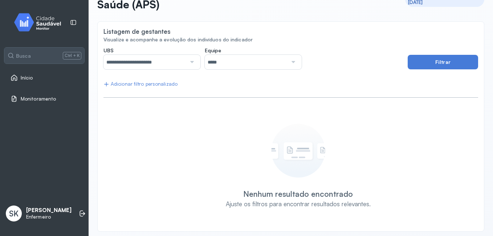
click at [193, 59] on div at bounding box center [191, 62] width 10 height 15
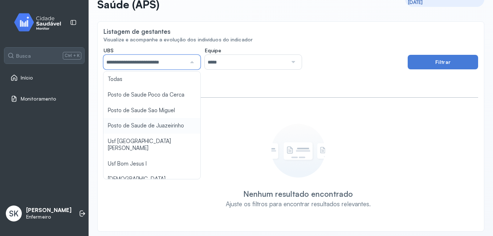
click at [174, 123] on div "**********" at bounding box center [290, 136] width 374 height 178
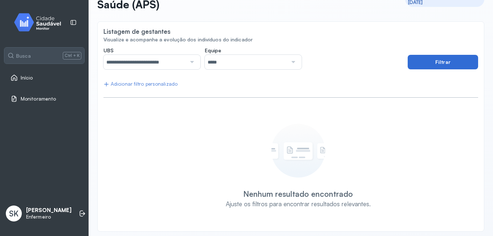
click at [431, 68] on button "Filtrar" at bounding box center [442, 62] width 70 height 15
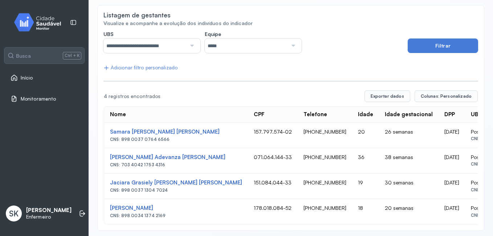
scroll to position [81, 0]
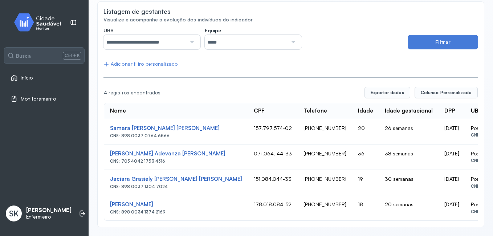
drag, startPoint x: 110, startPoint y: 103, endPoint x: 432, endPoint y: 221, distance: 343.2
click at [432, 221] on div "Nome CPF Telefone Idade Idade gestacional DPP UBS 4 registros encontrados Expor…" at bounding box center [290, 153] width 374 height 135
drag, startPoint x: 432, startPoint y: 221, endPoint x: 424, endPoint y: 172, distance: 49.7
click at [172, 38] on input "**********" at bounding box center [144, 42] width 83 height 15
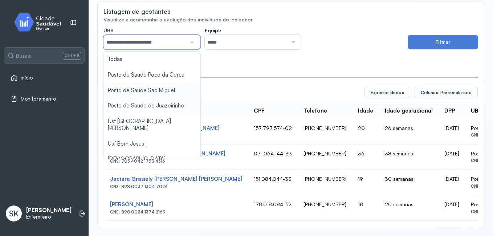
click at [161, 84] on div "**********" at bounding box center [290, 124] width 374 height 194
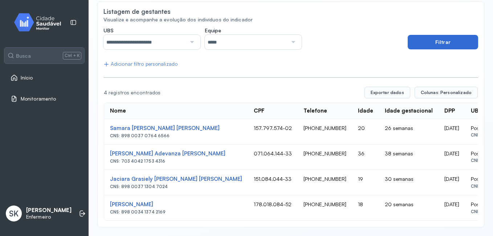
click at [442, 40] on button "Filtrar" at bounding box center [442, 42] width 70 height 15
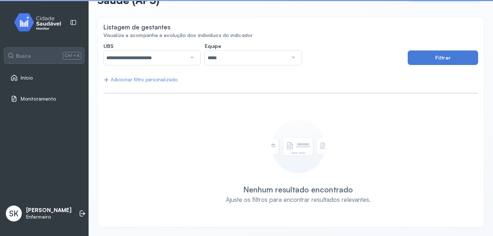
scroll to position [60, 0]
